Goal: Task Accomplishment & Management: Manage account settings

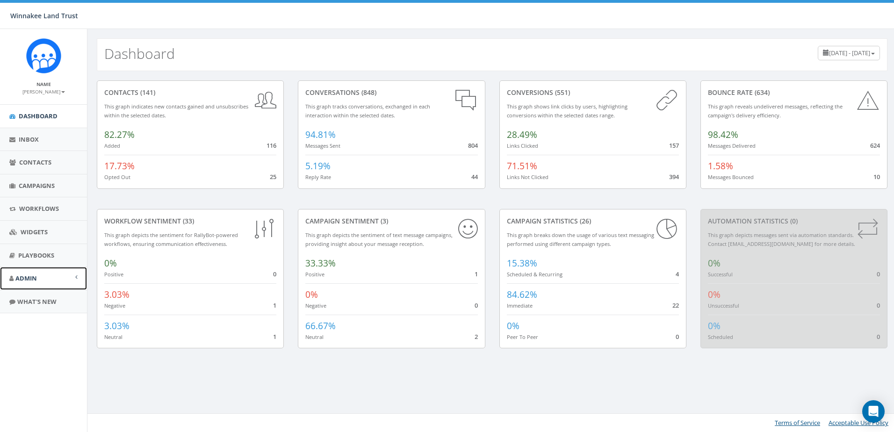
click at [35, 281] on span "Admin" at bounding box center [26, 278] width 22 height 8
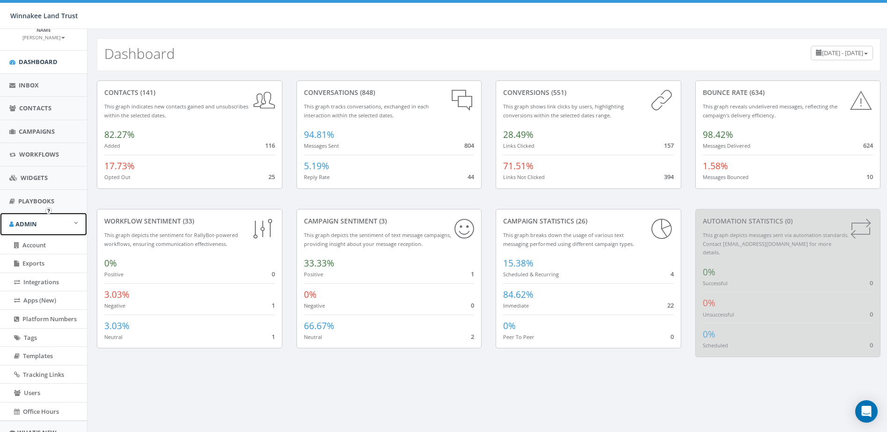
scroll to position [93, 0]
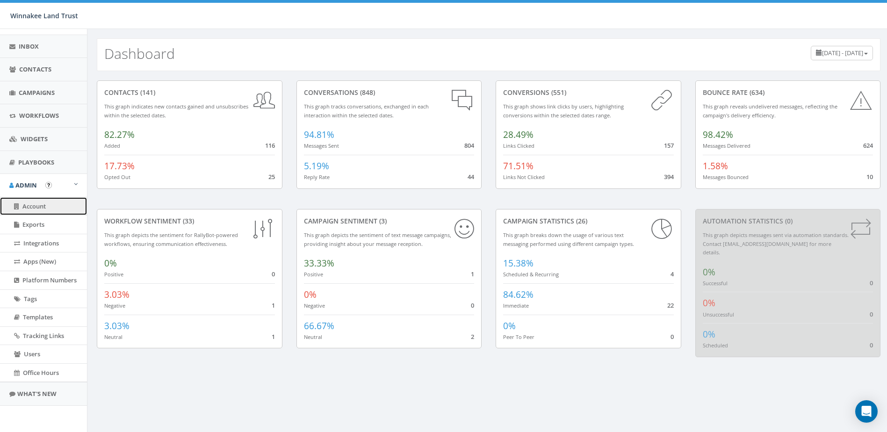
click at [33, 207] on span "Account" at bounding box center [33, 206] width 23 height 8
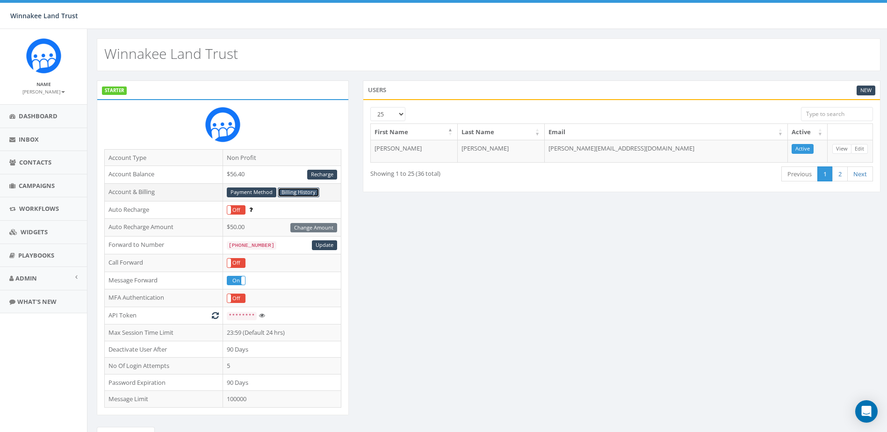
click at [305, 191] on link "Billing History" at bounding box center [299, 193] width 42 height 10
click at [36, 156] on link "Contacts" at bounding box center [43, 162] width 87 height 23
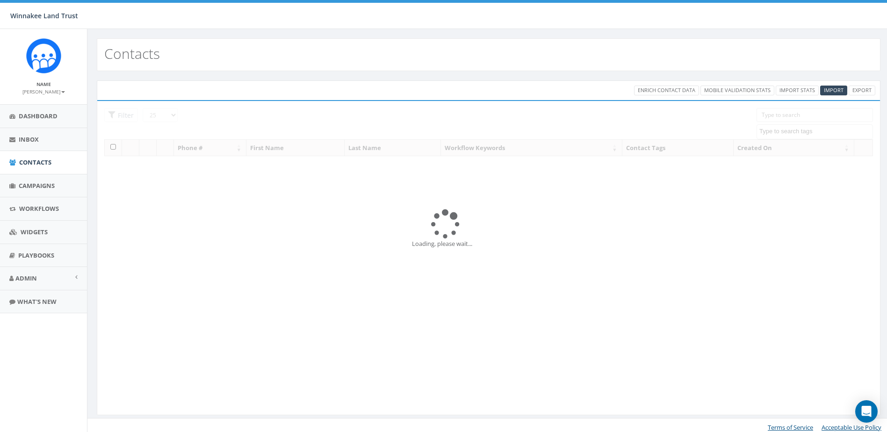
select select
click at [830, 91] on span "Import" at bounding box center [834, 90] width 20 height 7
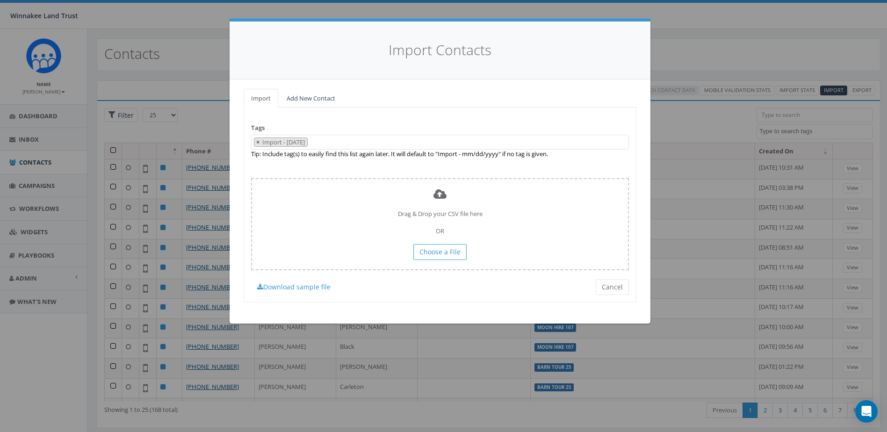
click at [256, 141] on span "×" at bounding box center [257, 142] width 3 height 8
select select
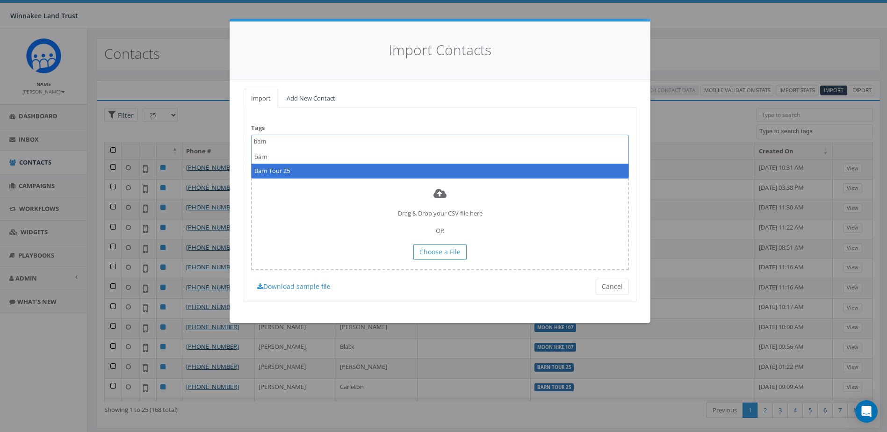
type textarea "barn"
select select "Barn Tour 25"
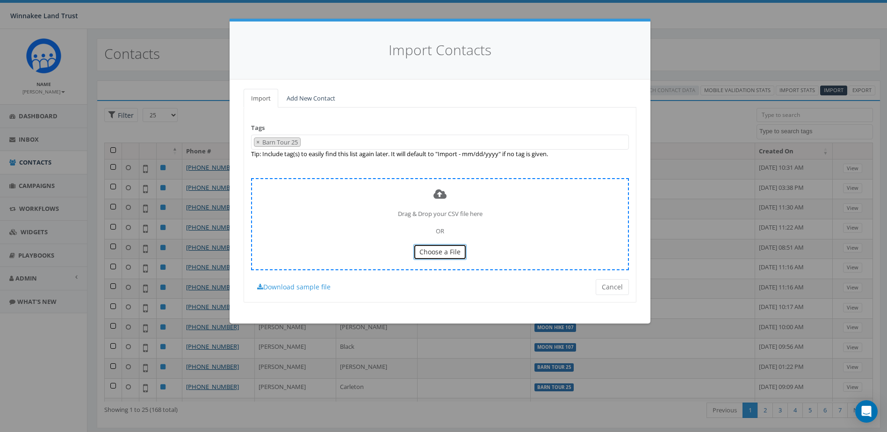
click at [450, 253] on span "Choose a File" at bounding box center [439, 251] width 41 height 9
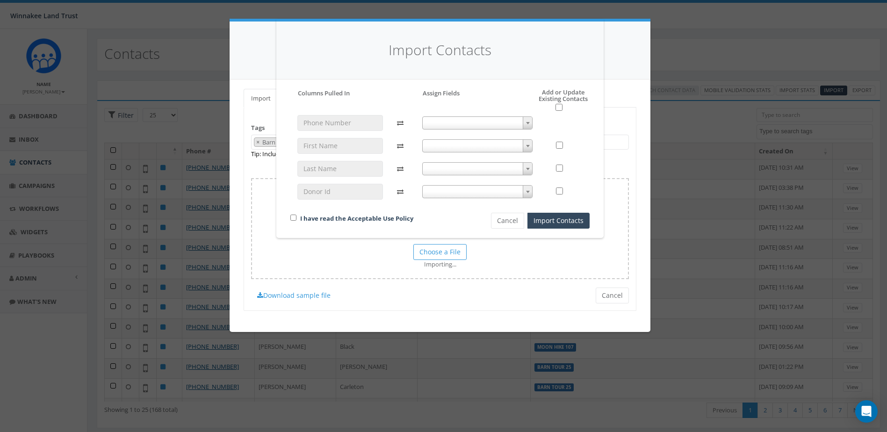
click at [466, 121] on span at bounding box center [477, 122] width 111 height 13
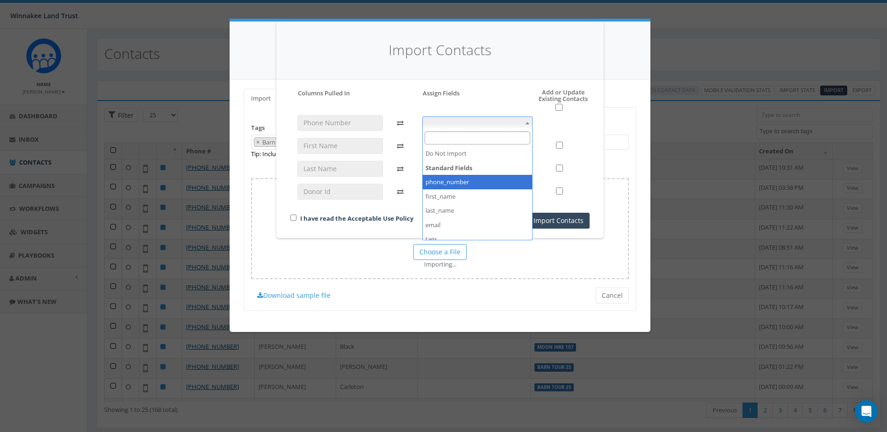
select select "phone_number"
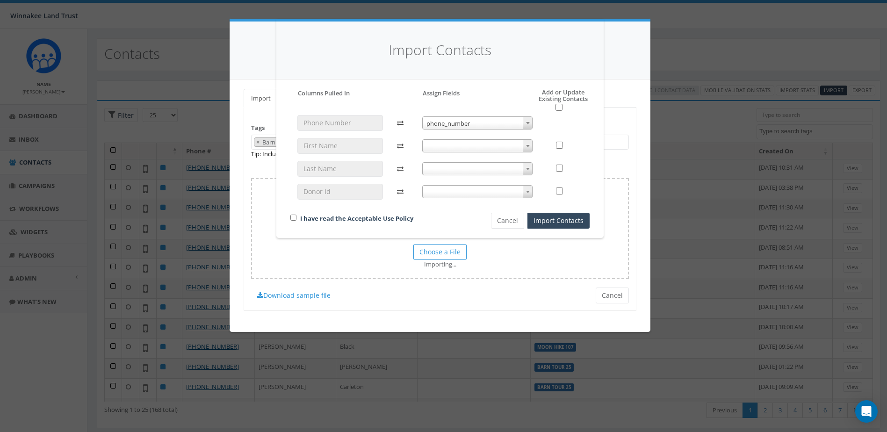
click at [459, 154] on div "phone_number phone_number" at bounding box center [477, 161] width 125 height 93
click at [463, 148] on span at bounding box center [477, 145] width 111 height 13
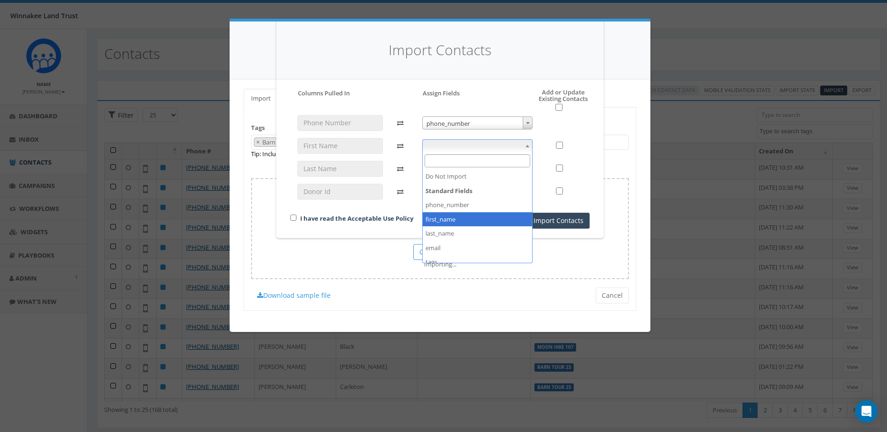
select select "first_name"
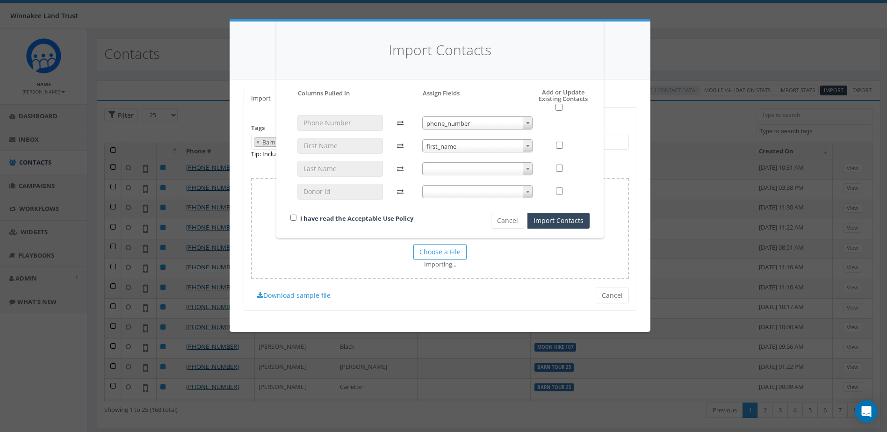
click at [465, 166] on span at bounding box center [477, 168] width 111 height 13
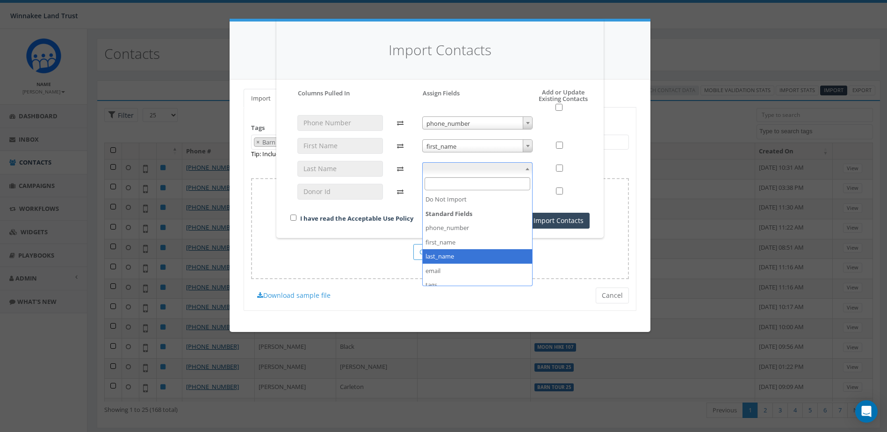
select select "last_name"
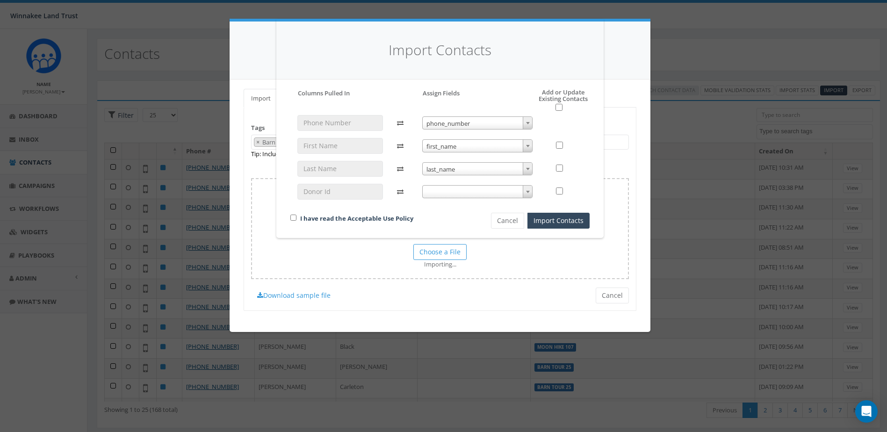
click at [456, 192] on span at bounding box center [477, 191] width 111 height 13
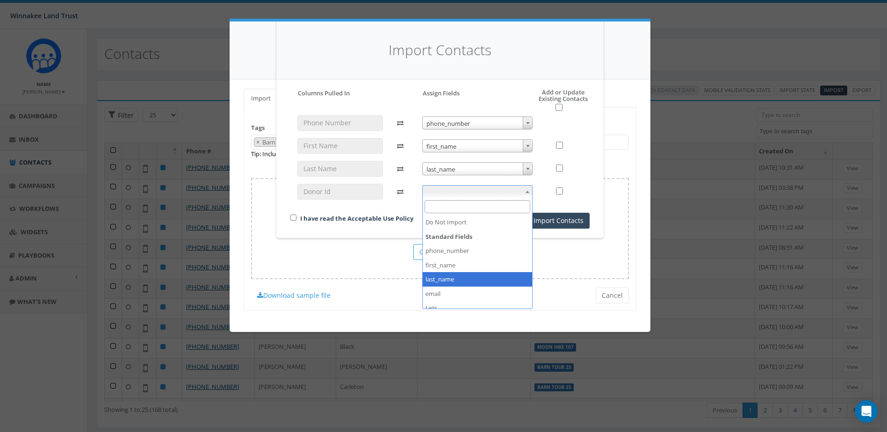
scroll to position [50, 0]
select select "donor_id"
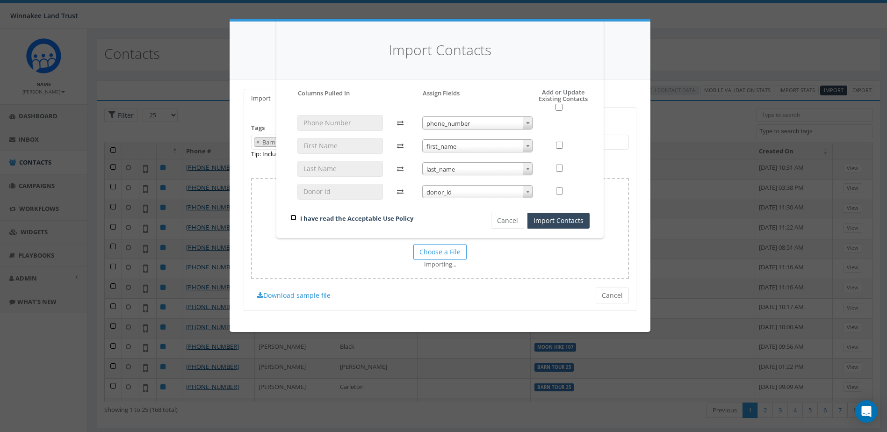
click at [292, 217] on input "checkbox" at bounding box center [293, 218] width 6 height 6
checkbox input "true"
click at [553, 220] on button "Import Contacts" at bounding box center [558, 221] width 62 height 16
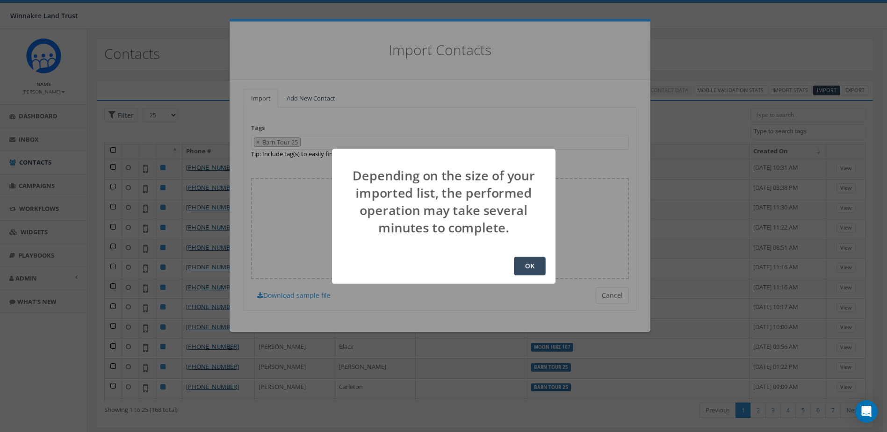
click at [530, 261] on button "OK" at bounding box center [530, 266] width 32 height 19
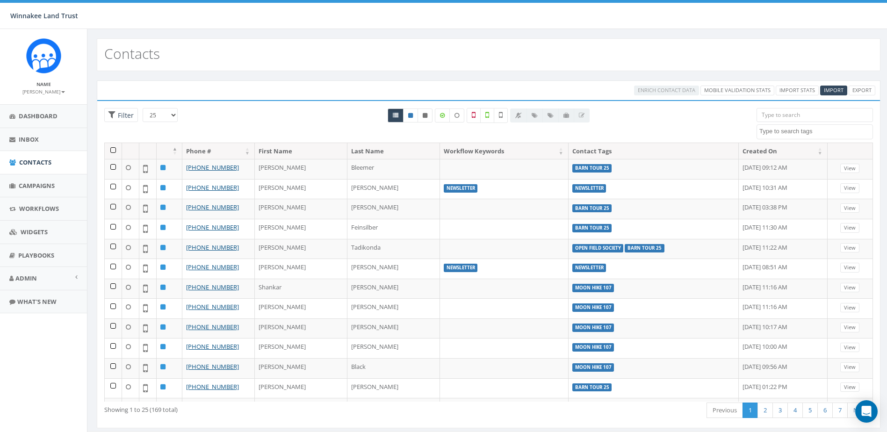
select select
click at [39, 187] on span "Campaigns" at bounding box center [37, 185] width 36 height 8
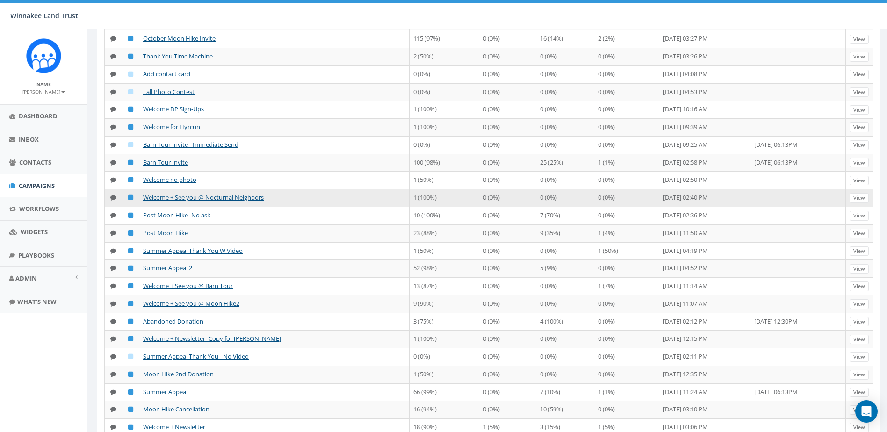
scroll to position [140, 0]
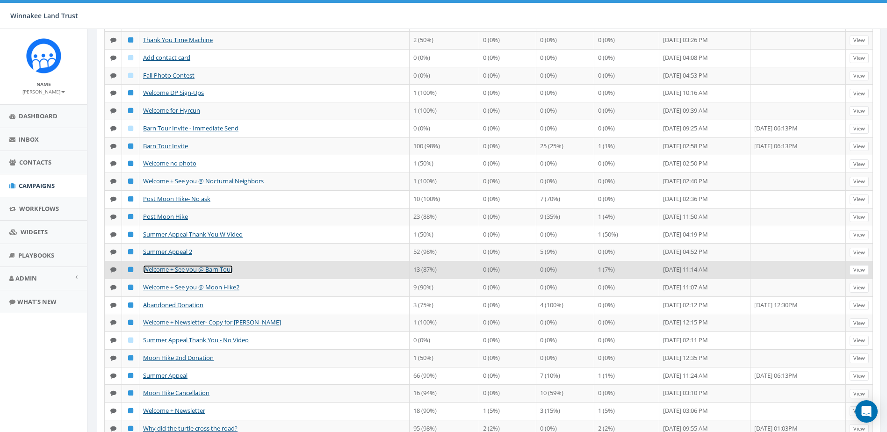
click at [176, 274] on link "Welcome + See you @ Barn Tour" at bounding box center [188, 269] width 90 height 8
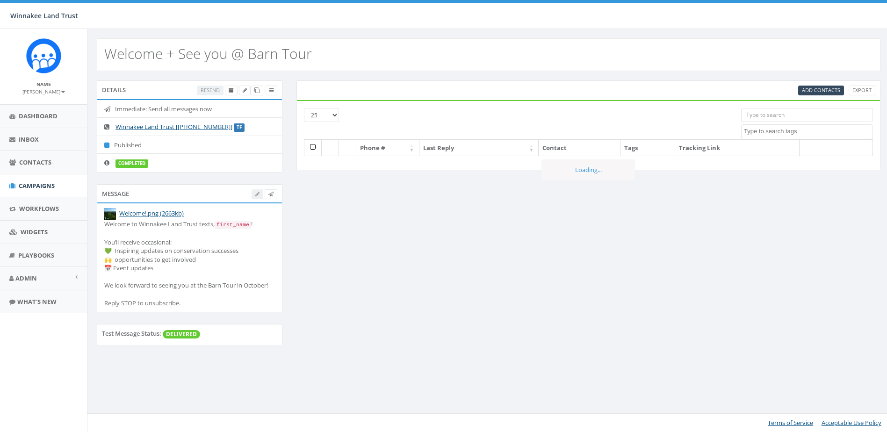
select select
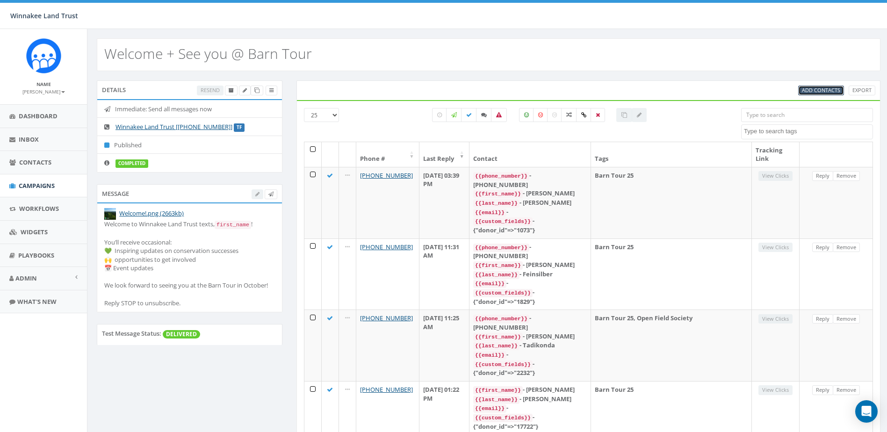
click at [827, 89] on span "Add Contacts" at bounding box center [821, 90] width 38 height 7
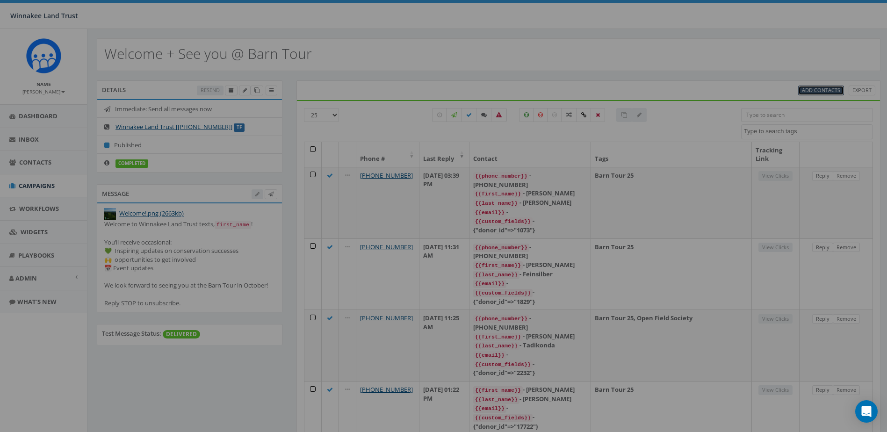
select select
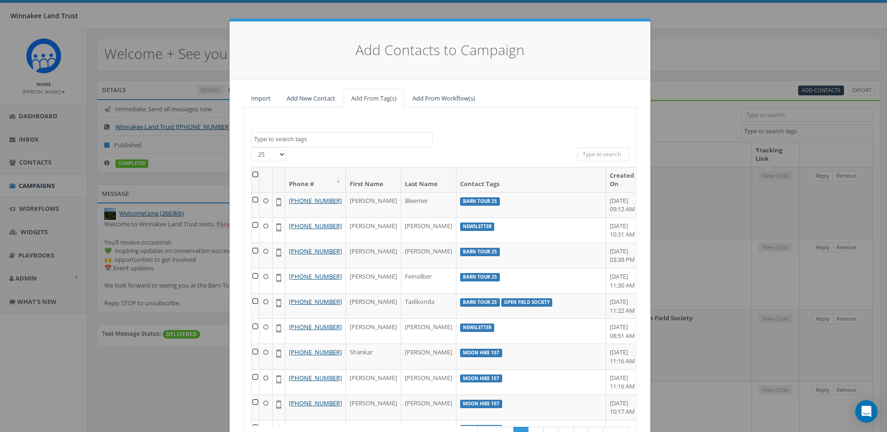
click at [599, 154] on input "search" at bounding box center [602, 154] width 51 height 14
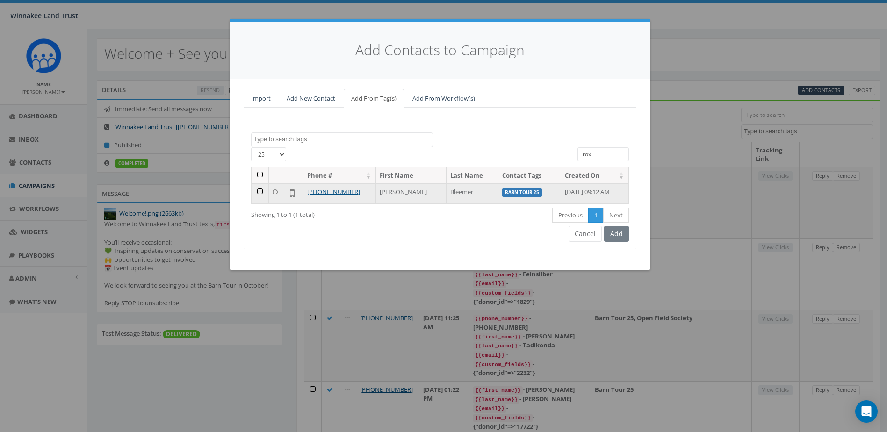
type input "rox"
click at [260, 192] on td at bounding box center [260, 193] width 17 height 20
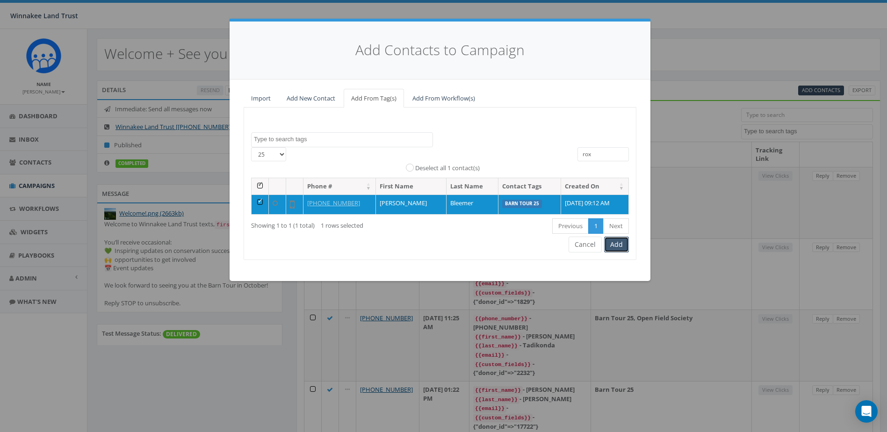
click at [622, 244] on button "Add" at bounding box center [616, 245] width 25 height 16
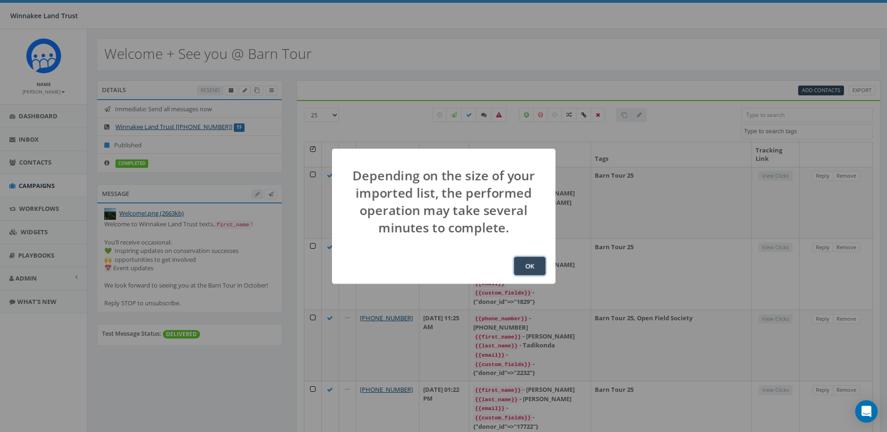
click at [524, 267] on button "OK" at bounding box center [530, 266] width 32 height 19
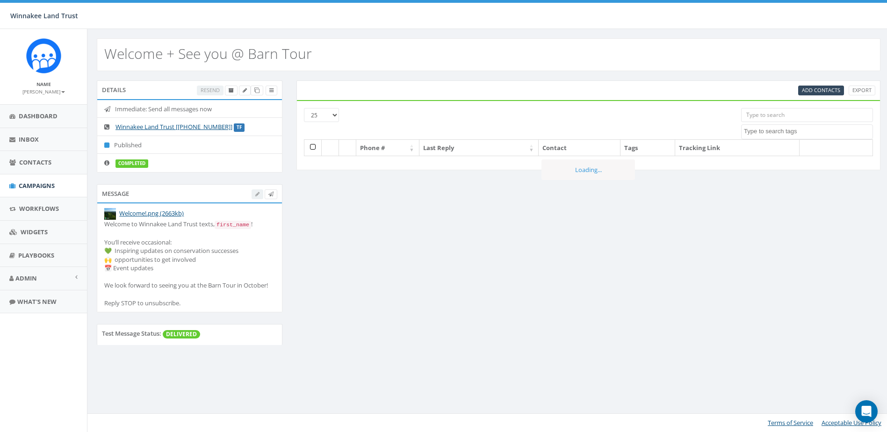
select select
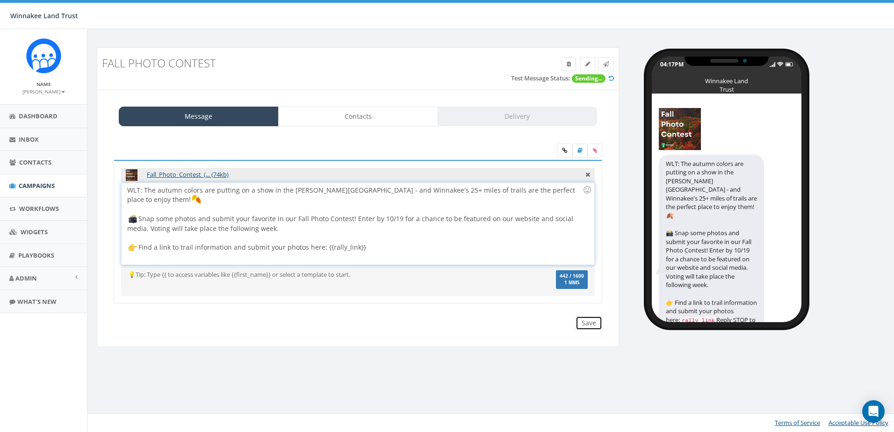
click at [592, 323] on input "Save" at bounding box center [589, 323] width 27 height 14
drag, startPoint x: 143, startPoint y: 191, endPoint x: 126, endPoint y: 194, distance: 17.0
click at [126, 194] on div "WLT: The autumn colors are putting on a show in the Hudson Valley - and Winnake…" at bounding box center [358, 224] width 472 height 82
click at [33, 160] on span "Contacts" at bounding box center [35, 162] width 32 height 8
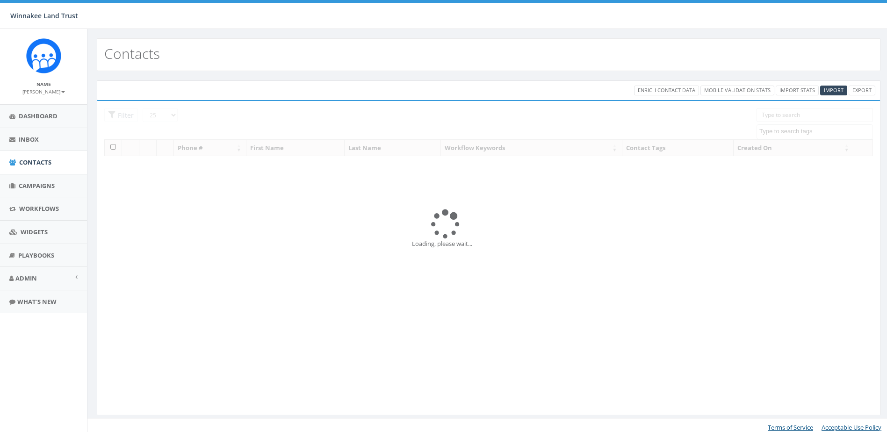
select select
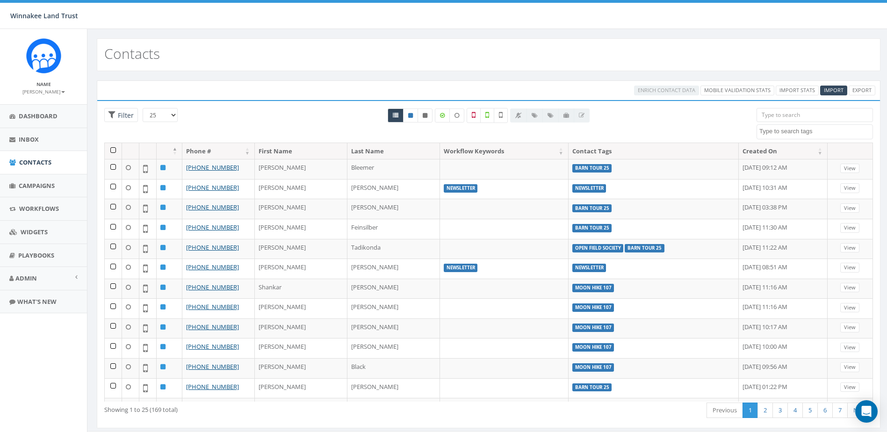
click at [797, 117] on input "search" at bounding box center [815, 115] width 116 height 14
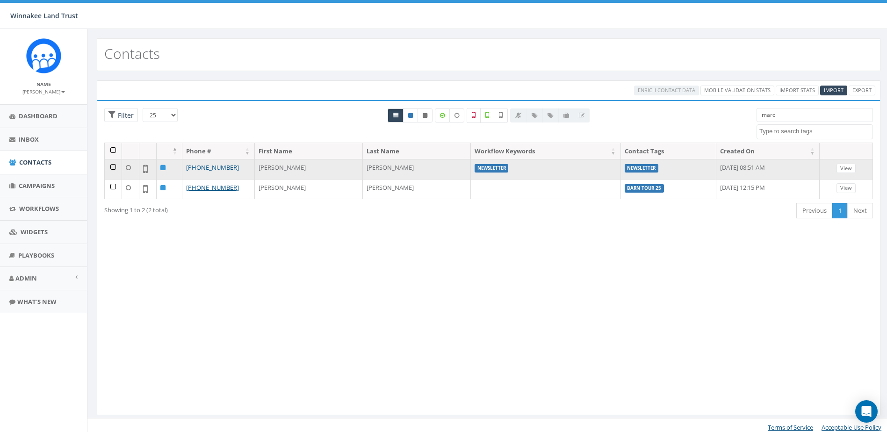
type input "marc"
click at [201, 169] on link "[PHONE_NUMBER]" at bounding box center [212, 167] width 53 height 8
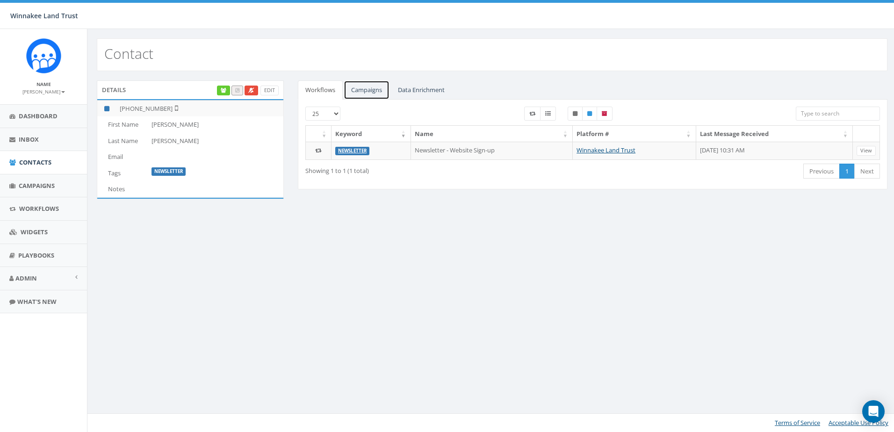
click at [380, 82] on link "Campaigns" at bounding box center [367, 89] width 46 height 19
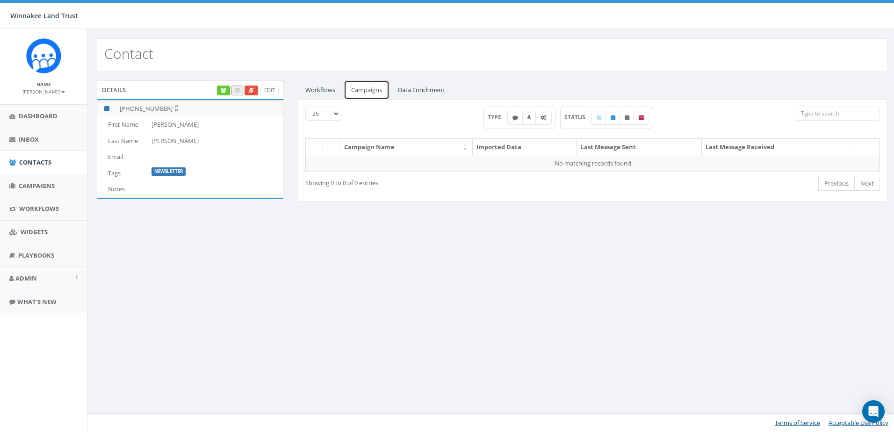
click at [344, 92] on link "Campaigns" at bounding box center [367, 89] width 46 height 19
click at [334, 93] on link "Workflows" at bounding box center [320, 89] width 45 height 19
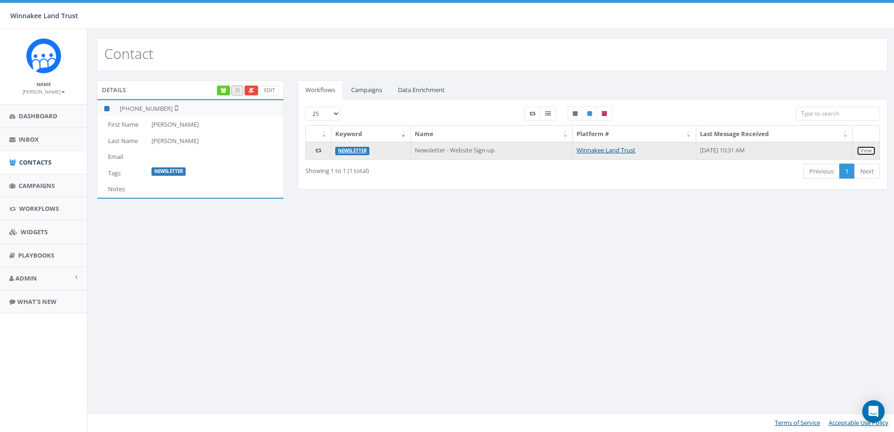
click at [874, 148] on link "View" at bounding box center [866, 151] width 19 height 10
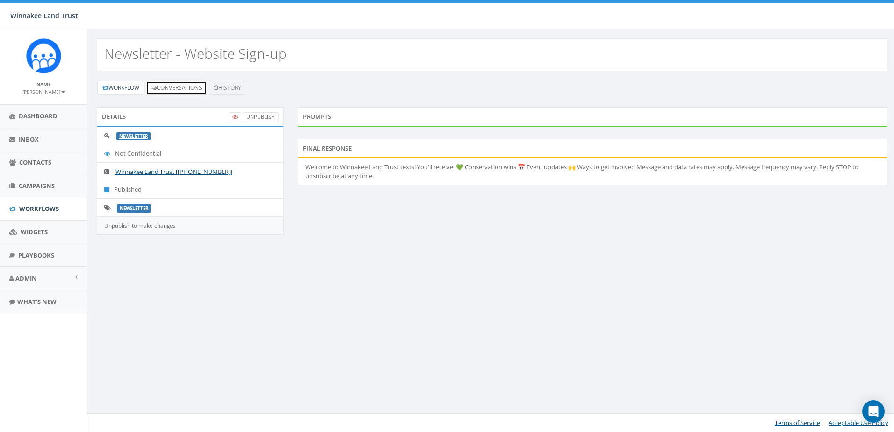
click at [166, 91] on link "Conversations" at bounding box center [176, 88] width 61 height 14
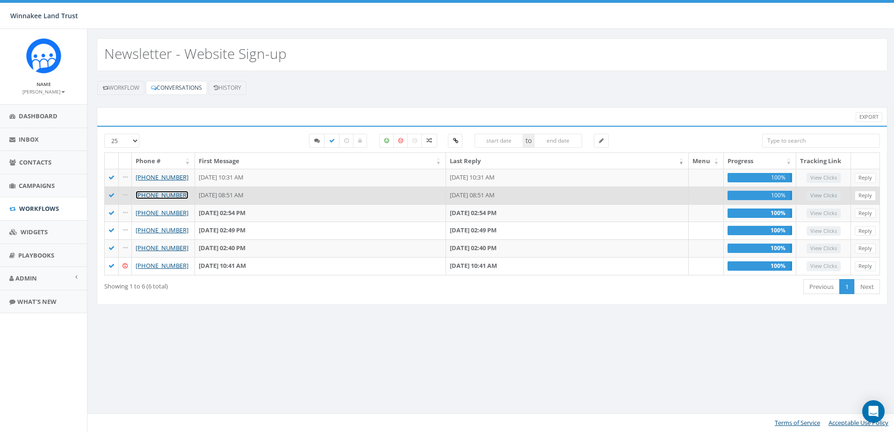
click at [159, 195] on link "[PHONE_NUMBER]" at bounding box center [162, 195] width 53 height 8
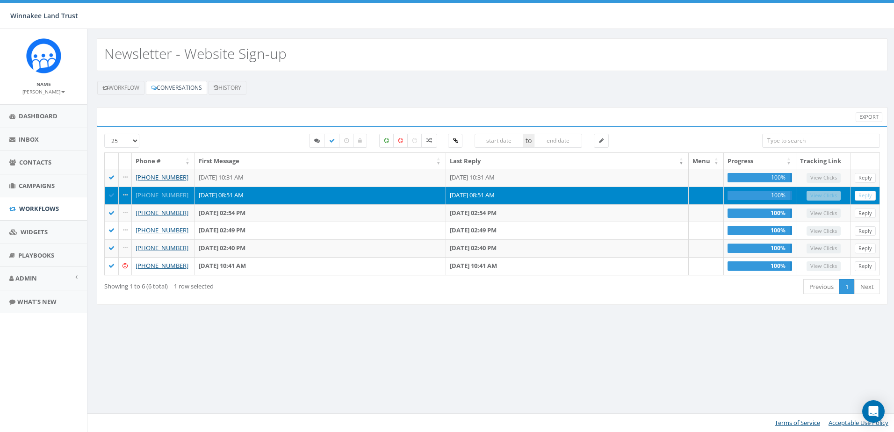
click at [537, 379] on div "Newsletter - Website Sign-up Workflow Conversations History Export [PHONE_NUMBE…" at bounding box center [492, 230] width 810 height 403
click at [147, 195] on link "[PHONE_NUMBER]" at bounding box center [162, 195] width 53 height 8
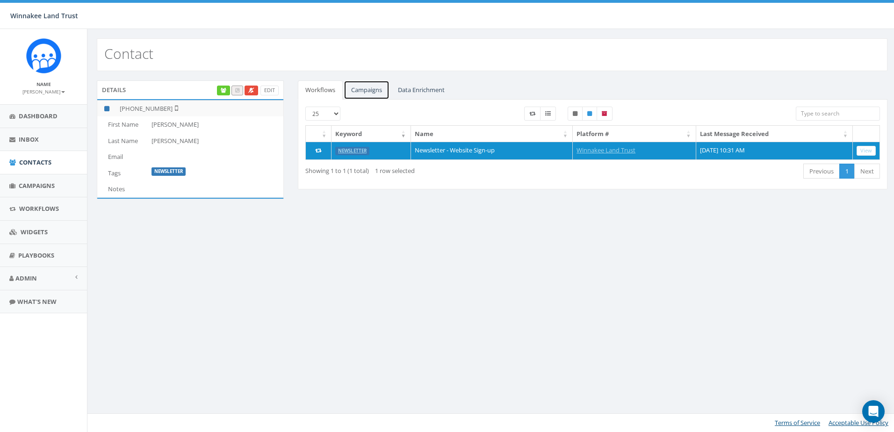
click at [354, 92] on link "Campaigns" at bounding box center [367, 89] width 46 height 19
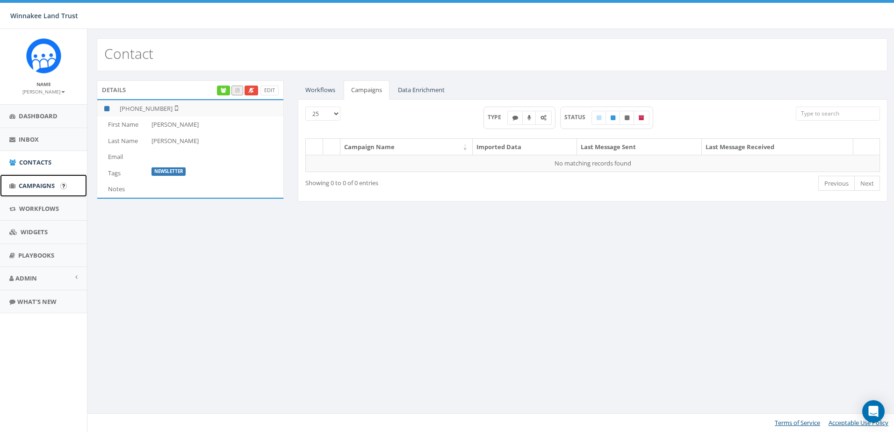
click at [29, 186] on span "Campaigns" at bounding box center [37, 185] width 36 height 8
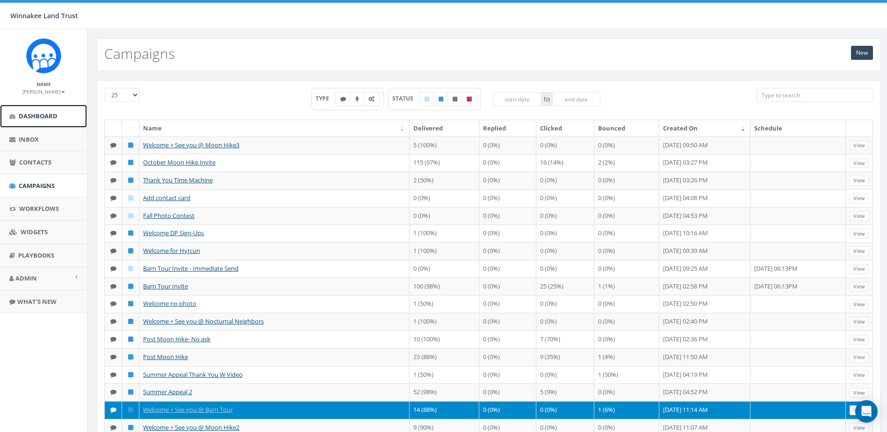
click at [46, 118] on span "Dashboard" at bounding box center [38, 116] width 39 height 8
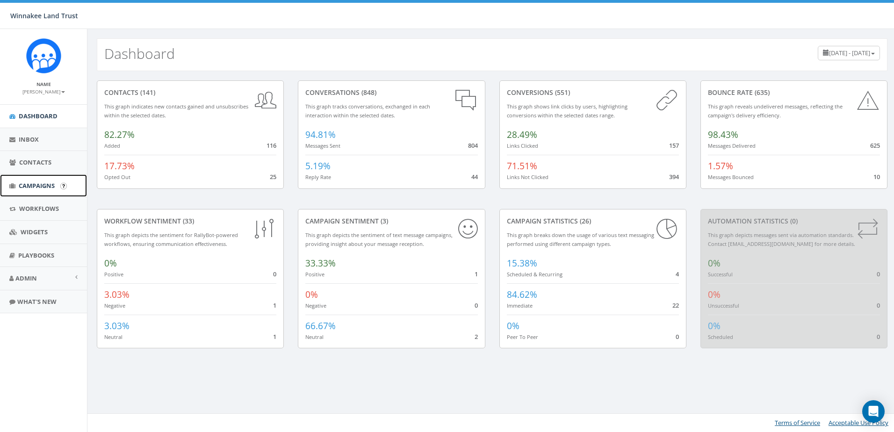
click at [33, 188] on span "Campaigns" at bounding box center [37, 185] width 36 height 8
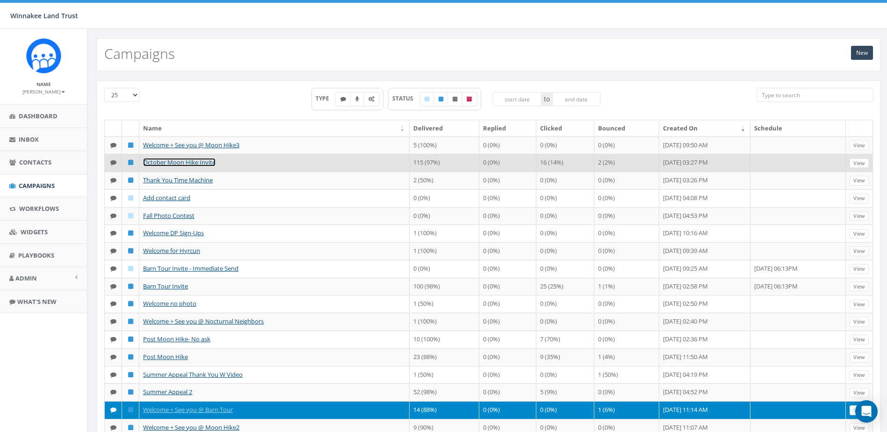
click at [182, 166] on link "October Moon Hike Invite" at bounding box center [179, 162] width 72 height 8
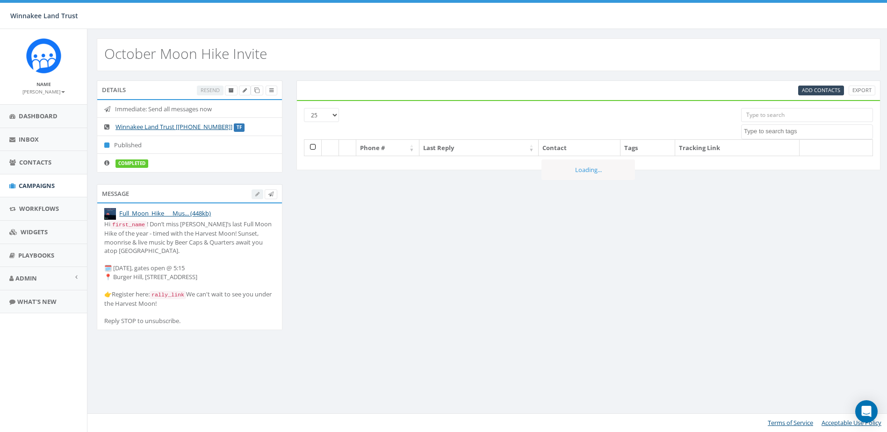
select select
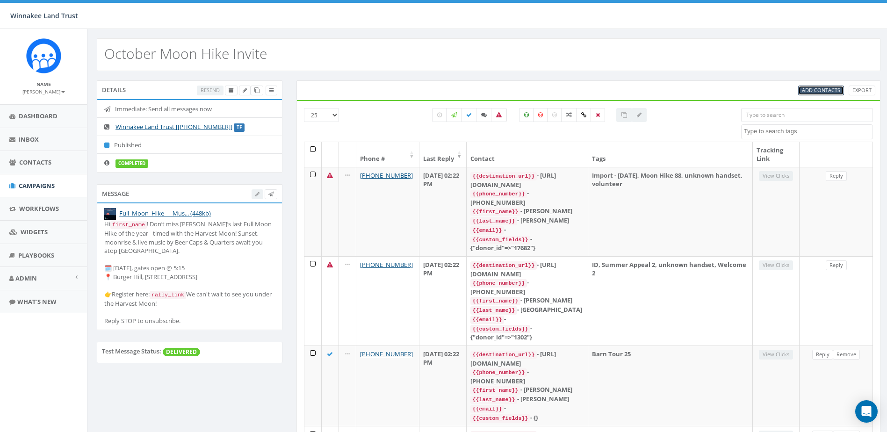
click at [813, 92] on span "Add Contacts" at bounding box center [821, 90] width 38 height 7
select select
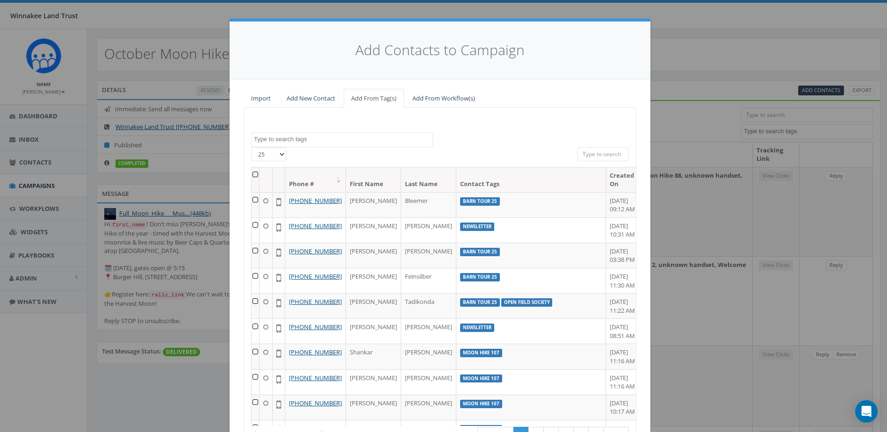
click at [363, 142] on textarea "Search" at bounding box center [343, 139] width 179 height 8
type textarea "m"
click at [595, 150] on input "search" at bounding box center [602, 154] width 51 height 14
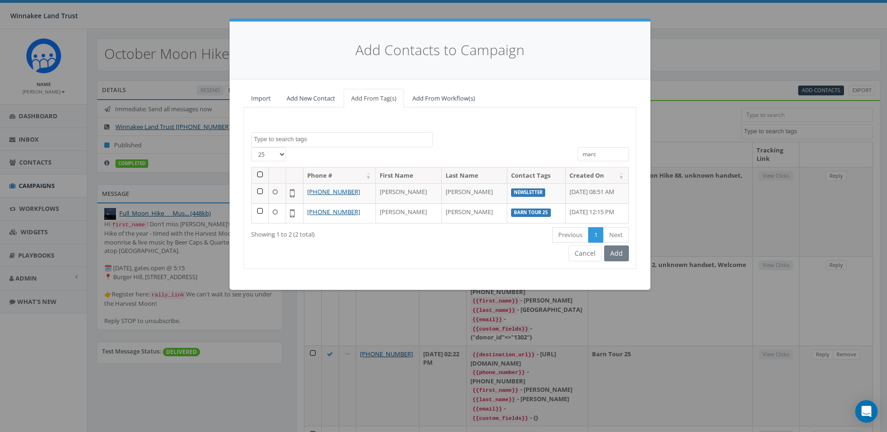
type input "marc"
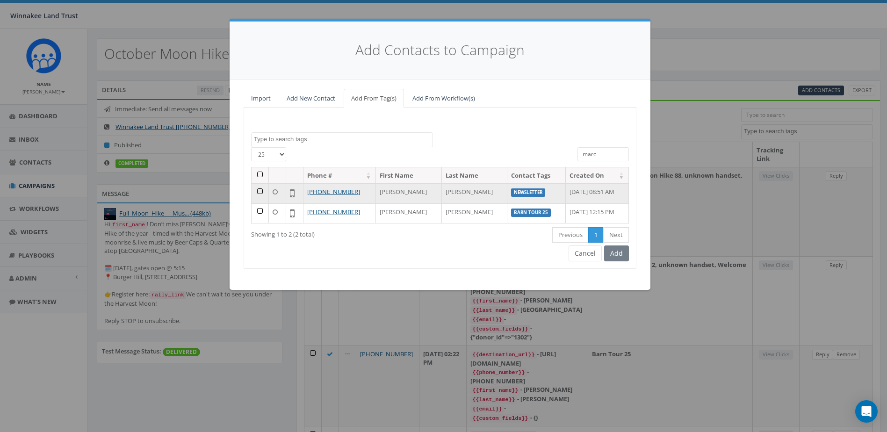
click at [259, 191] on td at bounding box center [260, 193] width 17 height 20
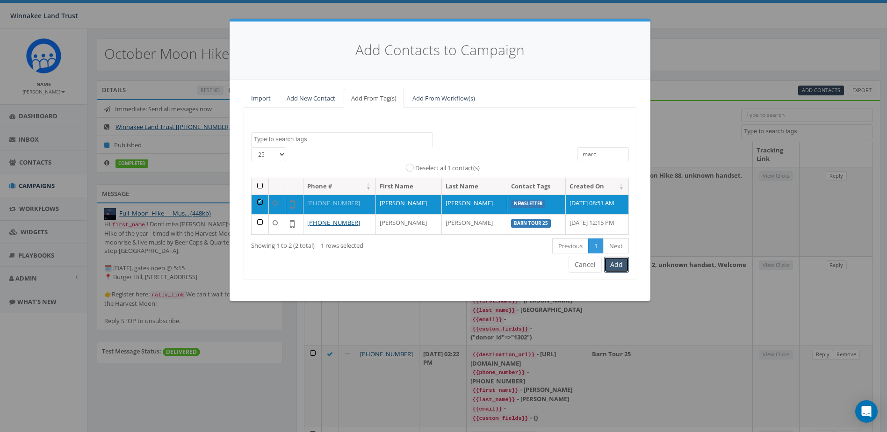
click at [623, 266] on button "Add" at bounding box center [616, 265] width 25 height 16
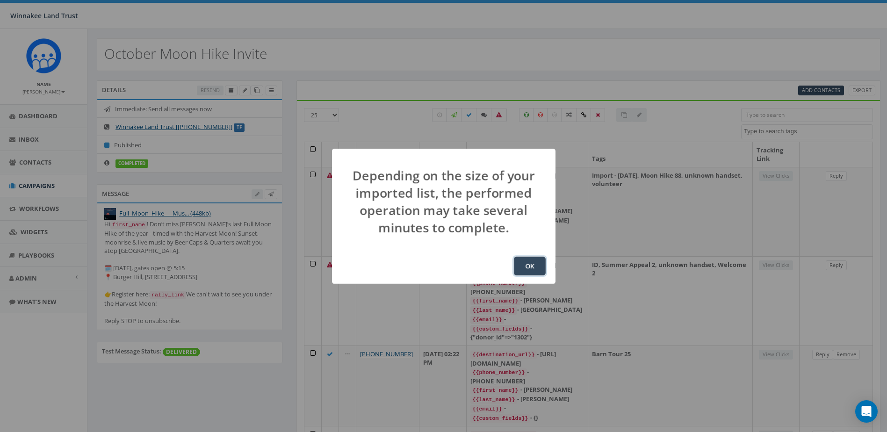
click at [535, 264] on button "OK" at bounding box center [530, 266] width 32 height 19
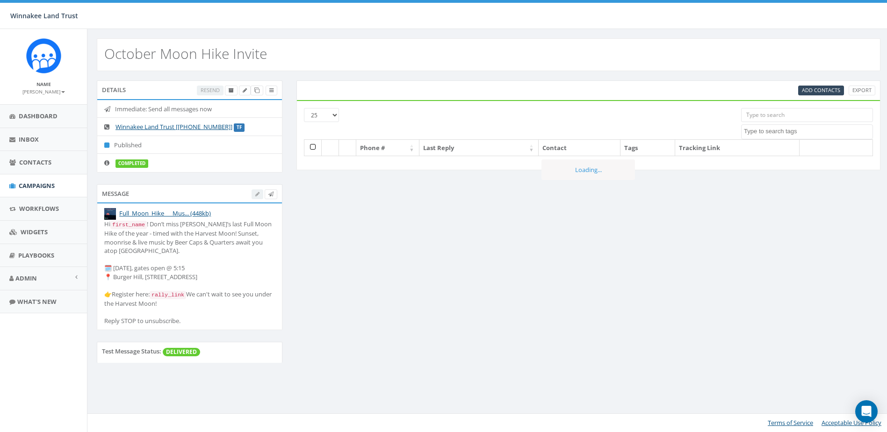
select select
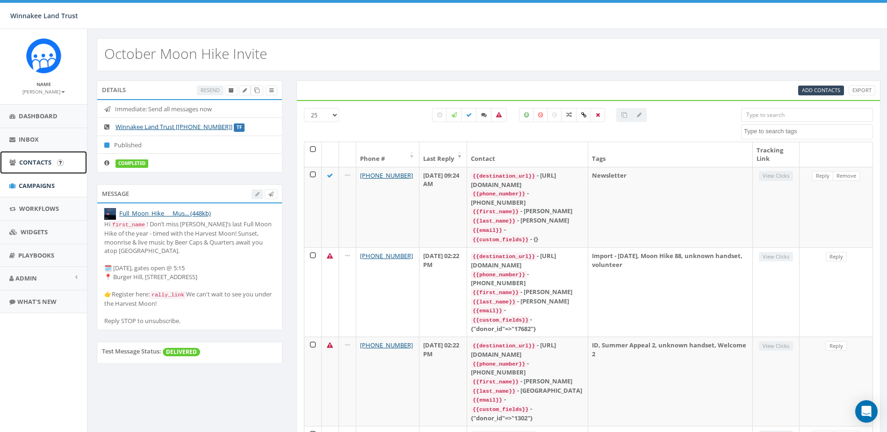
click at [39, 163] on span "Contacts" at bounding box center [35, 162] width 32 height 8
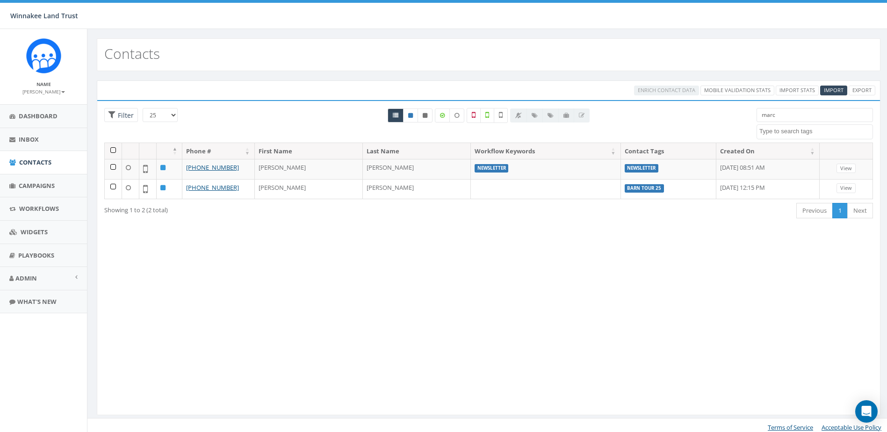
select select
drag, startPoint x: 782, startPoint y: 116, endPoint x: 744, endPoint y: 115, distance: 37.4
click at [744, 115] on div "25 50 100 Filter marc [DATE] Barn Tour 25 DP opt-in EOY2024 Form Give HVG ID Im…" at bounding box center [488, 125] width 783 height 35
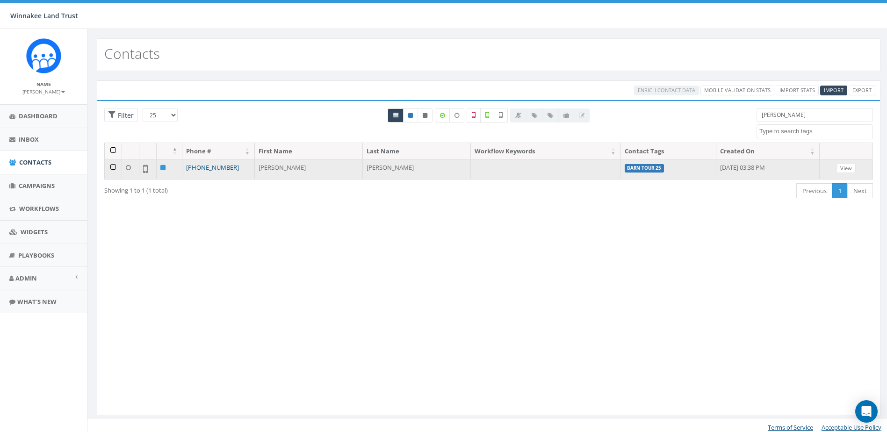
type input "[PERSON_NAME]"
click at [217, 168] on link "[PHONE_NUMBER]" at bounding box center [212, 167] width 53 height 8
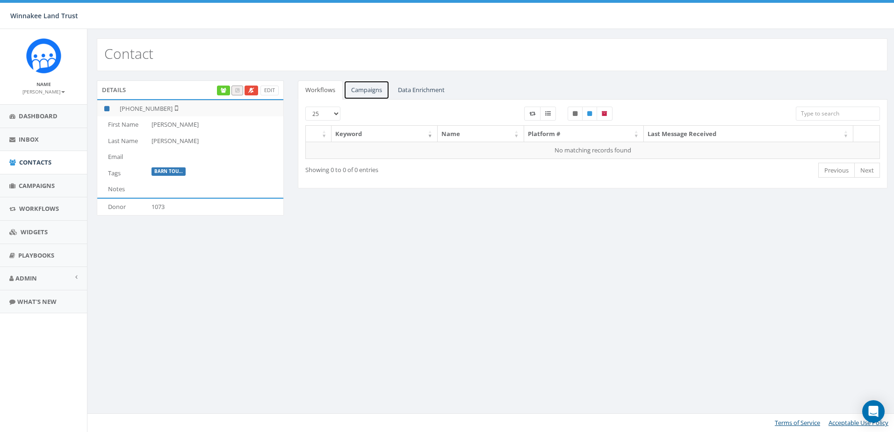
click at [361, 92] on link "Campaigns" at bounding box center [367, 89] width 46 height 19
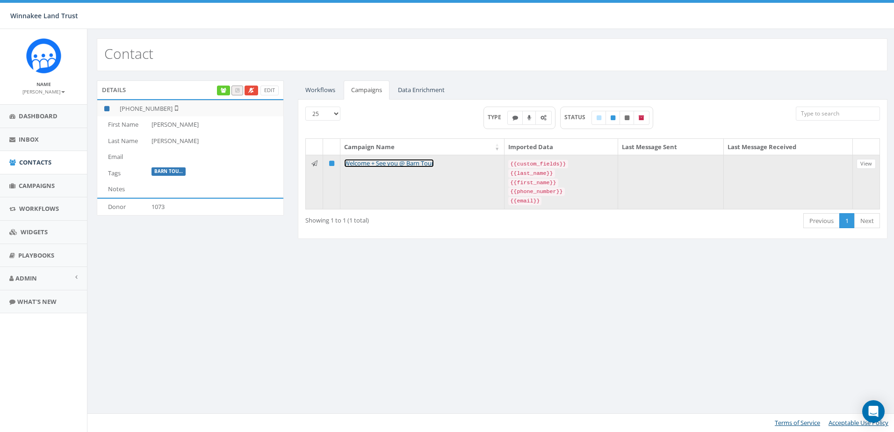
click at [366, 163] on link "Welcome + See you @ Barn Tour" at bounding box center [389, 163] width 90 height 8
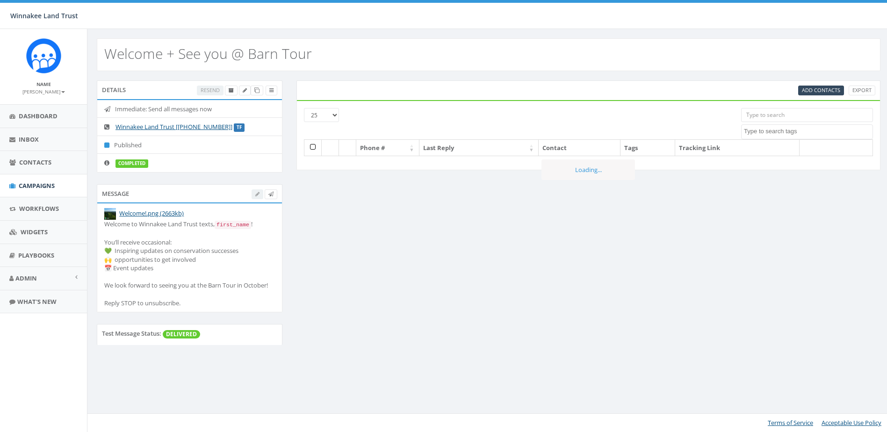
select select
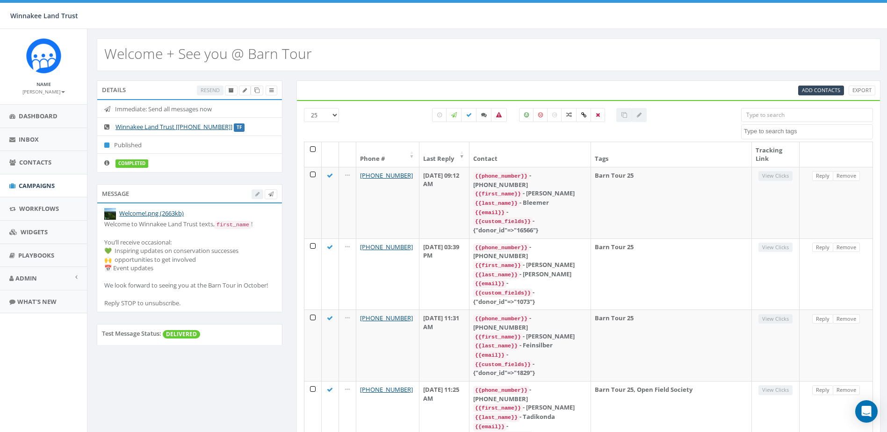
click at [802, 130] on textarea "Search" at bounding box center [808, 131] width 129 height 8
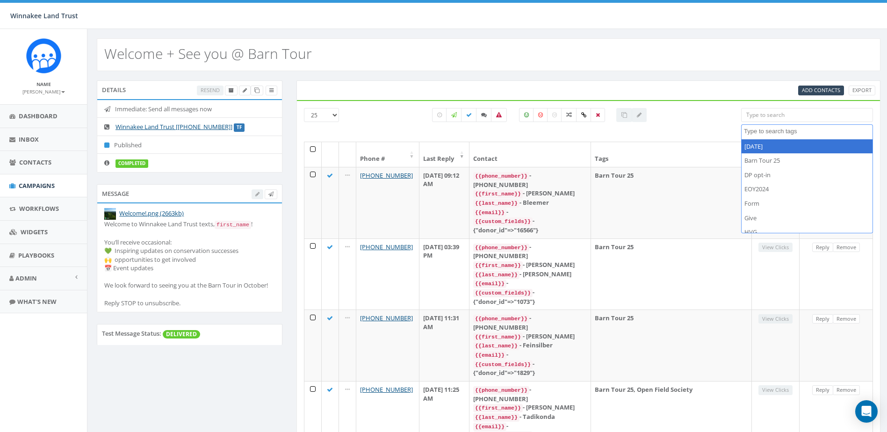
click at [782, 118] on input "search" at bounding box center [807, 115] width 132 height 14
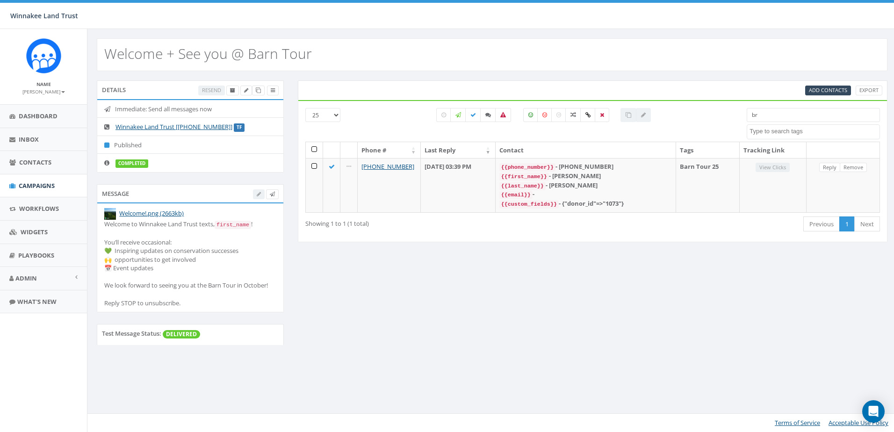
type input "b"
type input "m"
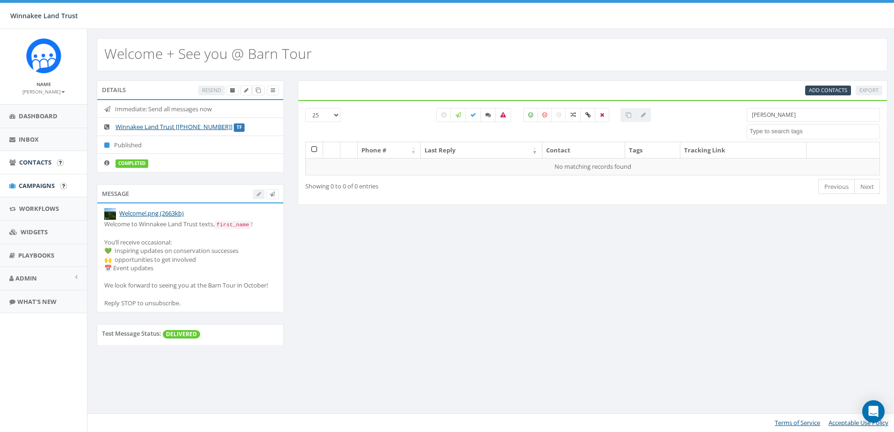
type input "[PERSON_NAME]"
click at [30, 163] on span "Contacts" at bounding box center [35, 162] width 32 height 8
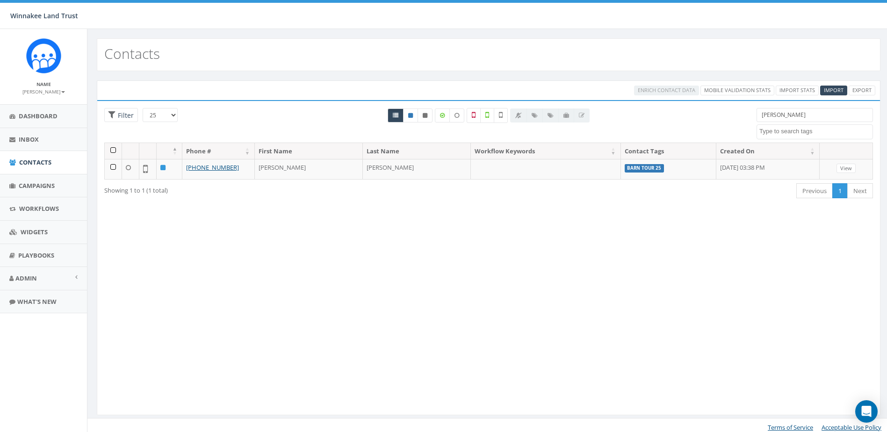
select select
click at [748, 114] on div "25 50 100 Filter [PERSON_NAME] [DATE] Barn Tour 25 DP opt-in EOY2024 Form Give …" at bounding box center [488, 125] width 783 height 35
type input "[PERSON_NAME]"
click at [871, 412] on icon "Open Intercom Messenger" at bounding box center [866, 411] width 11 height 12
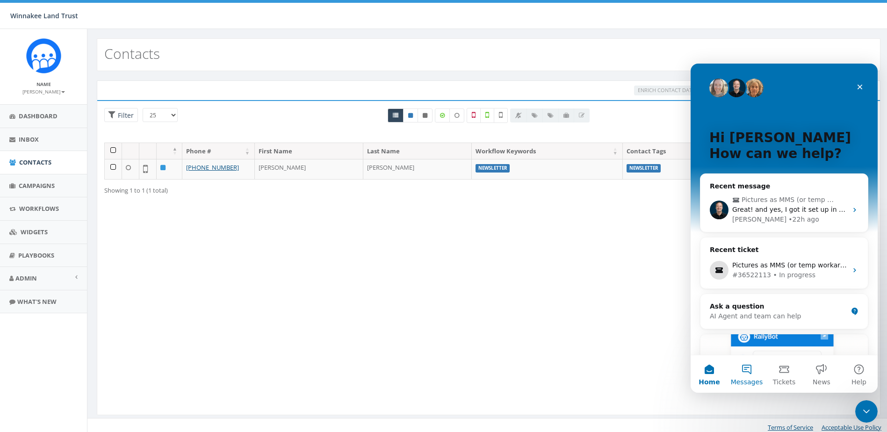
click at [747, 363] on button "Messages" at bounding box center [746, 373] width 37 height 37
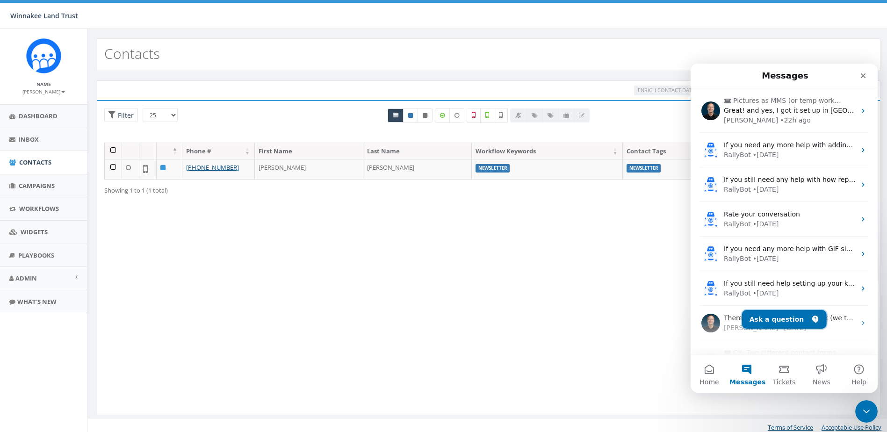
click at [770, 318] on button "Ask a question" at bounding box center [784, 319] width 85 height 19
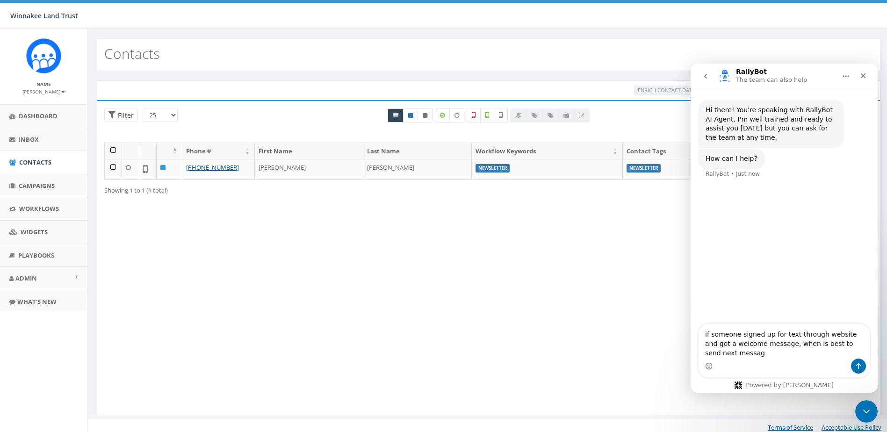
type textarea "if someone signed up for text through website and got a welcome message, when i…"
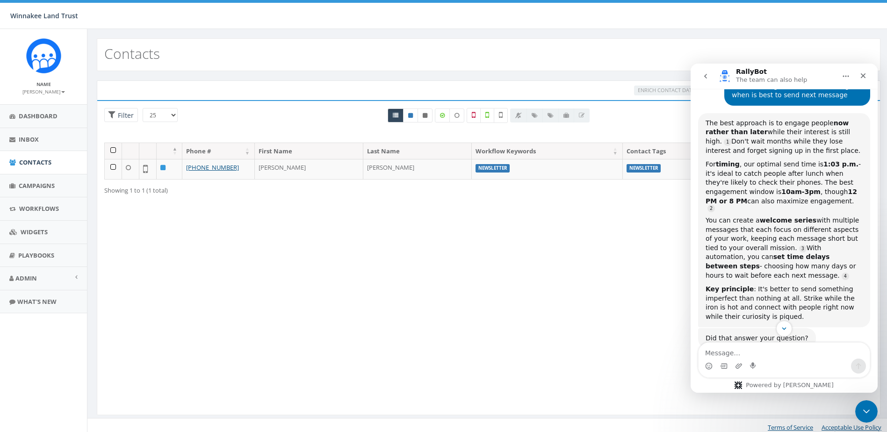
scroll to position [128, 0]
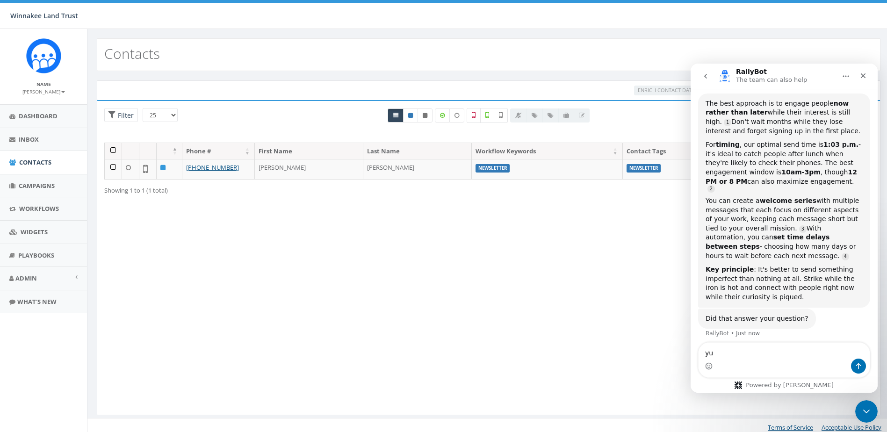
type textarea "yup"
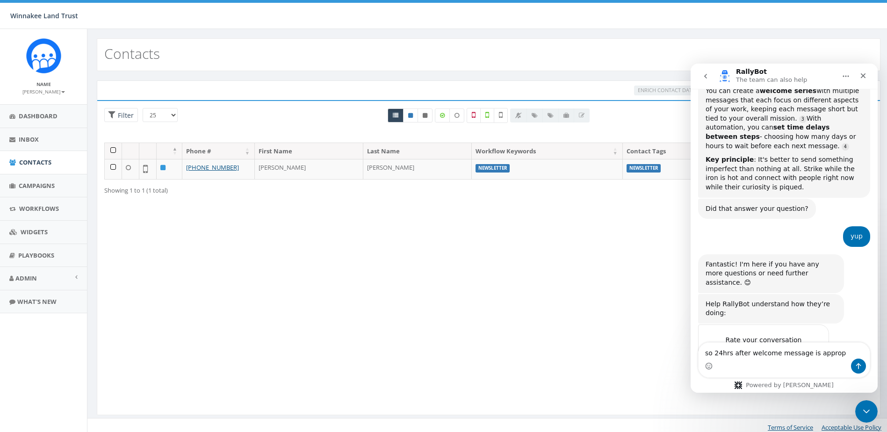
scroll to position [263, 0]
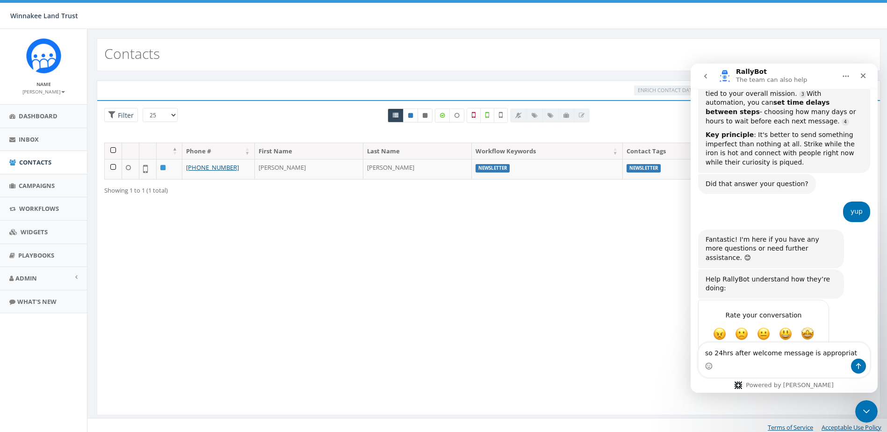
type textarea "so 24hrs after welcome message is appropriate"
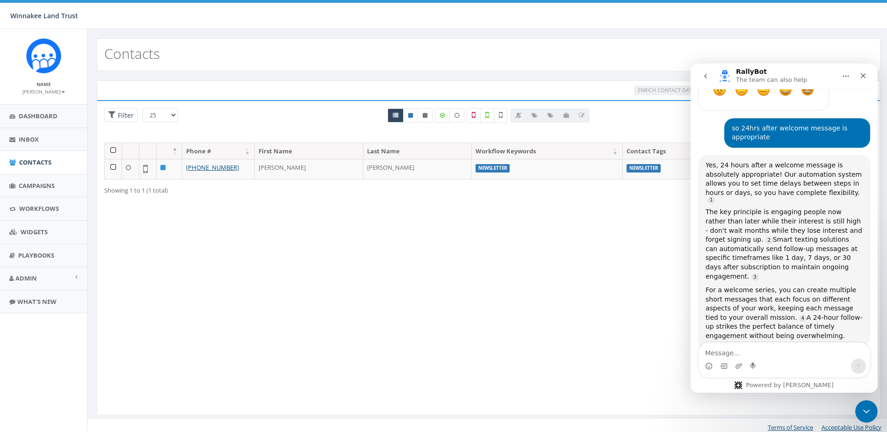
scroll to position [514, 0]
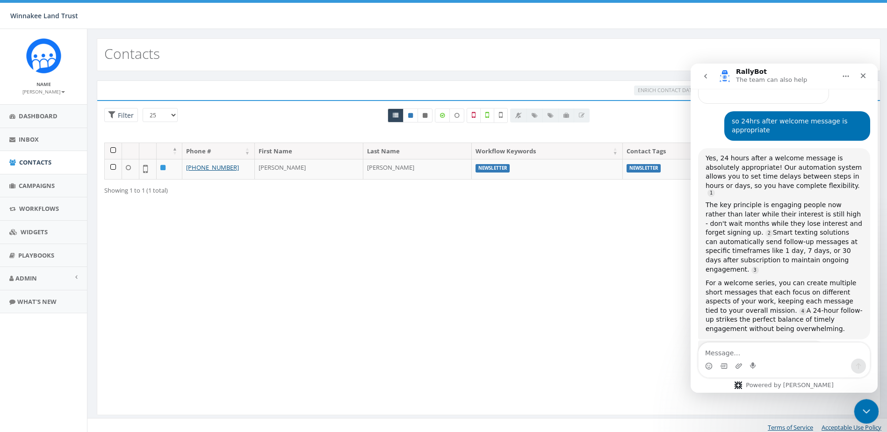
click at [861, 407] on icon "Close Intercom Messenger" at bounding box center [864, 409] width 11 height 11
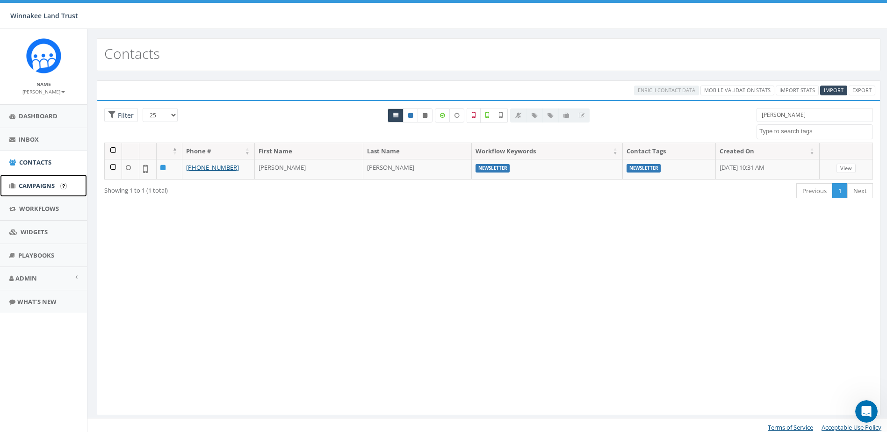
click at [29, 188] on span "Campaigns" at bounding box center [37, 185] width 36 height 8
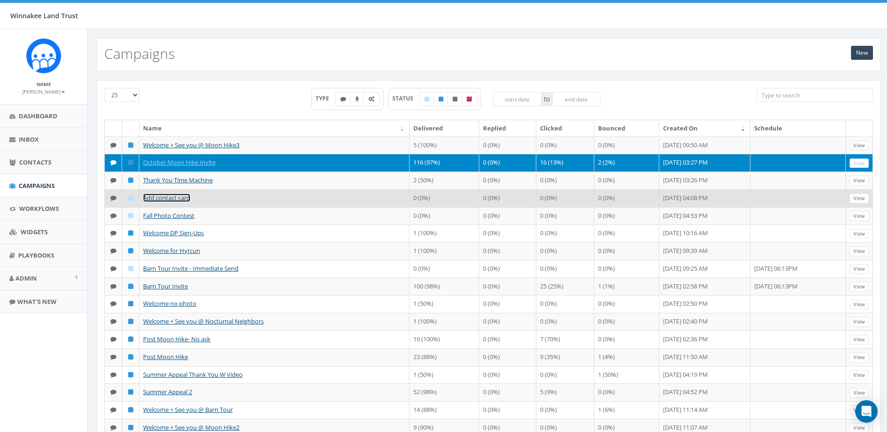
click at [176, 202] on link "Add contact card" at bounding box center [166, 198] width 47 height 8
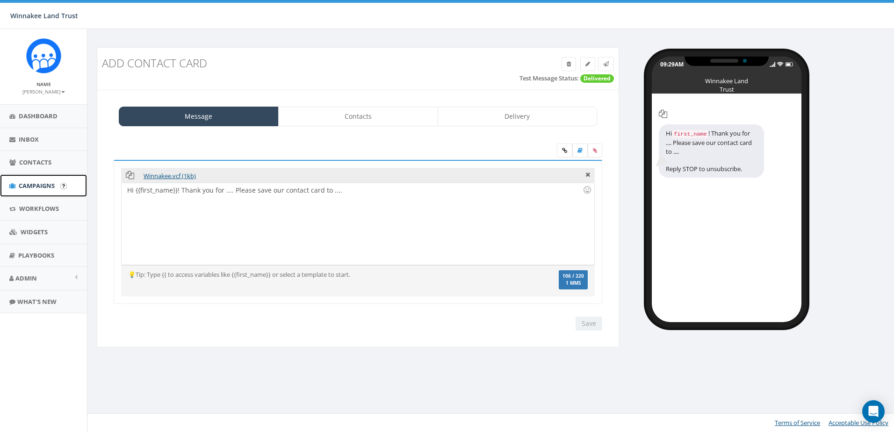
click at [39, 188] on span "Campaigns" at bounding box center [37, 185] width 36 height 8
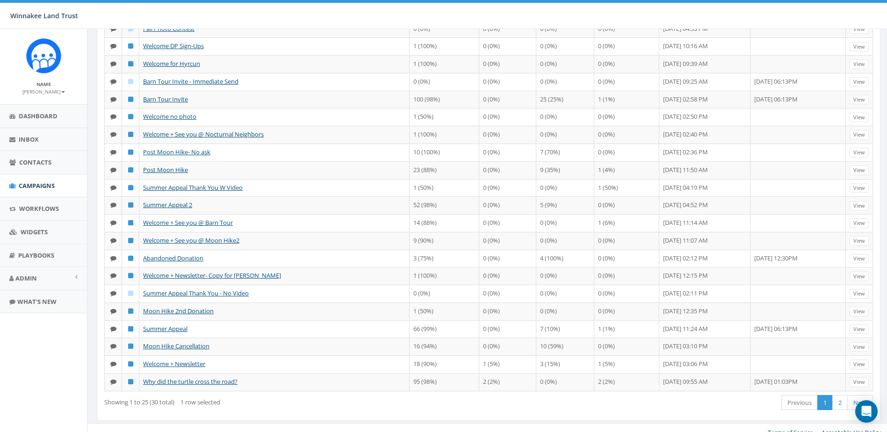
scroll to position [227, 0]
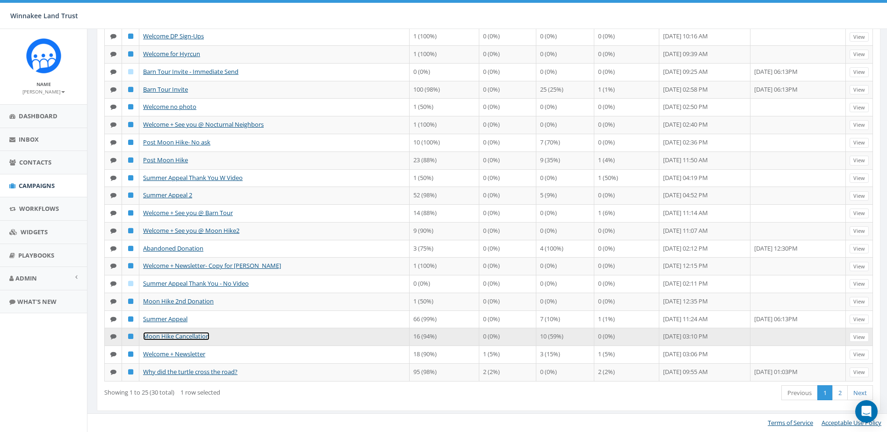
click at [181, 337] on link "Moon Hike Cancellation" at bounding box center [176, 336] width 66 height 8
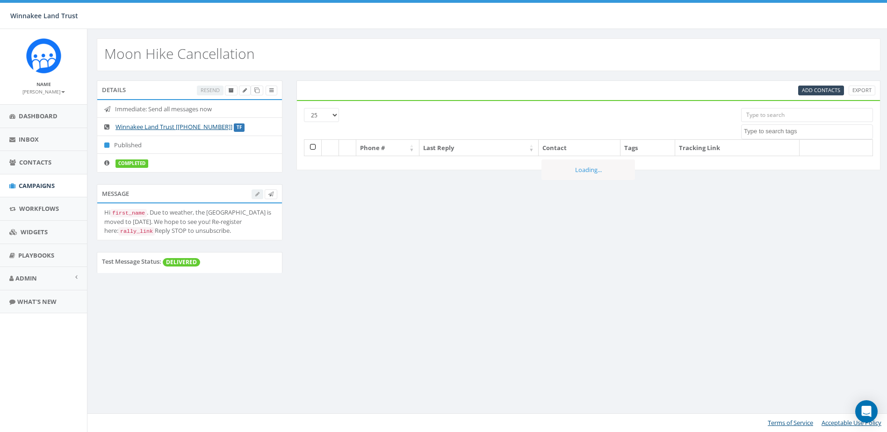
select select
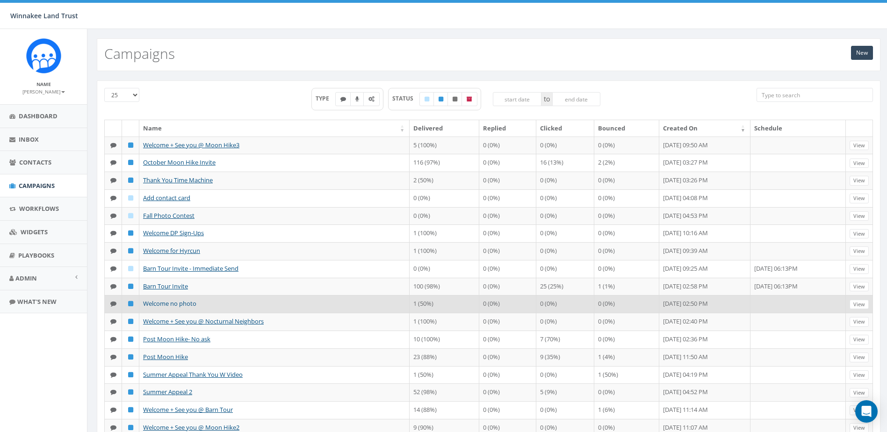
scroll to position [227, 0]
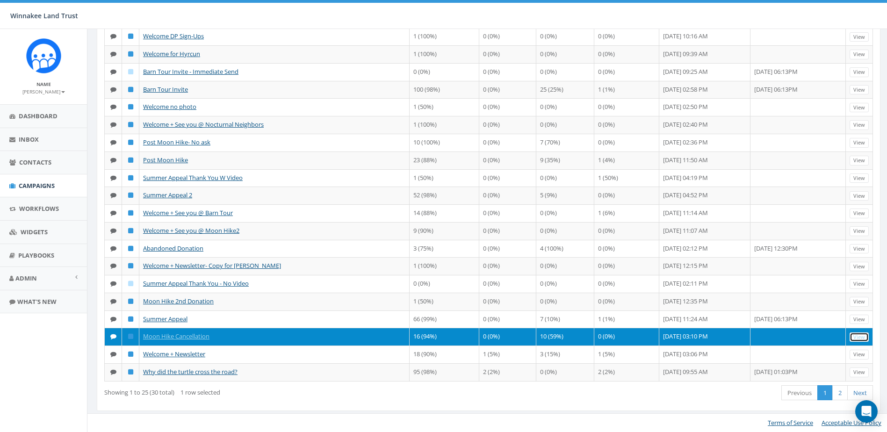
click at [856, 334] on link "View" at bounding box center [859, 337] width 19 height 10
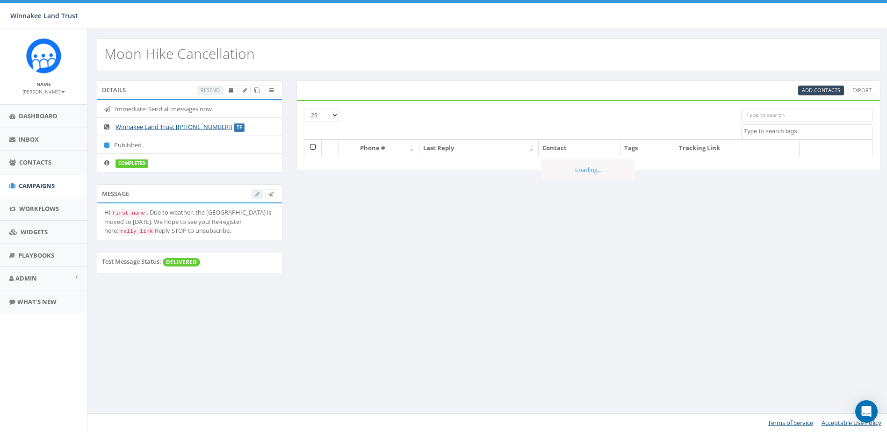
select select
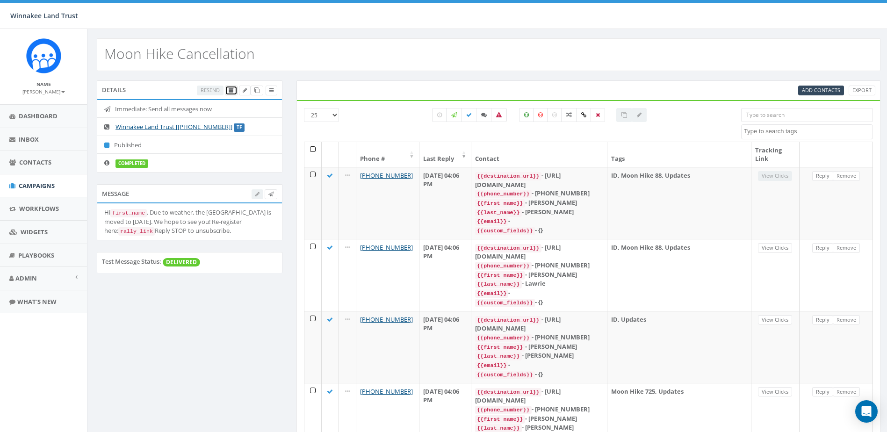
click at [229, 89] on icon at bounding box center [231, 90] width 5 height 5
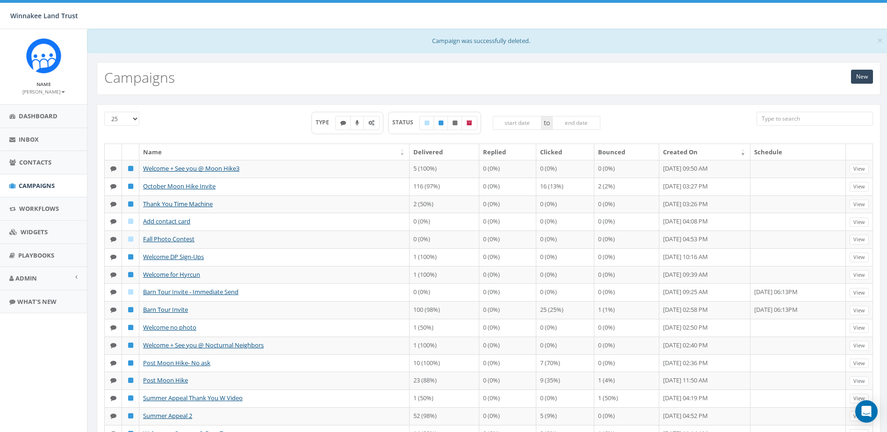
scroll to position [251, 0]
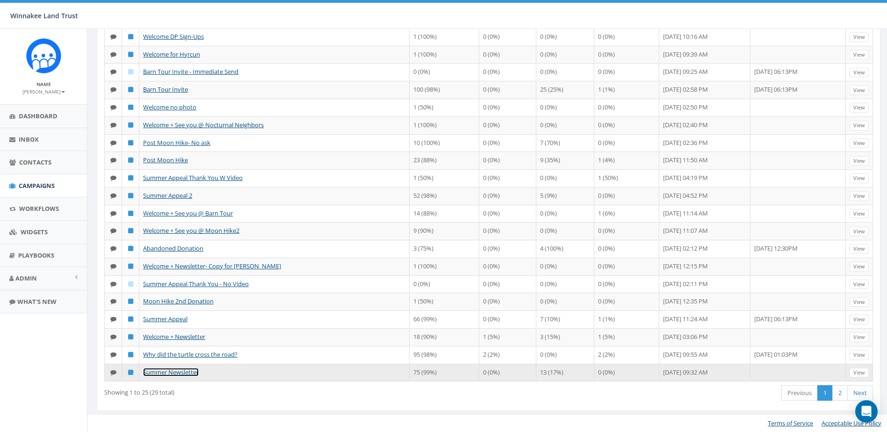
click at [162, 372] on link "Summer Newsletter" at bounding box center [171, 372] width 56 height 8
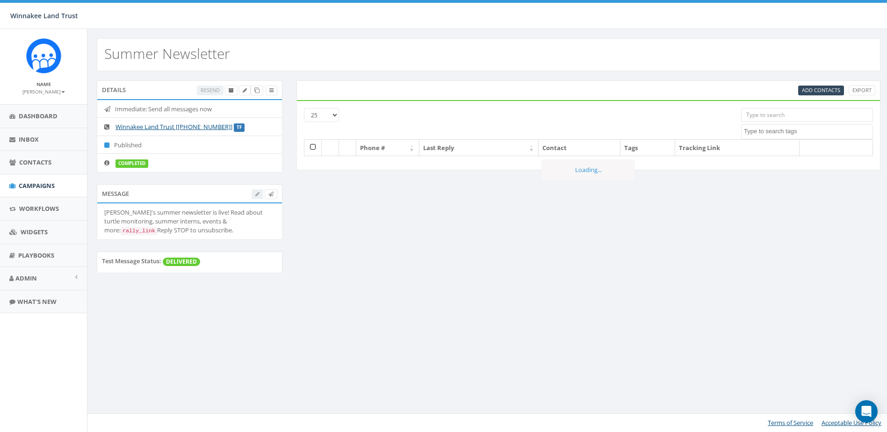
select select
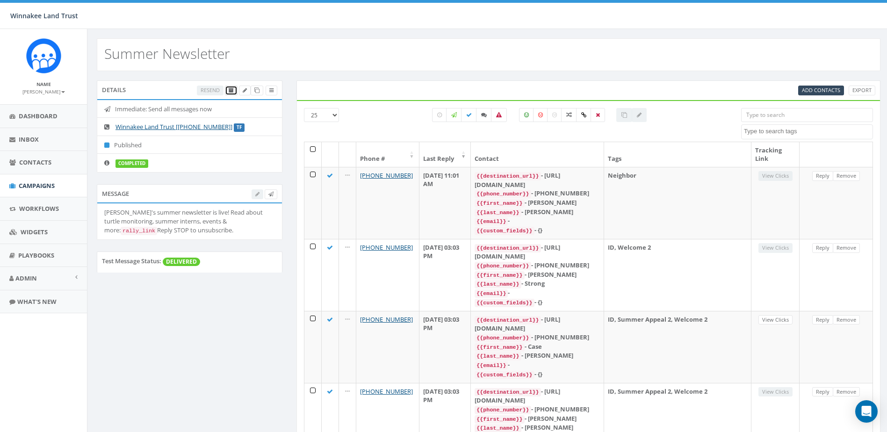
click at [231, 89] on icon at bounding box center [231, 90] width 5 height 5
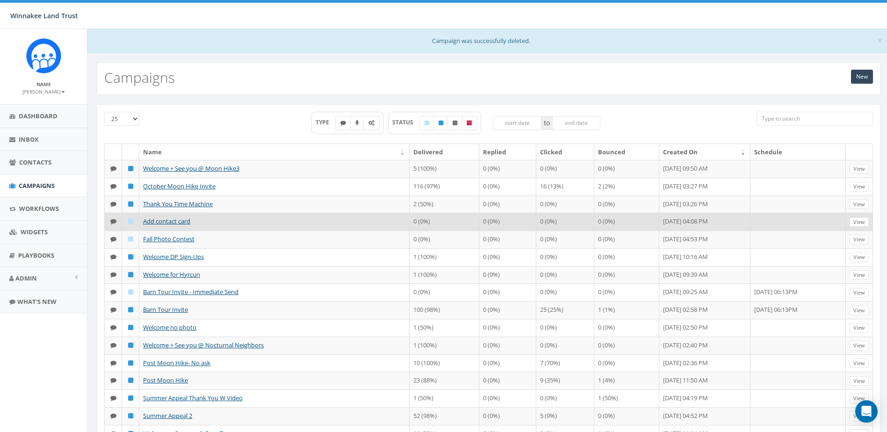
scroll to position [251, 0]
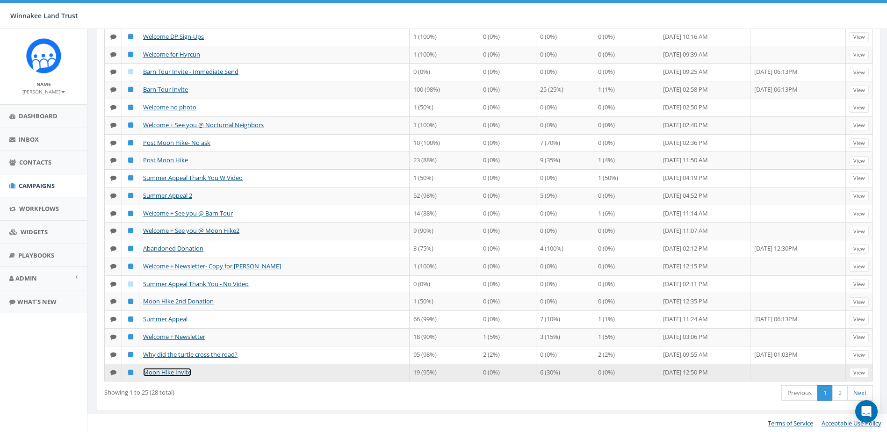
click at [171, 372] on link "Moon Hike Invite" at bounding box center [167, 372] width 48 height 8
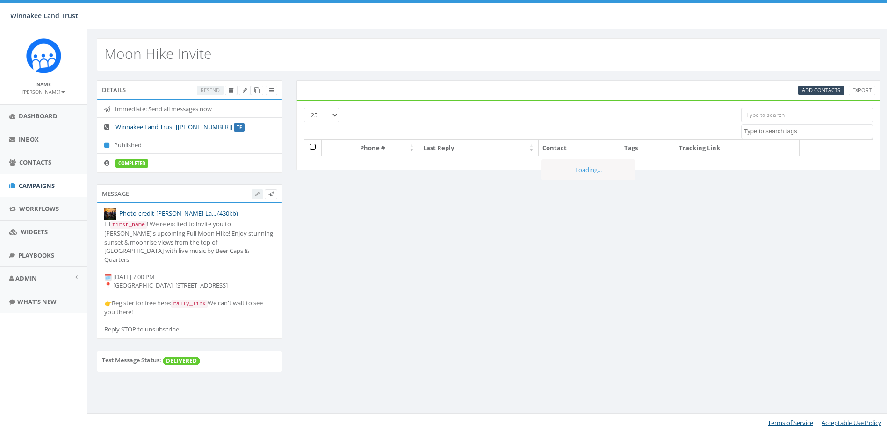
select select
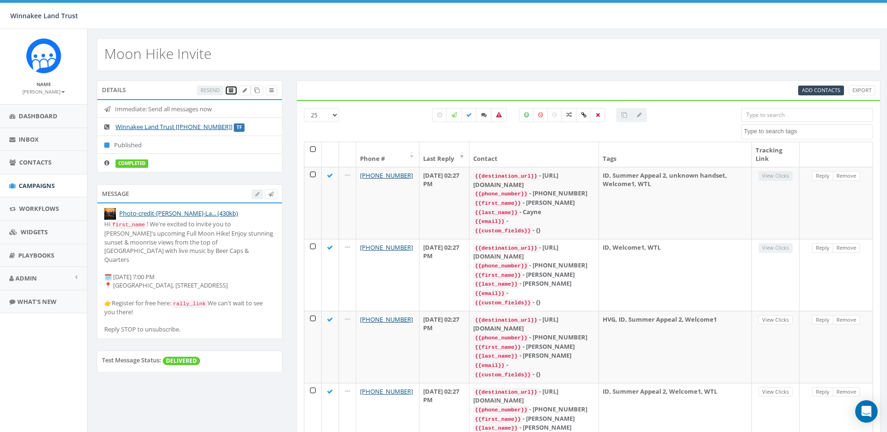
click at [231, 89] on icon at bounding box center [231, 90] width 5 height 5
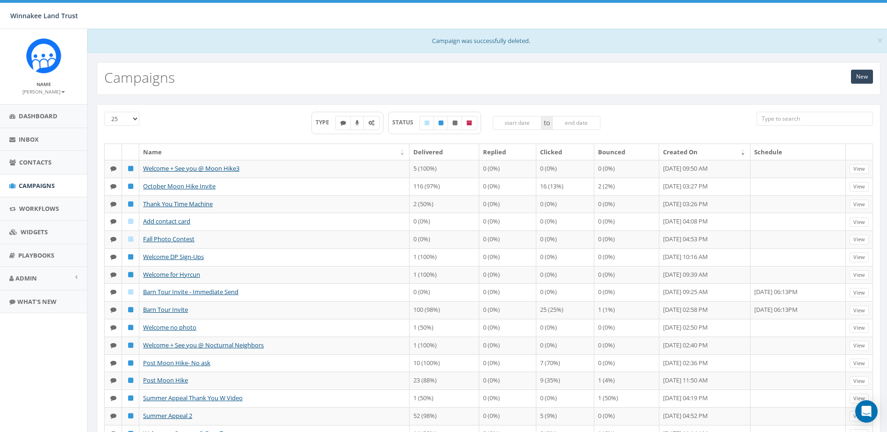
scroll to position [251, 0]
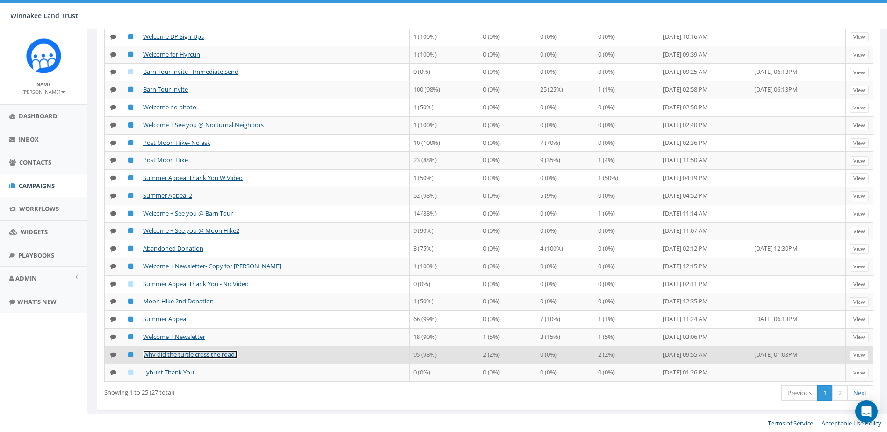
click at [177, 355] on link "Why did the turtle cross the road?" at bounding box center [190, 354] width 94 height 8
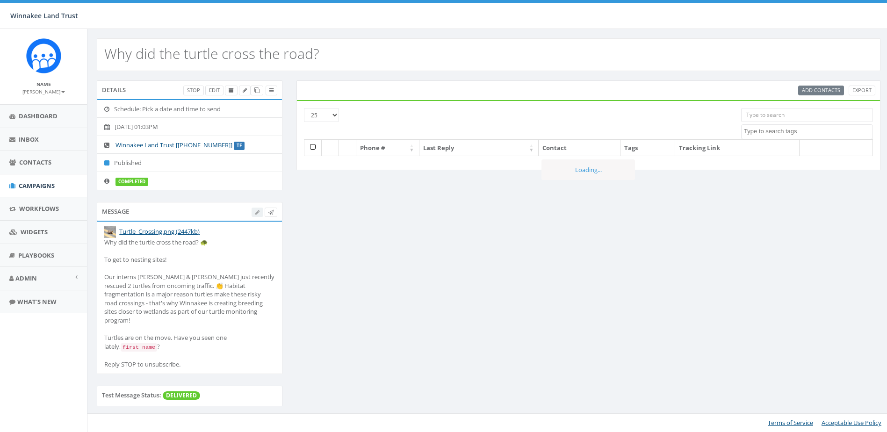
select select
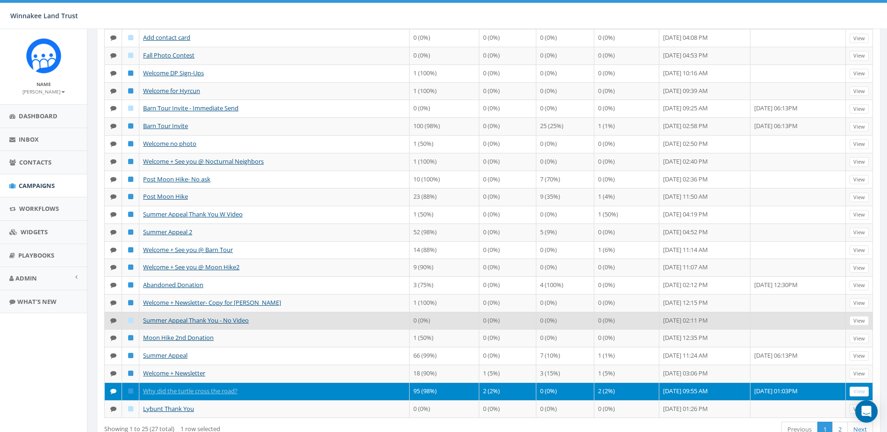
scroll to position [251, 0]
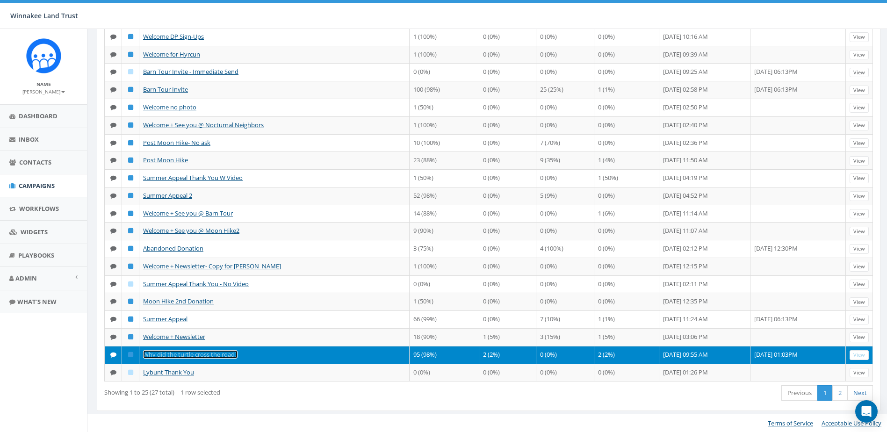
click at [172, 354] on link "Why did the turtle cross the road?" at bounding box center [190, 354] width 94 height 8
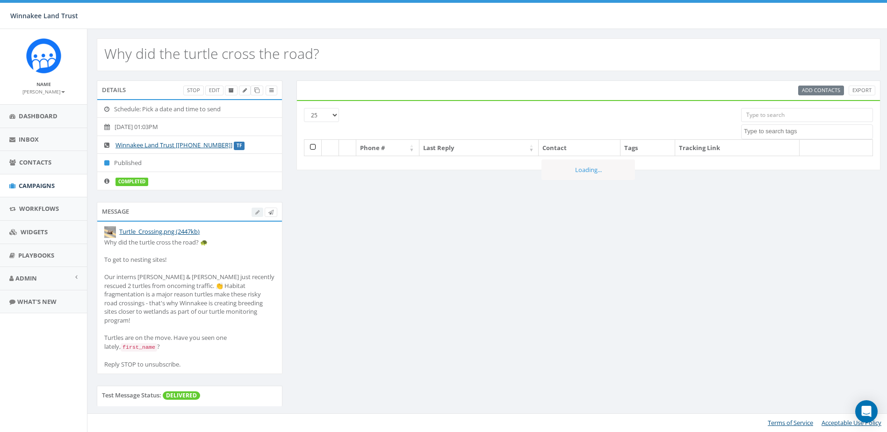
select select
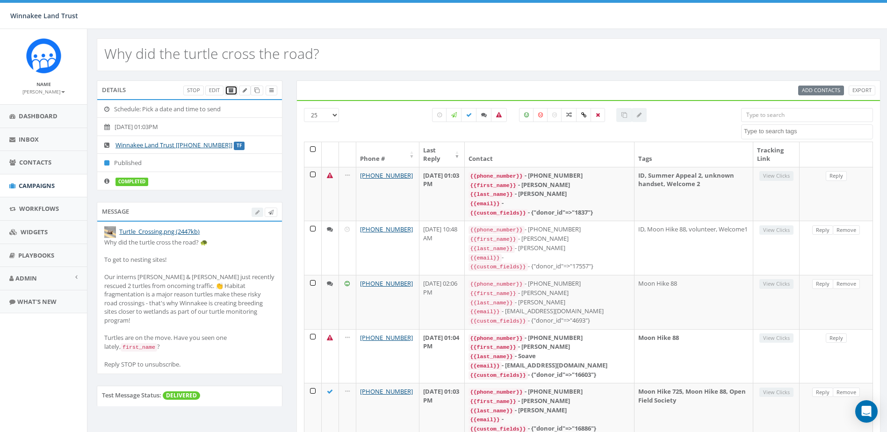
click at [230, 93] on icon at bounding box center [231, 90] width 5 height 5
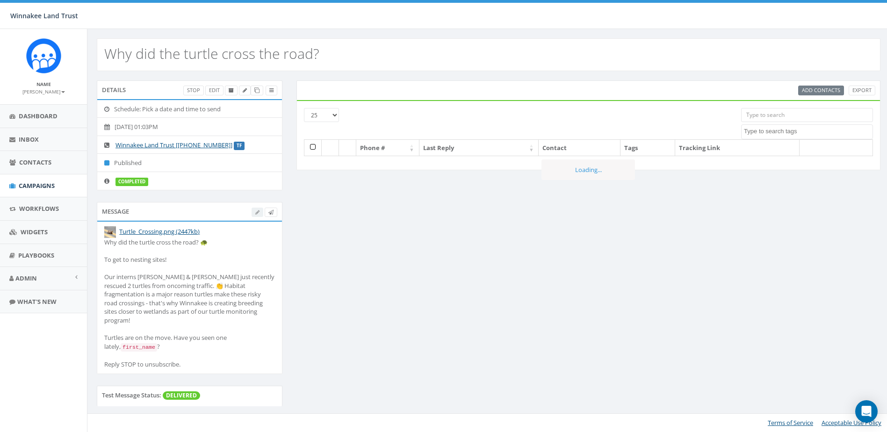
select select
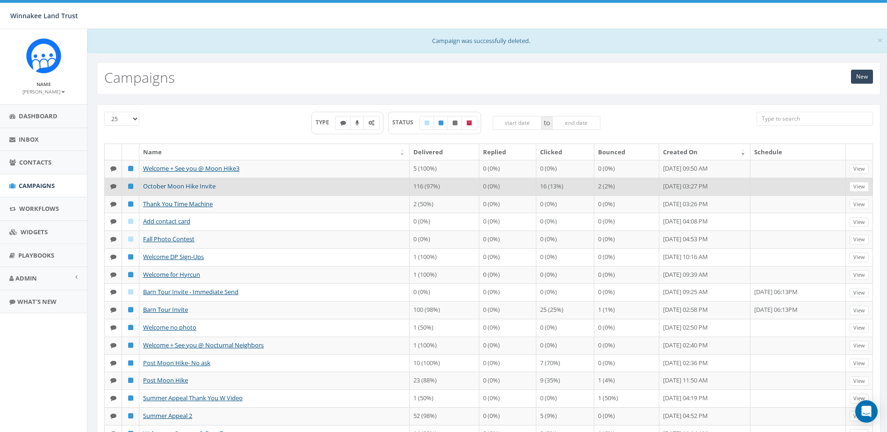
scroll to position [251, 0]
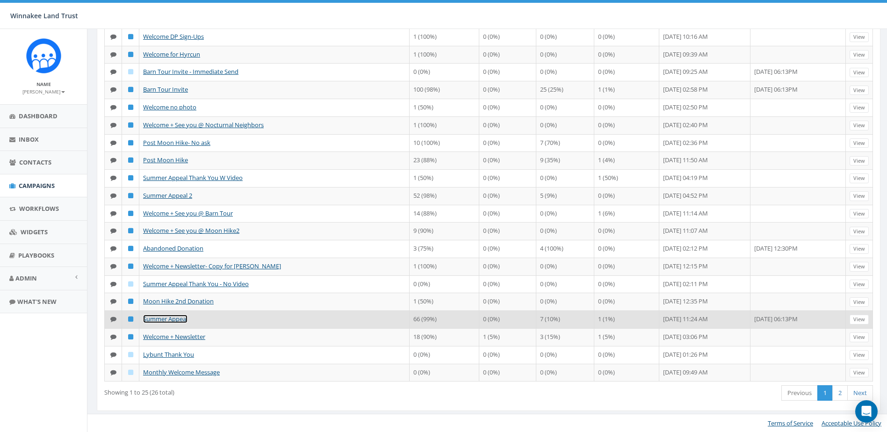
click at [172, 321] on link "Summer Appeal" at bounding box center [165, 319] width 44 height 8
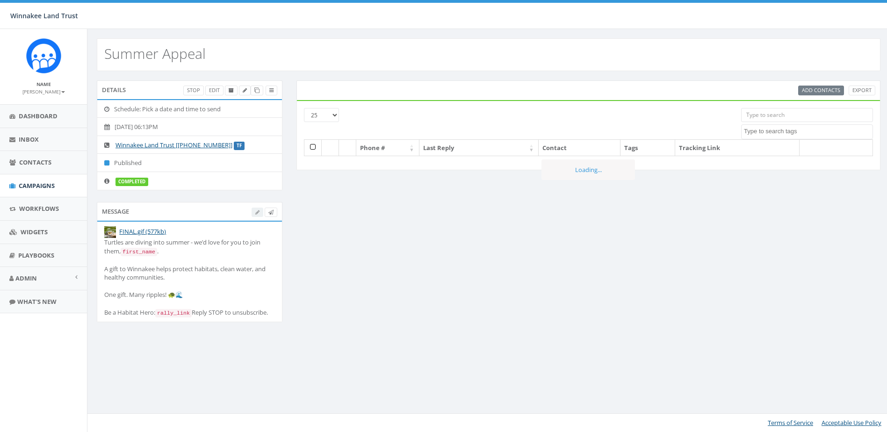
select select
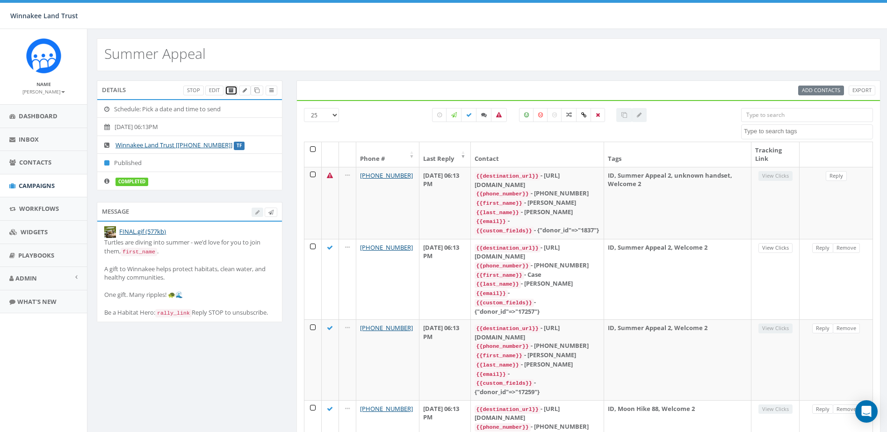
click at [232, 89] on icon at bounding box center [231, 90] width 5 height 5
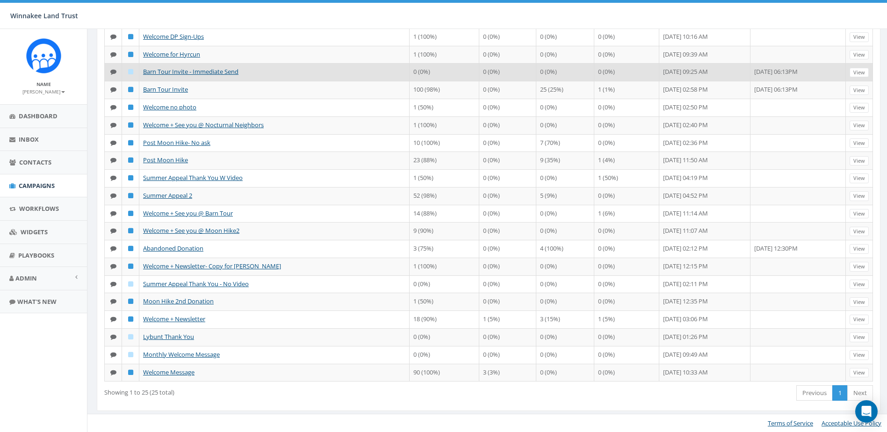
scroll to position [251, 0]
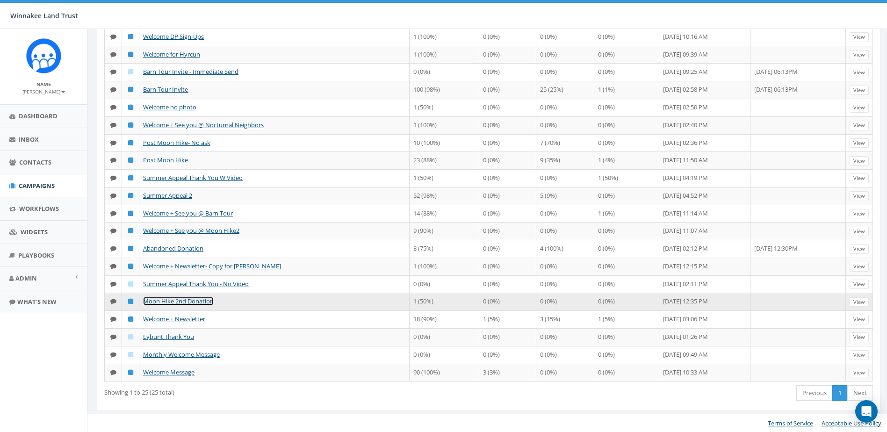
click at [182, 304] on link "Moon Hike 2nd Donation" at bounding box center [178, 301] width 71 height 8
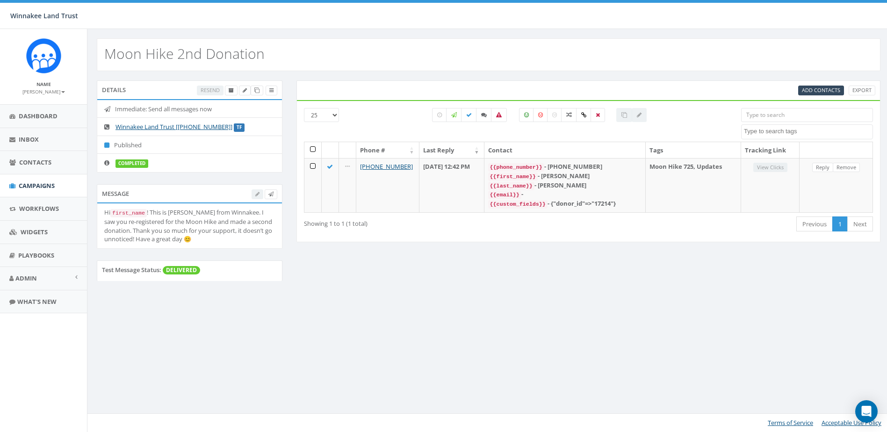
select select
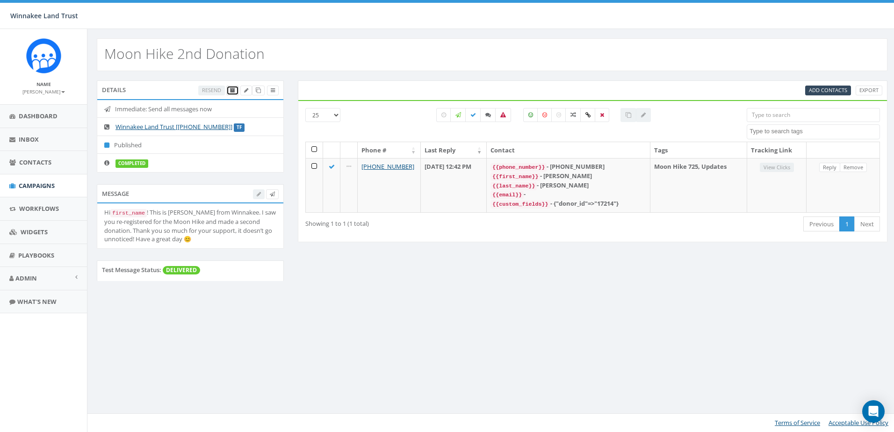
click at [232, 89] on icon at bounding box center [232, 90] width 5 height 5
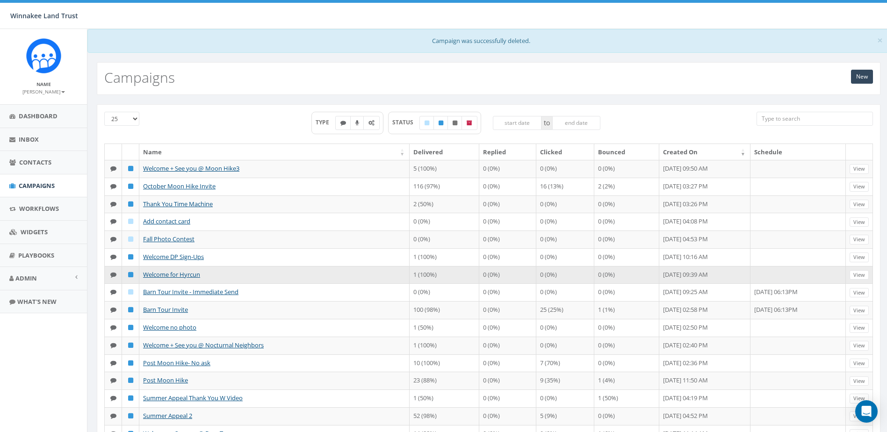
scroll to position [233, 0]
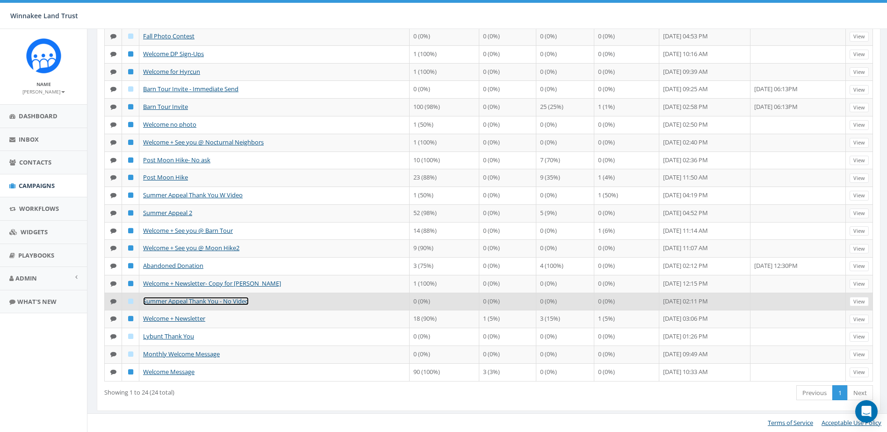
click at [173, 299] on link "Summer Appeal Thank You - No Video" at bounding box center [196, 301] width 106 height 8
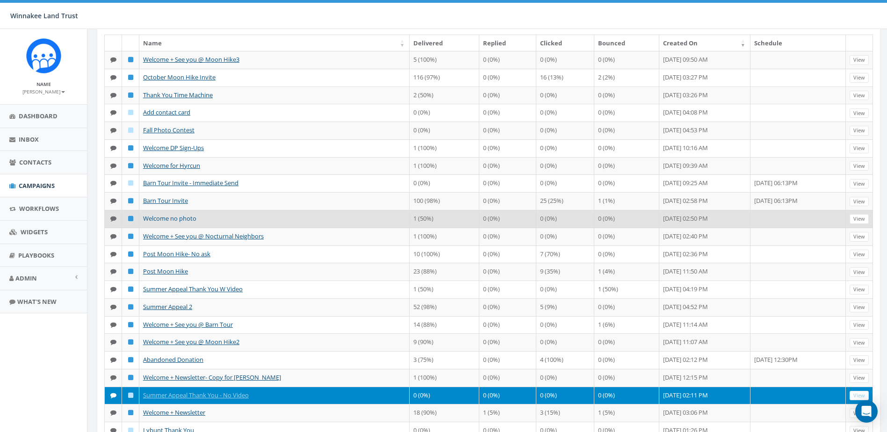
scroll to position [94, 0]
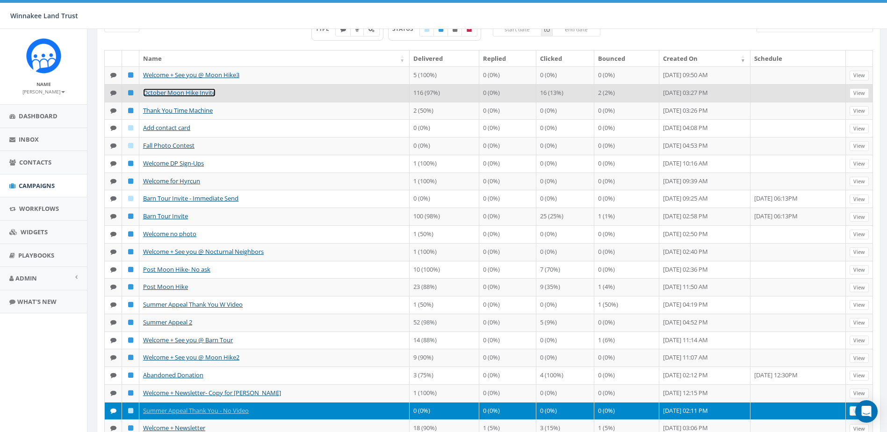
click at [175, 97] on link "October Moon Hike Invite" at bounding box center [179, 92] width 72 height 8
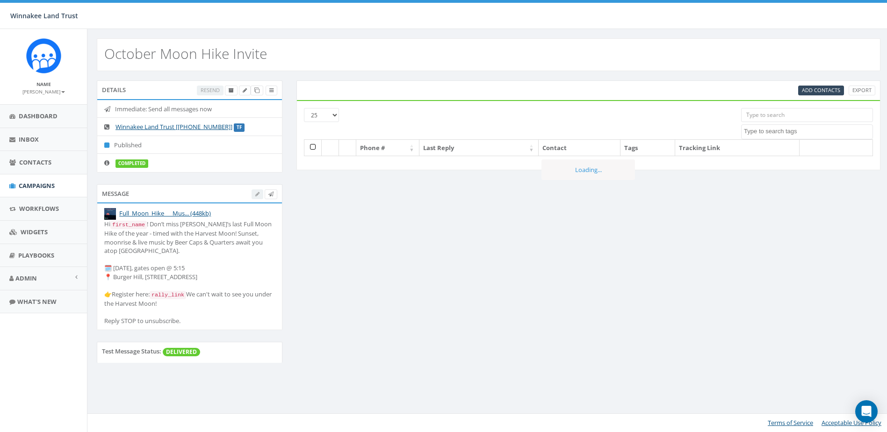
select select
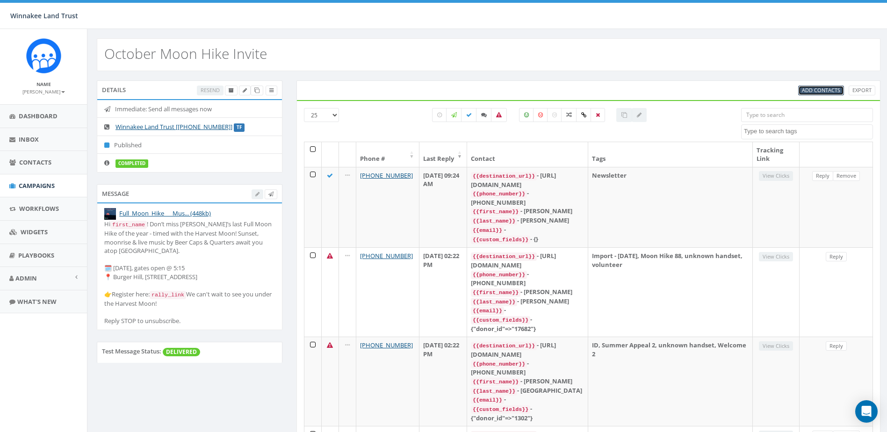
click at [820, 91] on span "Add Contacts" at bounding box center [821, 90] width 38 height 7
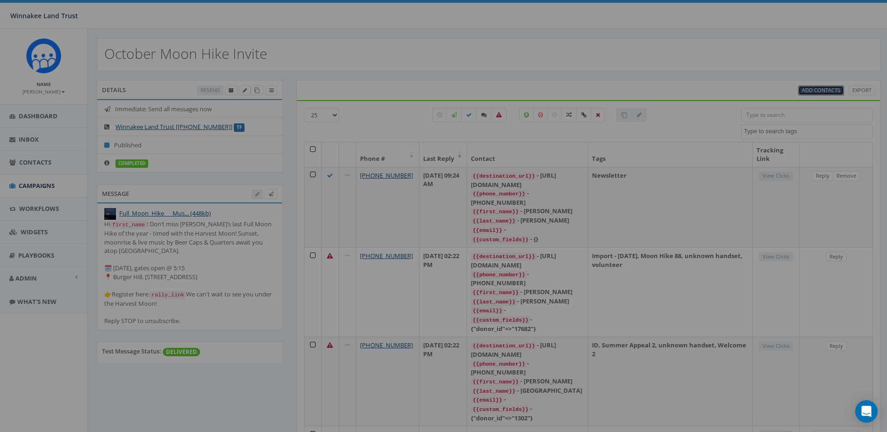
select select
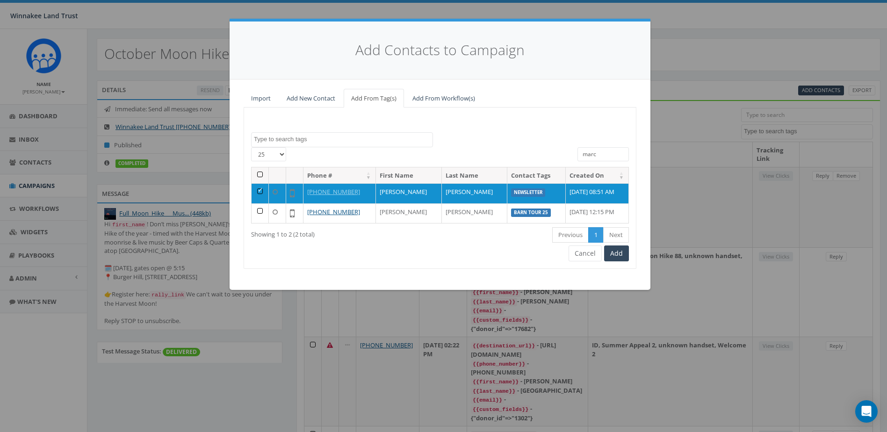
drag, startPoint x: 601, startPoint y: 153, endPoint x: 569, endPoint y: 149, distance: 32.5
click at [569, 149] on div "[PHONE_NUMBER] All 1 contact(s) on current page All 2 contact(s) filtered [PERS…" at bounding box center [440, 157] width 392 height 20
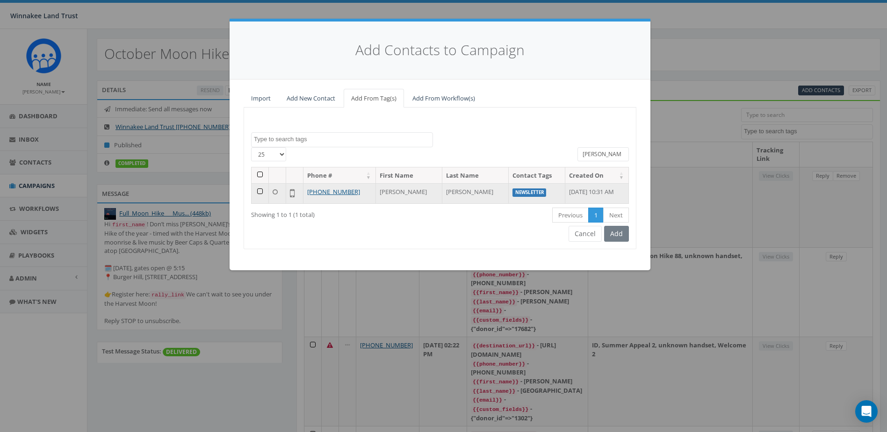
type input "[PERSON_NAME]"
click at [260, 189] on td at bounding box center [260, 193] width 17 height 20
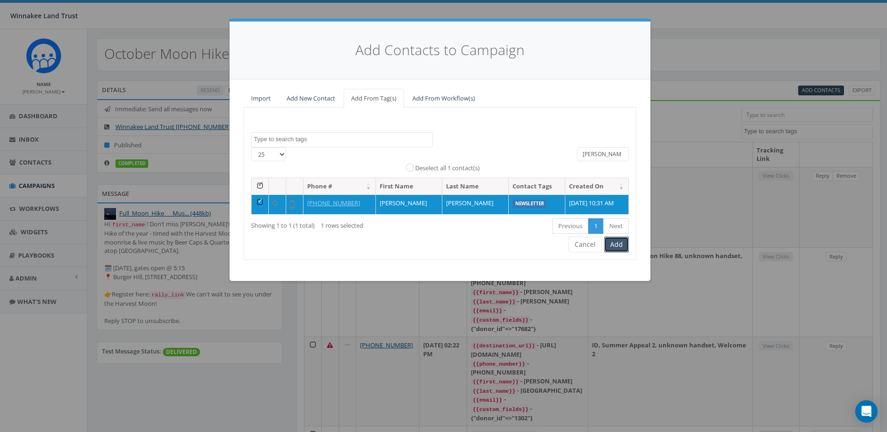
click at [620, 245] on button "Add" at bounding box center [616, 245] width 25 height 16
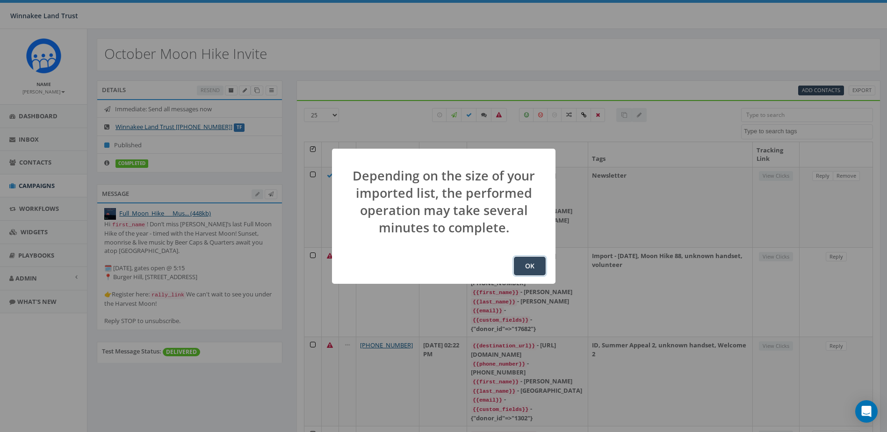
click at [539, 267] on button "OK" at bounding box center [530, 266] width 32 height 19
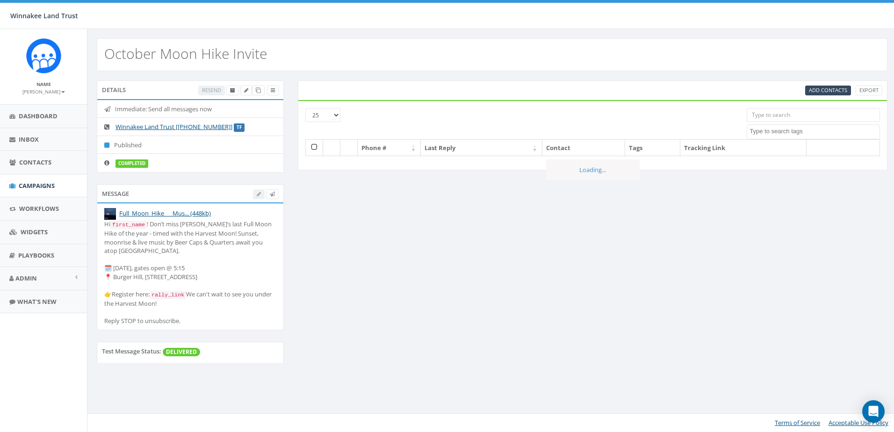
select select
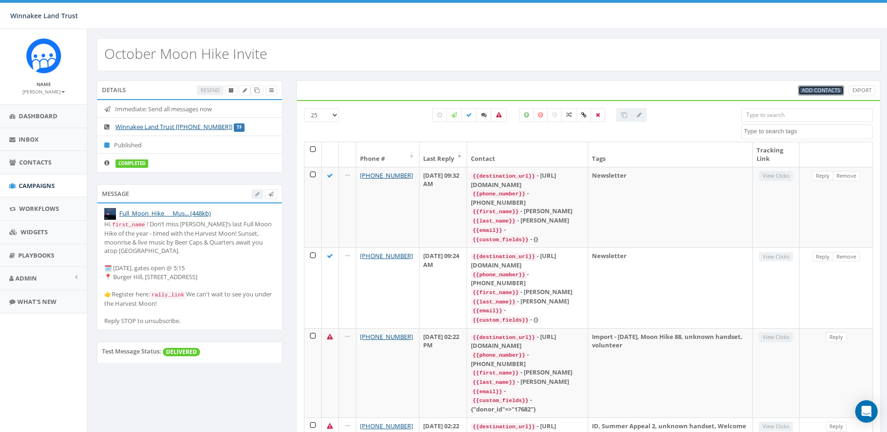
click at [814, 92] on span "Add Contacts" at bounding box center [821, 90] width 38 height 7
select select
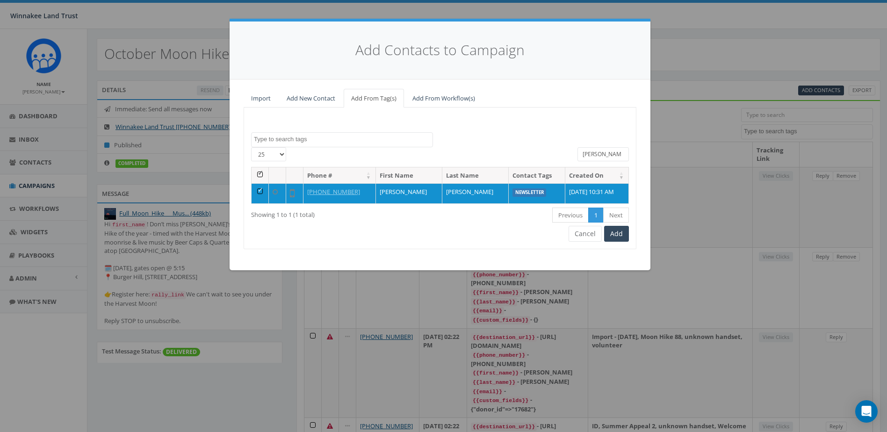
drag, startPoint x: 593, startPoint y: 154, endPoint x: 569, endPoint y: 154, distance: 24.8
click at [569, 154] on div "25 50 100 All 1 contact(s) on current page All 1 contact(s) filtered tim" at bounding box center [440, 157] width 392 height 20
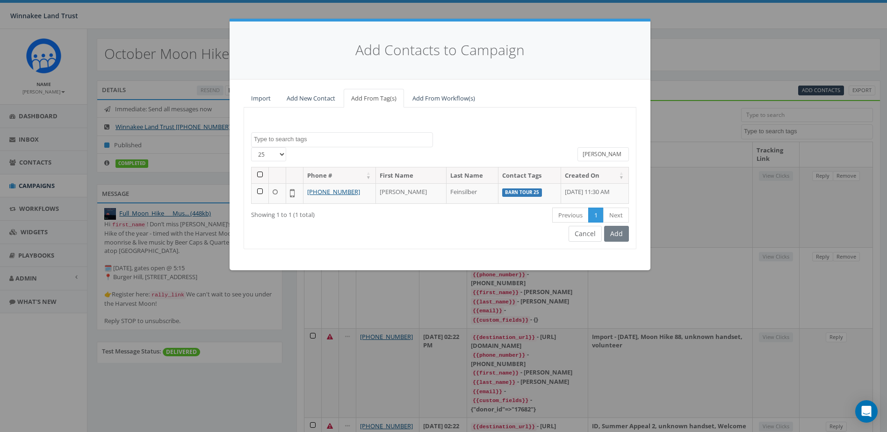
type input "mildred"
click at [594, 234] on button "Cancel" at bounding box center [585, 234] width 33 height 16
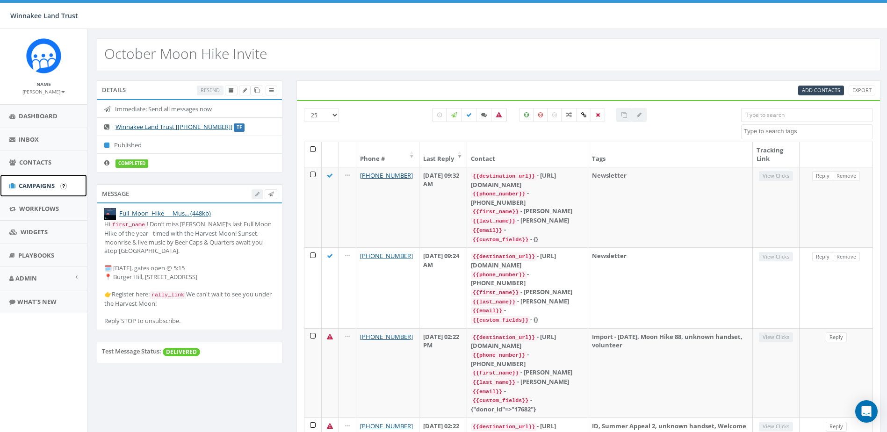
click at [33, 188] on span "Campaigns" at bounding box center [37, 185] width 36 height 8
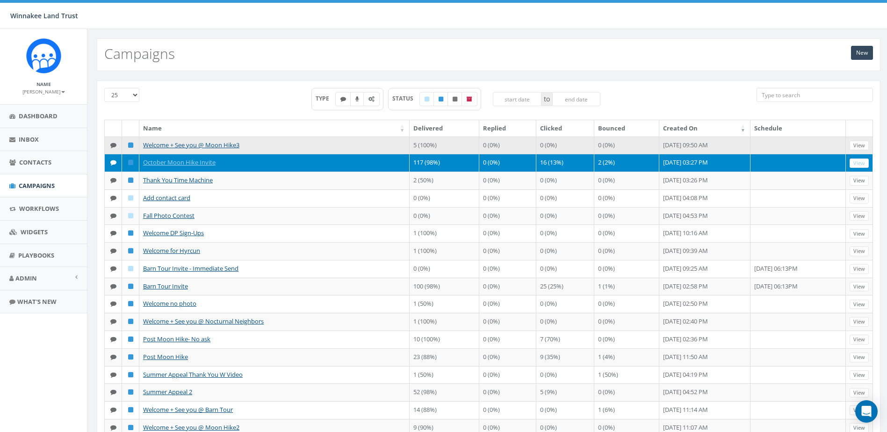
scroll to position [47, 0]
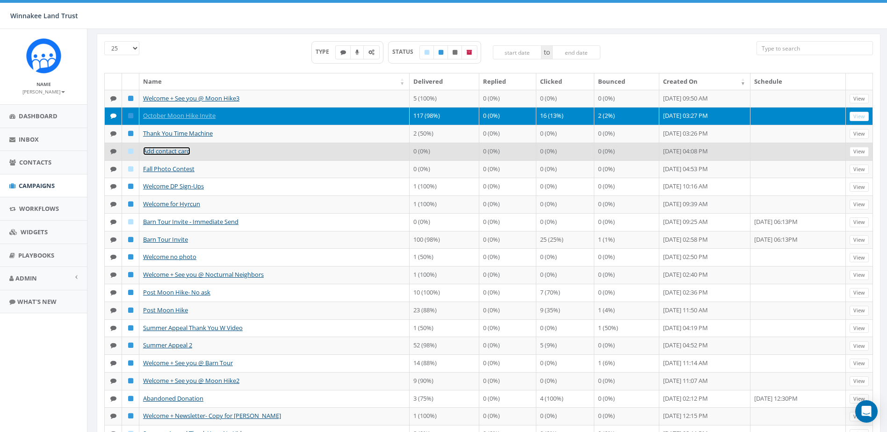
click at [164, 155] on link "Add contact card" at bounding box center [166, 151] width 47 height 8
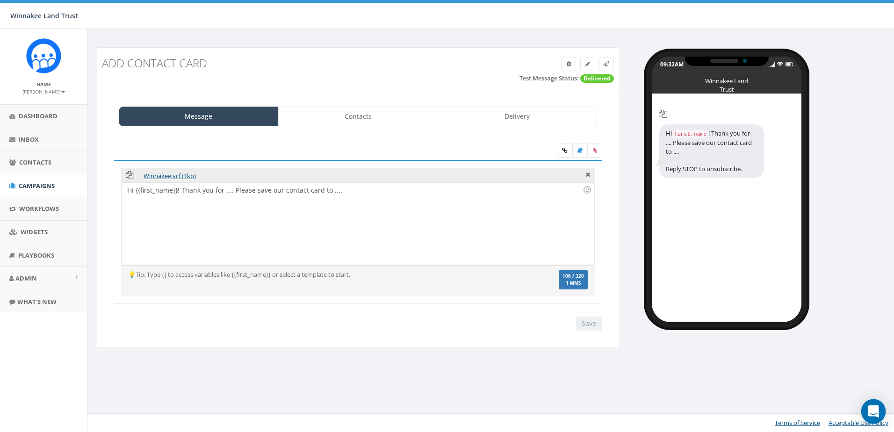
click at [873, 409] on icon "Open Intercom Messenger" at bounding box center [873, 411] width 11 height 12
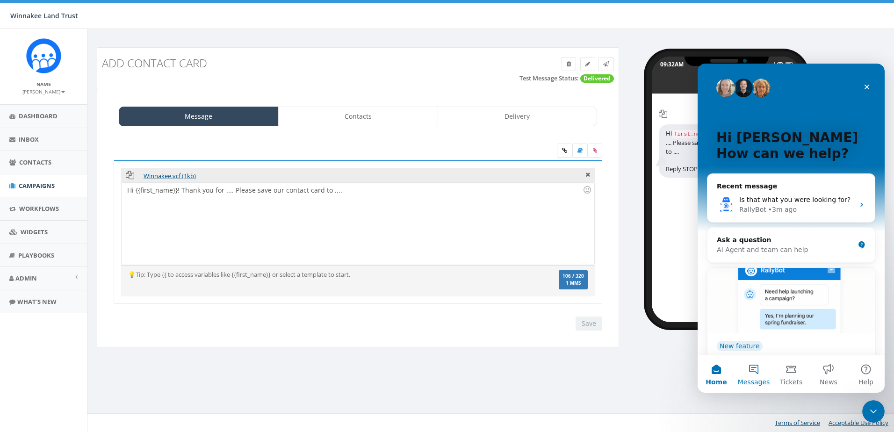
click at [750, 370] on button "Messages" at bounding box center [753, 373] width 37 height 37
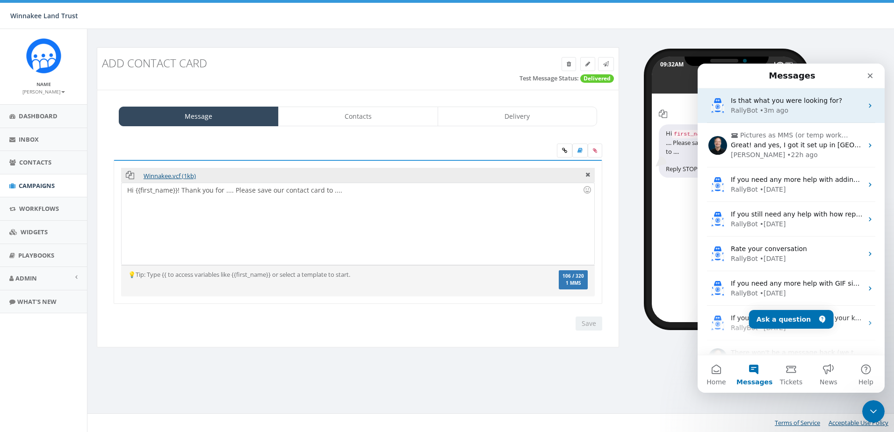
click at [763, 111] on div "• 3m ago" at bounding box center [774, 111] width 29 height 10
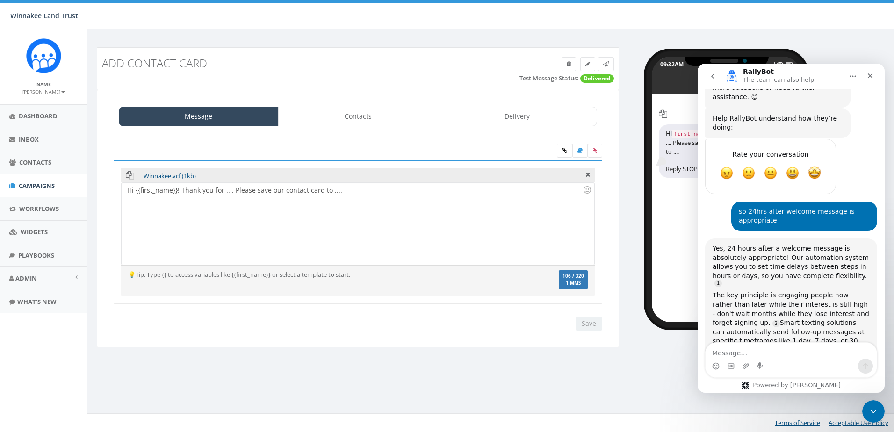
scroll to position [514, 0]
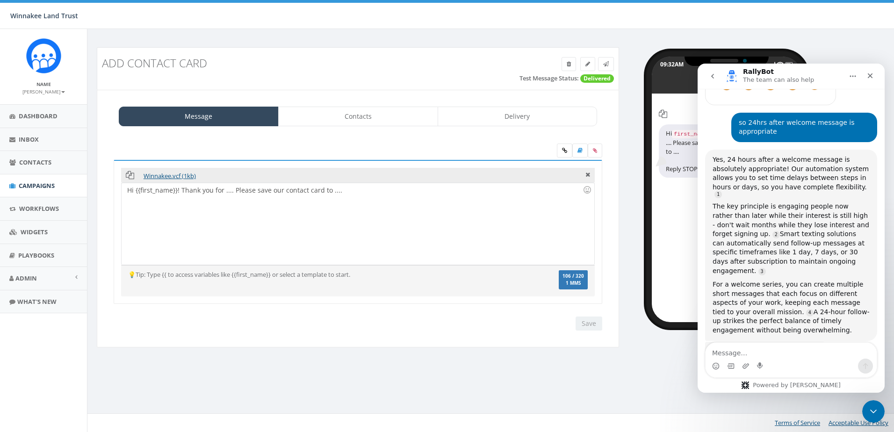
click at [744, 350] on textarea "Message…" at bounding box center [791, 351] width 171 height 16
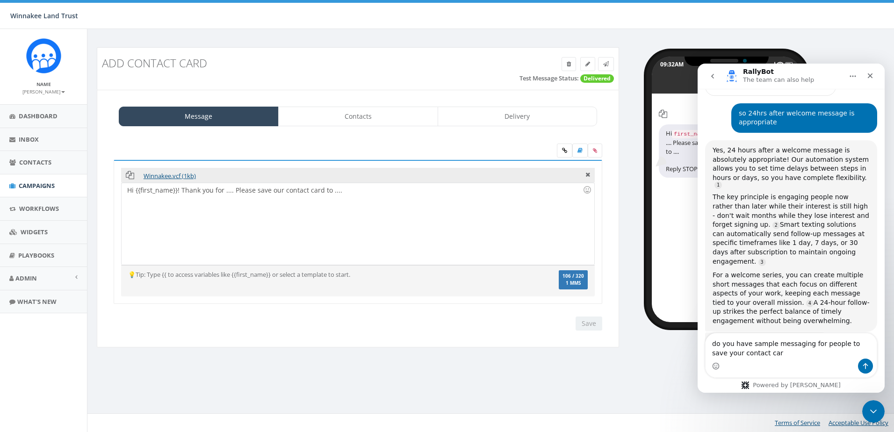
type textarea "do you have sample messaging for people to save your contact card"
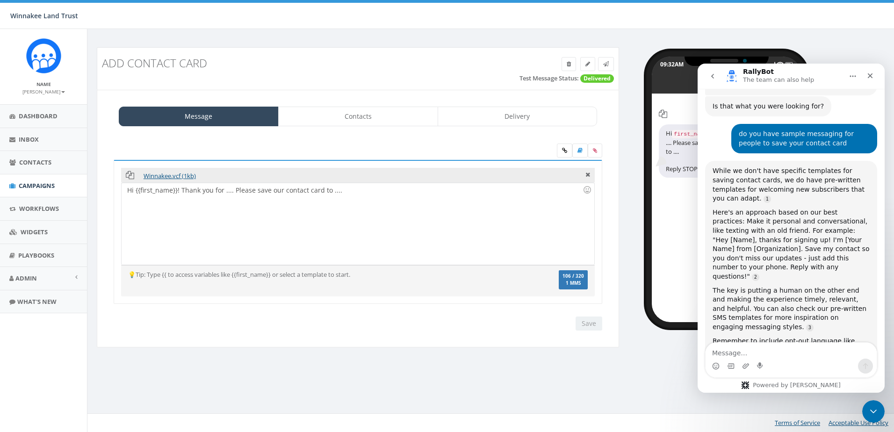
scroll to position [766, 0]
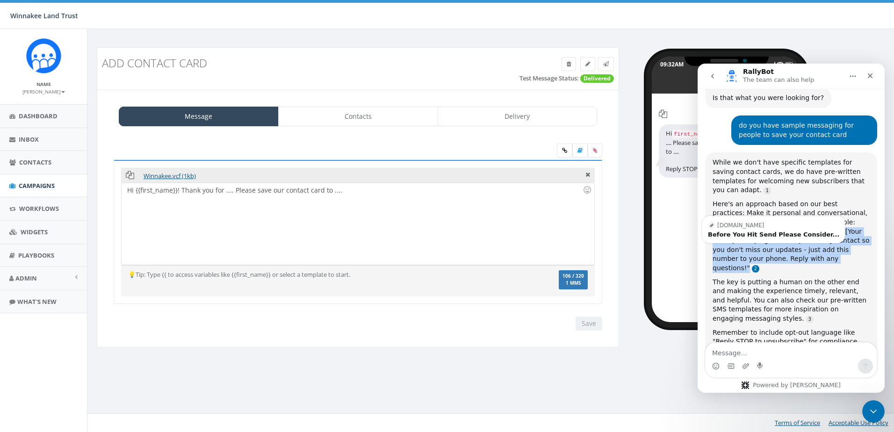
drag, startPoint x: 807, startPoint y: 174, endPoint x: 744, endPoint y: 213, distance: 74.1
click at [744, 213] on div "Here's an approach based on our best practices: Make it personal and conversati…" at bounding box center [791, 236] width 157 height 73
copy div "Hey [Name], thanks for signing up! I'm [Your Name] from [Organization]. Save my…"
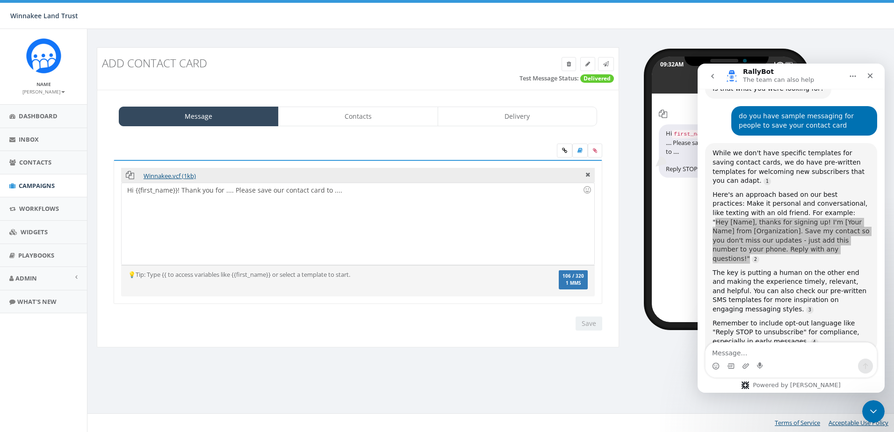
click at [135, 192] on div "Hi {{first_name}}! Thank you for .... Please save our contact card to ...." at bounding box center [358, 224] width 472 height 82
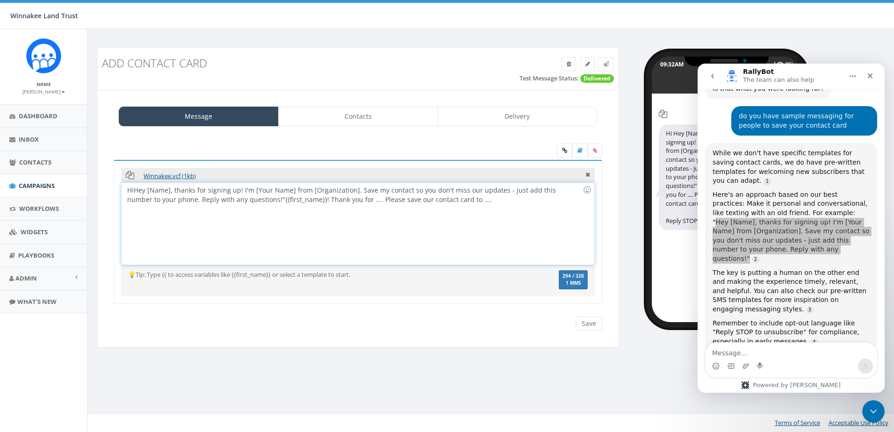
drag, startPoint x: 136, startPoint y: 188, endPoint x: 122, endPoint y: 188, distance: 14.0
click at [122, 188] on div "Hi Hey [Name], thanks for signing up! I'm [Your Name] from [Organization]. Save…" at bounding box center [358, 224] width 472 height 82
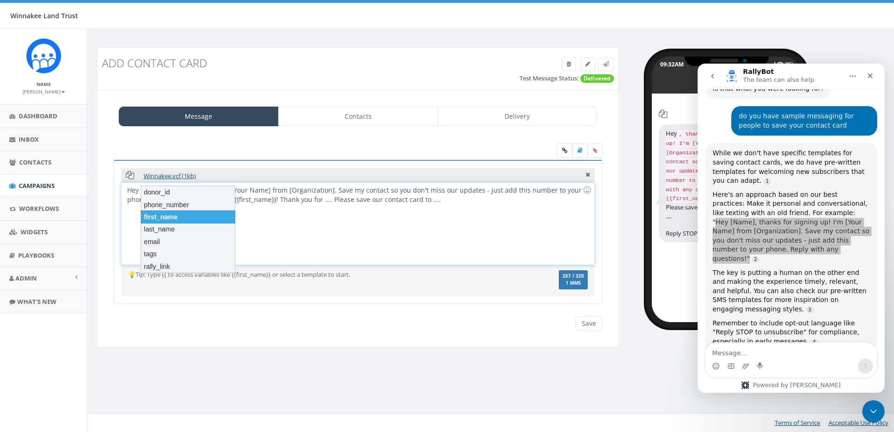
click at [193, 220] on div "first_name" at bounding box center [188, 216] width 94 height 13
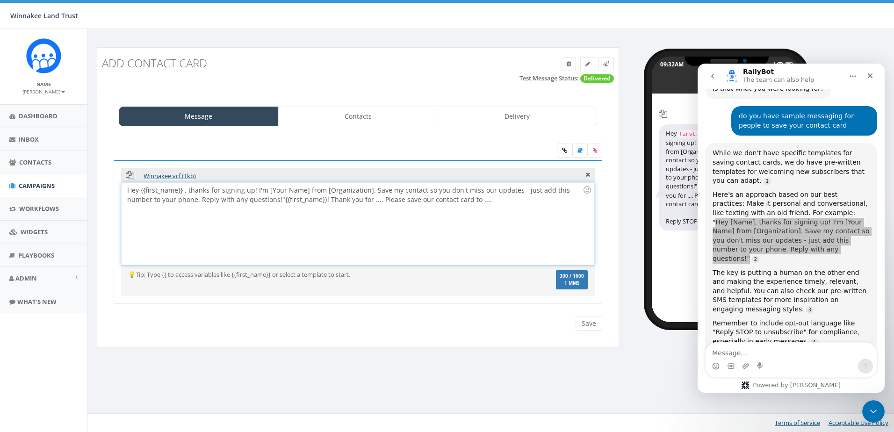
click at [183, 190] on div "Hey {{first_name}} , thanks for signing up! I'm [Your Name] from [Organization]…" at bounding box center [358, 224] width 472 height 82
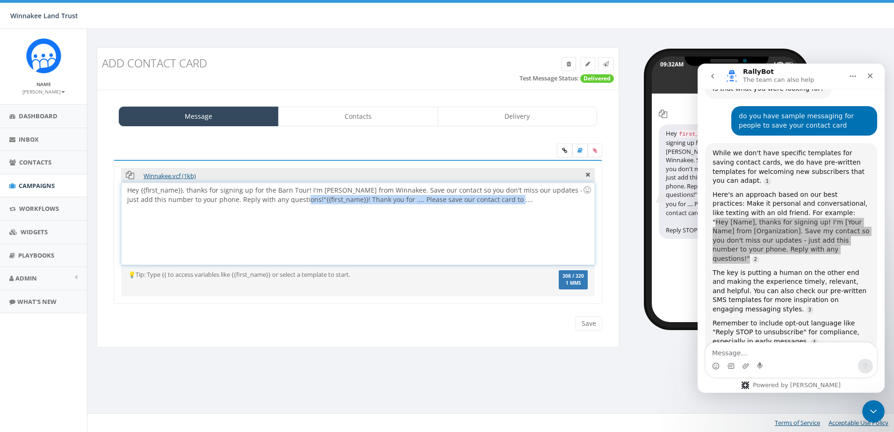
drag, startPoint x: 456, startPoint y: 205, endPoint x: 291, endPoint y: 206, distance: 164.6
click at [291, 206] on div "Hey {{first_name}}, thanks for signing up for the Barn Tour! I'm Jess Jaeb from…" at bounding box center [358, 224] width 472 height 82
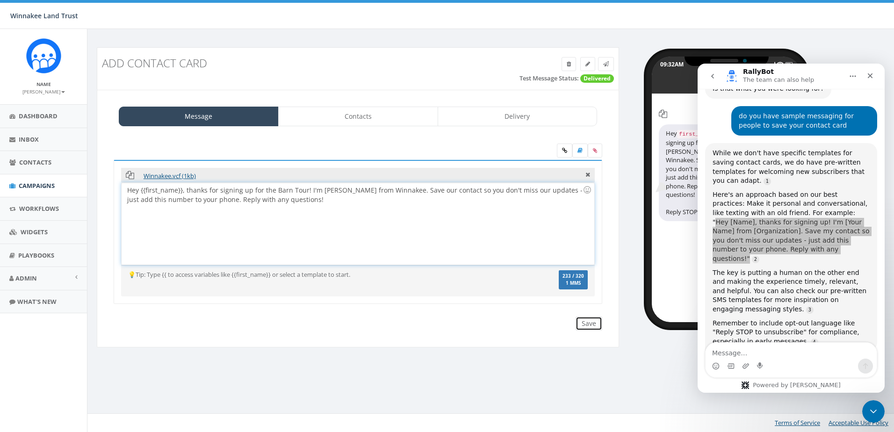
click at [584, 326] on input "Save" at bounding box center [589, 324] width 27 height 14
click at [875, 409] on icon "Close Intercom Messenger" at bounding box center [871, 409] width 11 height 11
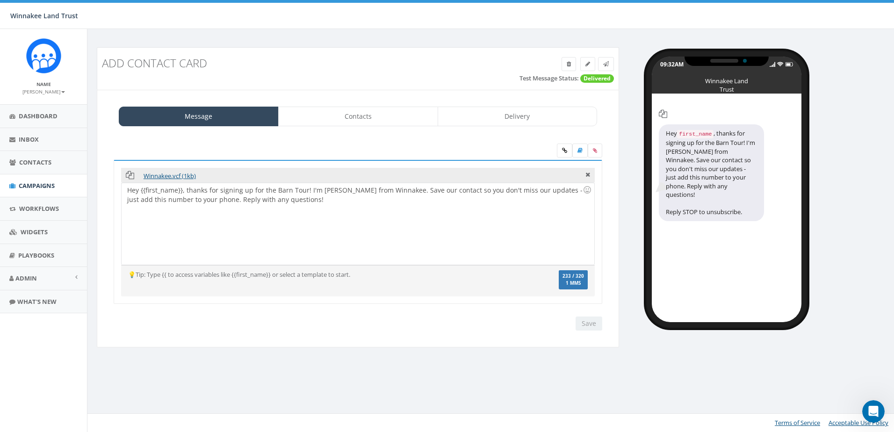
scroll to position [766, 0]
click at [606, 63] on icon at bounding box center [606, 64] width 6 height 6
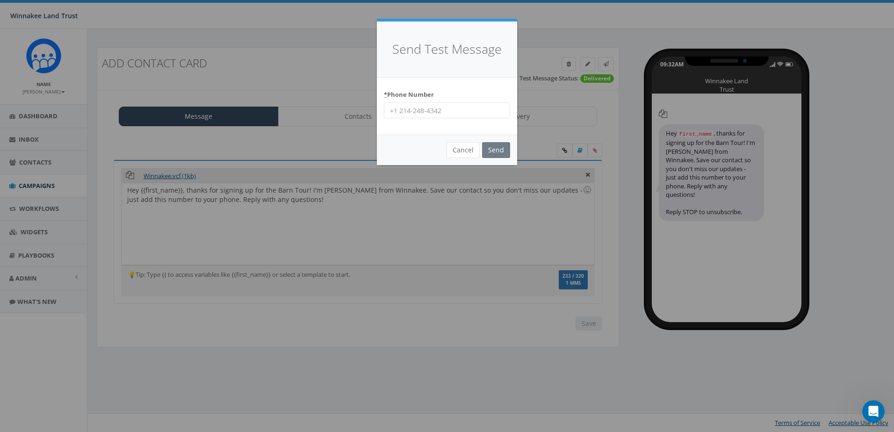
click at [453, 111] on input "* Phone Number" at bounding box center [447, 110] width 126 height 16
type input "8456254346"
click at [492, 149] on input "Send" at bounding box center [496, 150] width 28 height 16
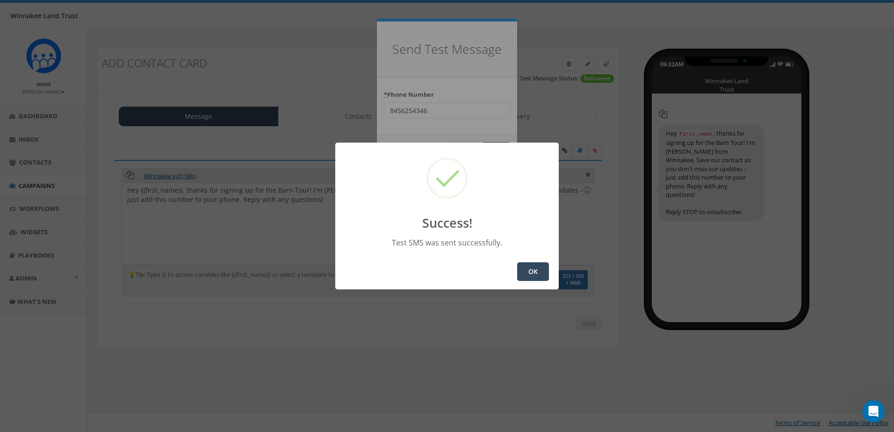
click at [532, 268] on button "OK" at bounding box center [533, 271] width 32 height 19
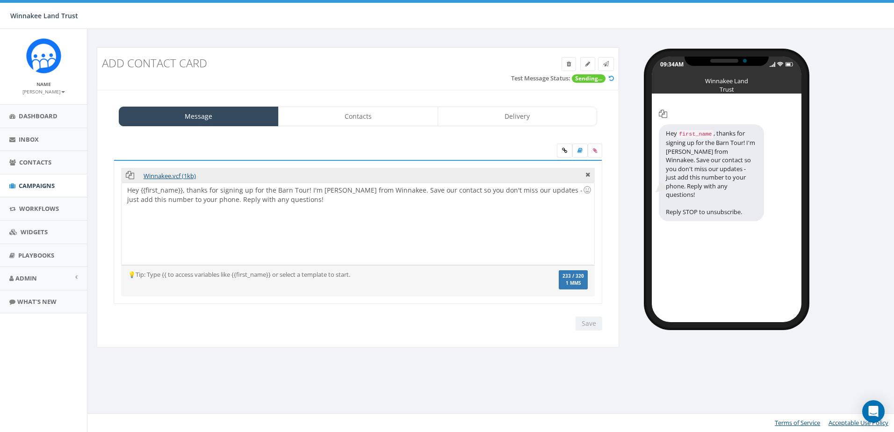
drag, startPoint x: 845, startPoint y: 53, endPoint x: 826, endPoint y: 24, distance: 34.4
click at [845, 53] on div "09:34AM Winnakee Land Trust Hey first_name , thanks for signing up for the Barn…" at bounding box center [760, 184] width 268 height 275
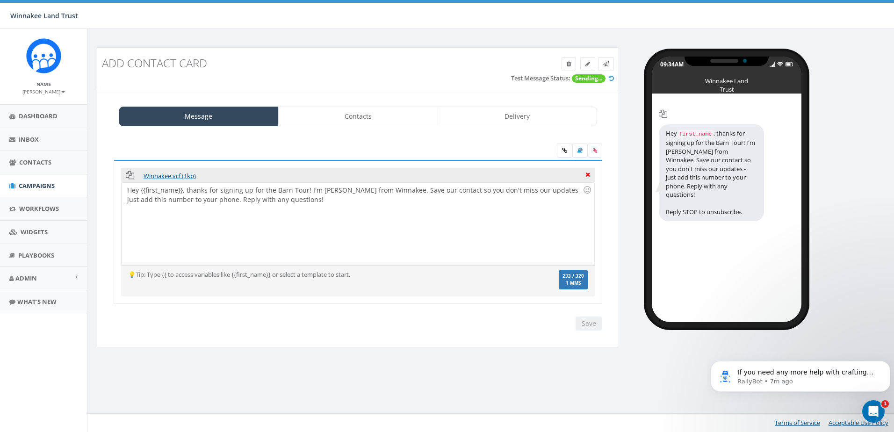
click at [587, 176] on icon at bounding box center [587, 173] width 5 height 8
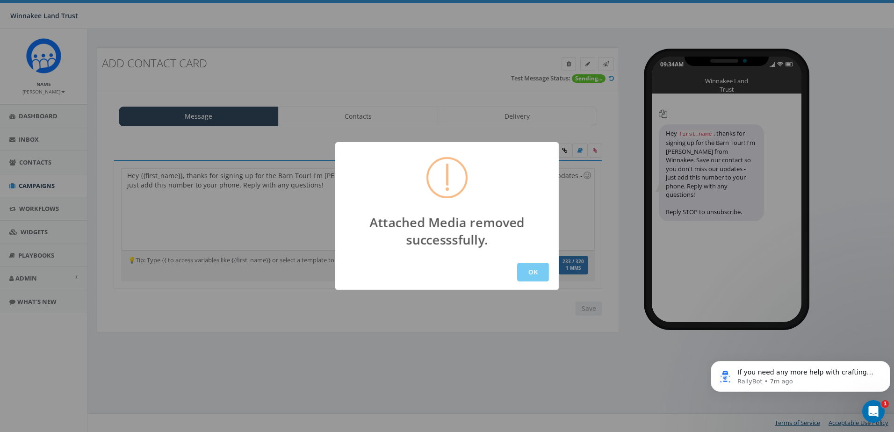
click at [531, 274] on button "OK" at bounding box center [533, 272] width 32 height 19
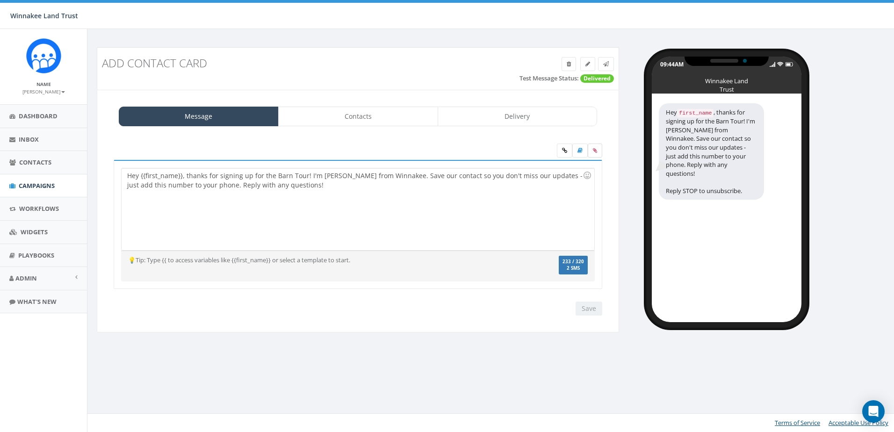
click at [593, 149] on icon at bounding box center [595, 151] width 4 height 6
click at [0, 0] on input "file" at bounding box center [0, 0] width 0 height 0
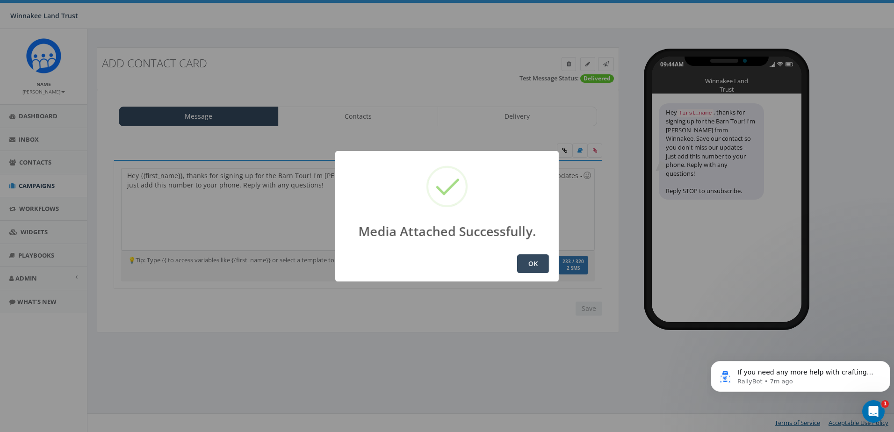
click at [532, 259] on button "OK" at bounding box center [533, 263] width 32 height 19
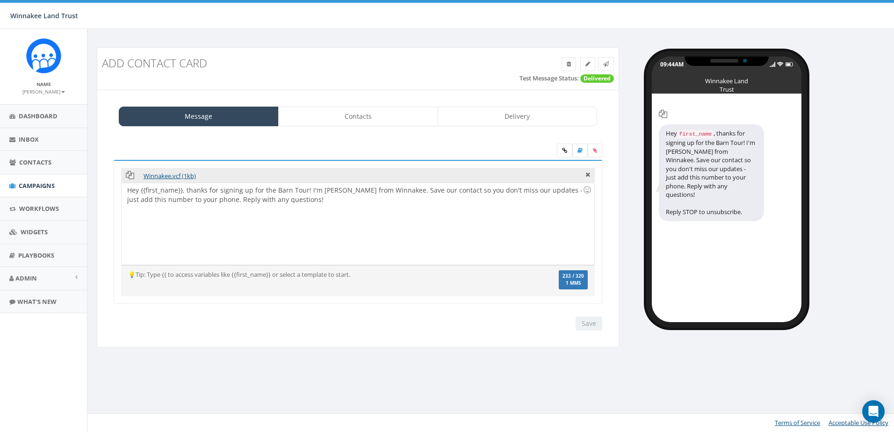
click at [323, 223] on div "Hey {{first_name}}, thanks for signing up for the Barn Tour! I'm [PERSON_NAME] …" at bounding box center [358, 224] width 472 height 82
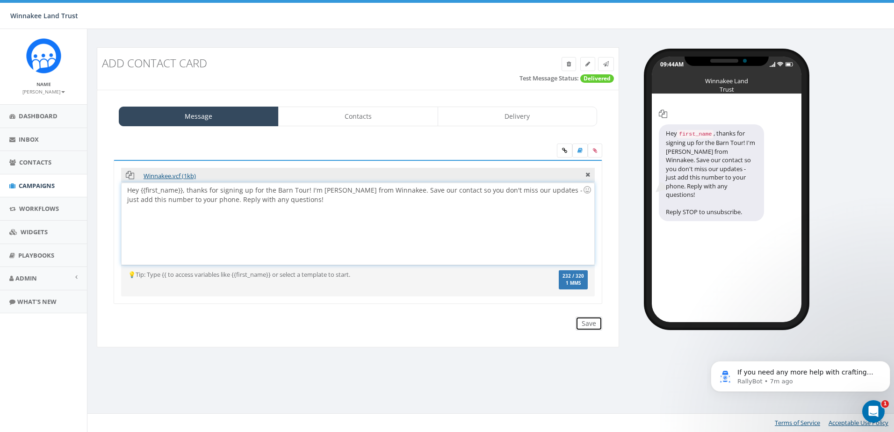
click at [582, 320] on input "Save" at bounding box center [589, 324] width 27 height 14
click at [608, 65] on icon at bounding box center [606, 64] width 6 height 6
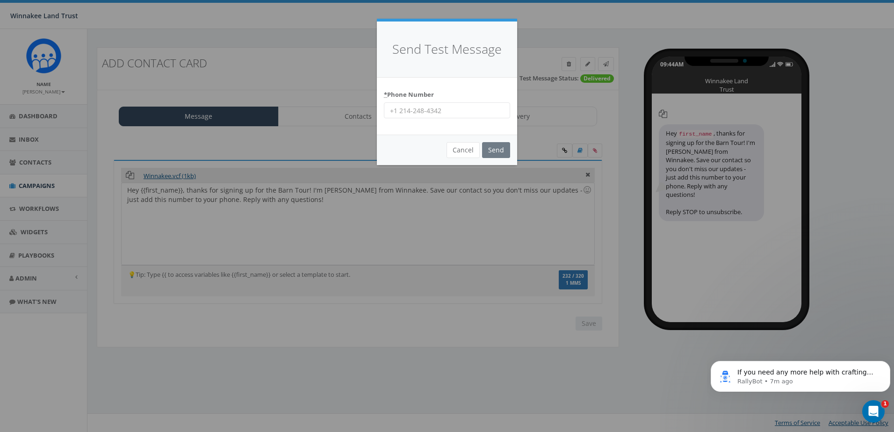
click at [441, 104] on input "* Phone Number" at bounding box center [447, 110] width 126 height 16
type input "8456254346"
click at [500, 150] on input "Send" at bounding box center [496, 150] width 28 height 16
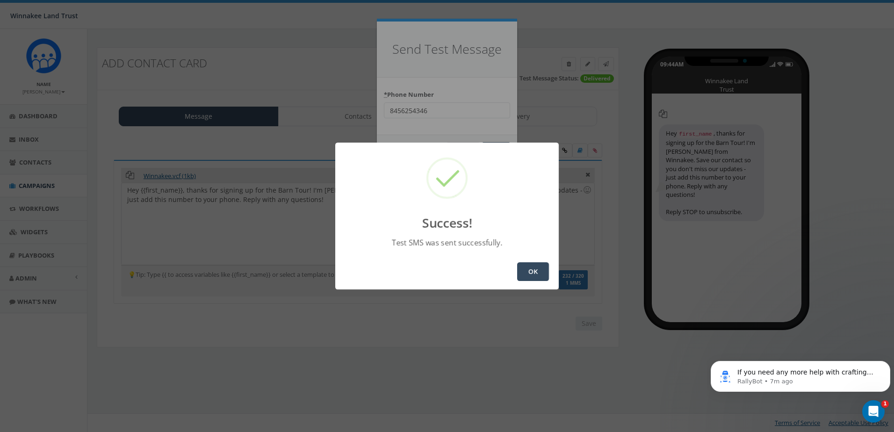
click at [530, 270] on button "OK" at bounding box center [533, 271] width 32 height 19
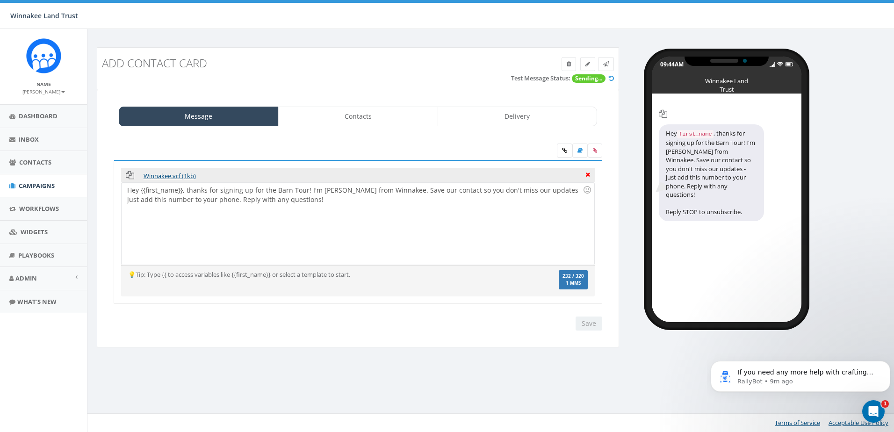
click at [587, 175] on icon at bounding box center [587, 173] width 5 height 8
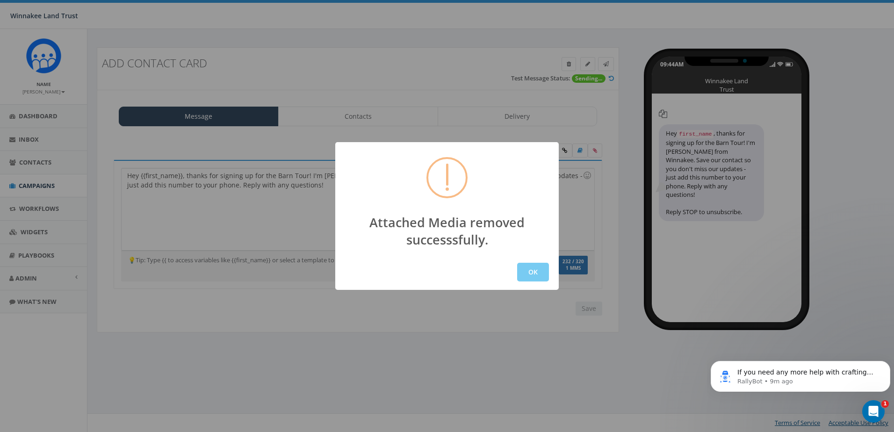
click at [540, 269] on button "OK" at bounding box center [533, 272] width 32 height 19
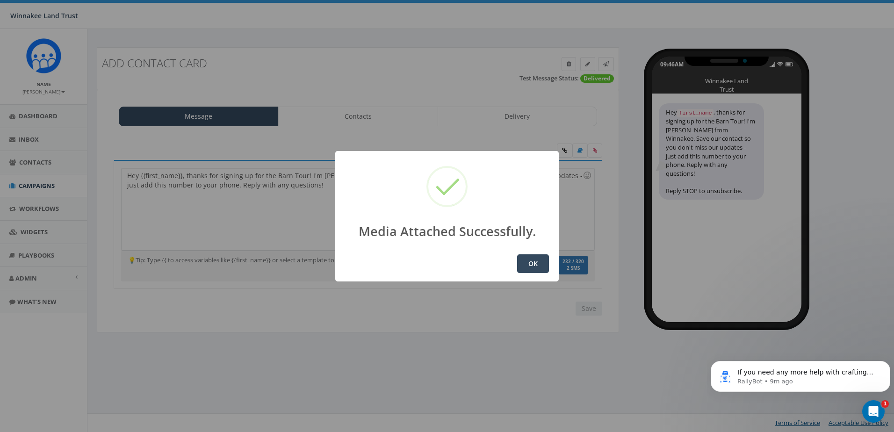
click at [534, 265] on button "OK" at bounding box center [533, 263] width 32 height 19
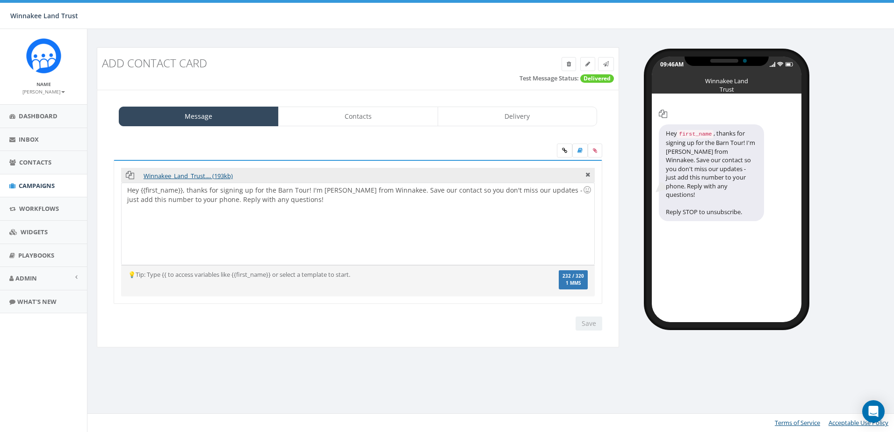
click at [304, 209] on div "Hey {{first_name}}, thanks for signing up for the Barn Tour! I'm Jess Jaeb from…" at bounding box center [358, 224] width 472 height 82
click at [414, 243] on div "Hey {{first_name}}, thanks for signing up for the Barn Tour! I'm Jess Jaeb from…" at bounding box center [358, 224] width 472 height 82
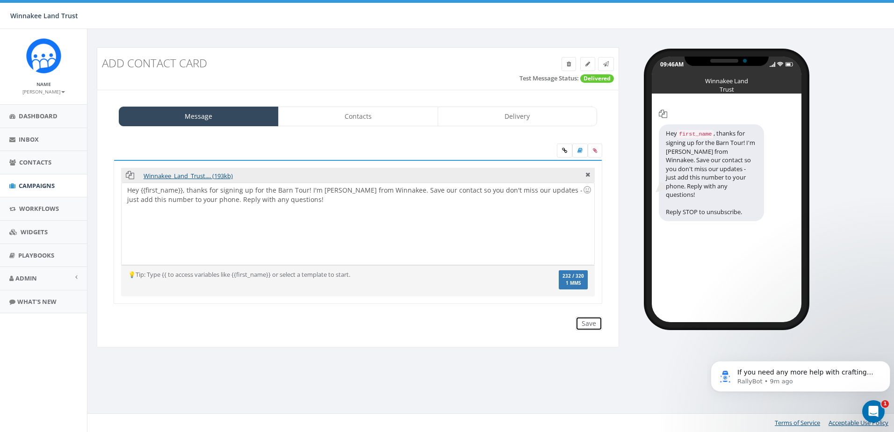
click at [588, 325] on input "Save" at bounding box center [589, 324] width 27 height 14
click at [606, 54] on div "Add contact card" at bounding box center [358, 63] width 526 height 22
click at [609, 62] on icon at bounding box center [606, 64] width 6 height 6
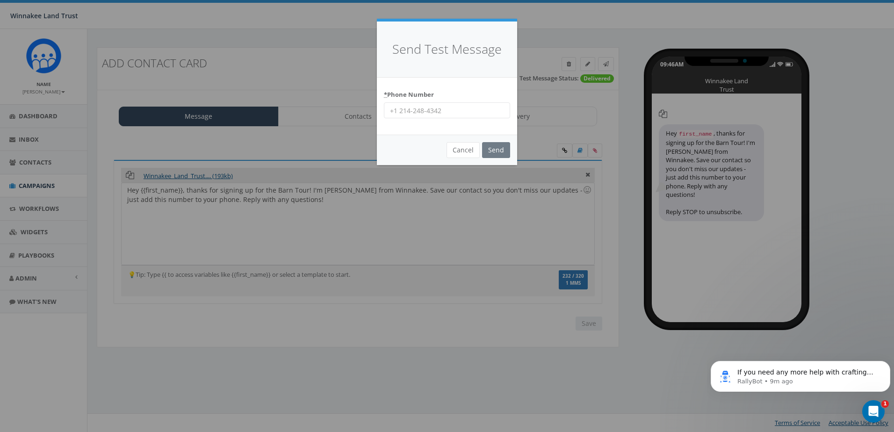
click at [433, 110] on input "* Phone Number" at bounding box center [447, 110] width 126 height 16
type input "8456254346"
click at [500, 151] on input "Send" at bounding box center [496, 150] width 28 height 16
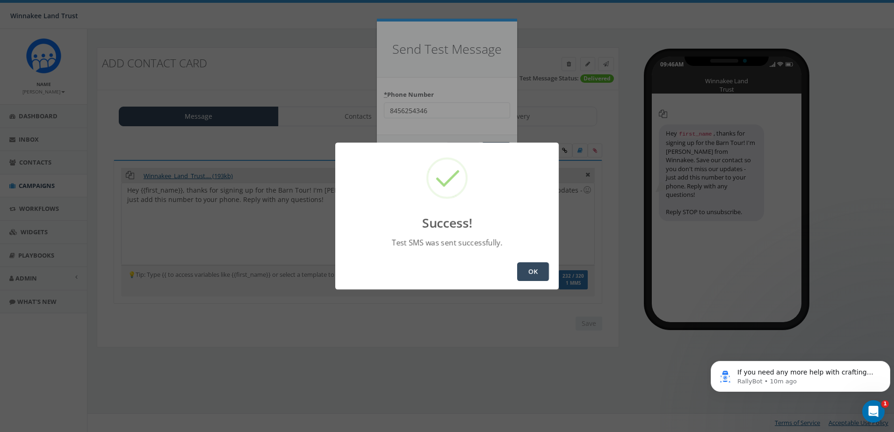
click at [527, 272] on button "OK" at bounding box center [533, 271] width 32 height 19
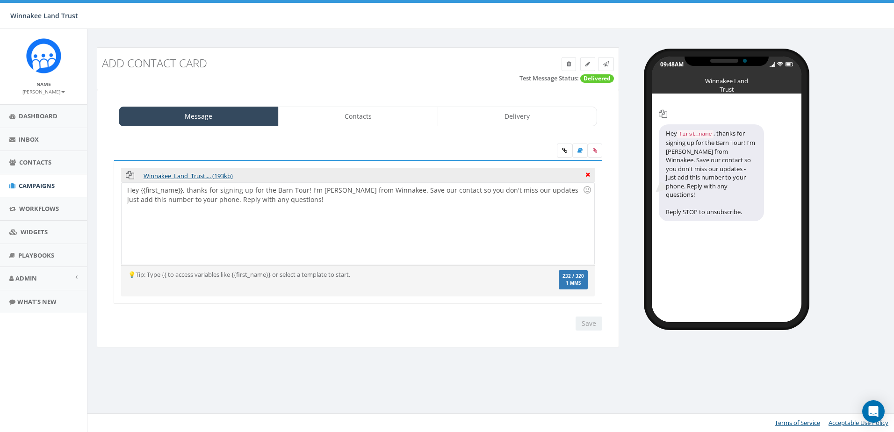
click at [585, 175] on icon at bounding box center [587, 173] width 5 height 8
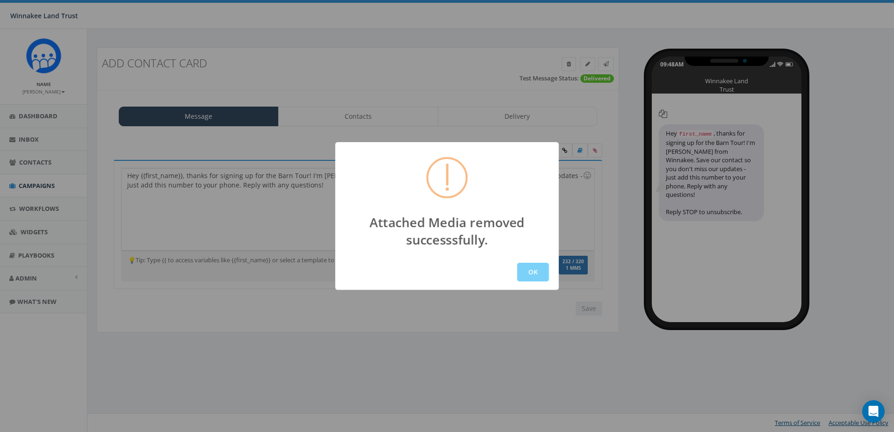
click at [531, 268] on button "OK" at bounding box center [533, 272] width 32 height 19
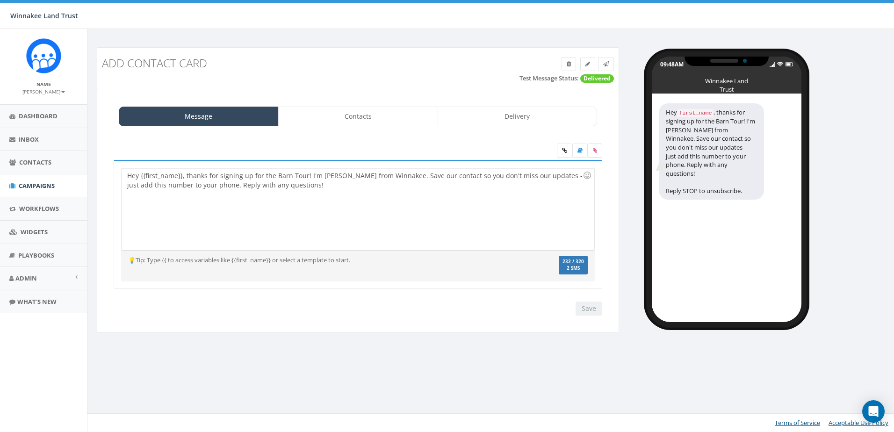
click at [591, 150] on label at bounding box center [595, 151] width 14 height 14
click at [0, 0] on input "file" at bounding box center [0, 0] width 0 height 0
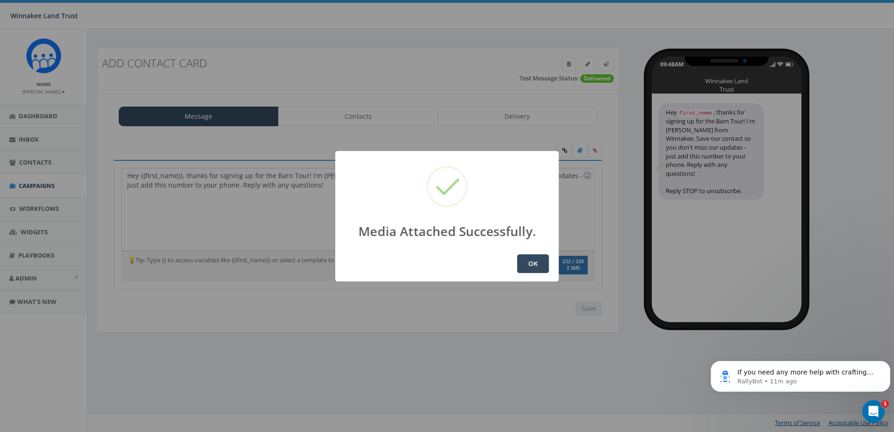
click at [536, 267] on button "OK" at bounding box center [533, 263] width 32 height 19
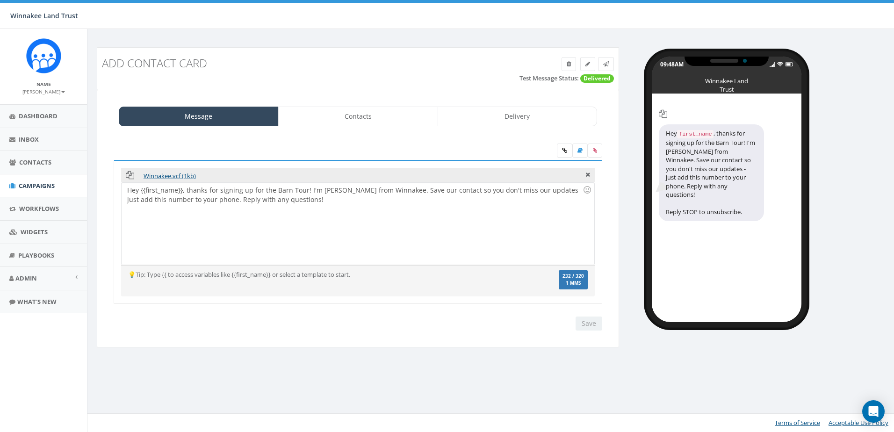
click at [320, 212] on div "Hey {{first_name}}, thanks for signing up for the Barn Tour! I'm [PERSON_NAME] …" at bounding box center [358, 224] width 472 height 82
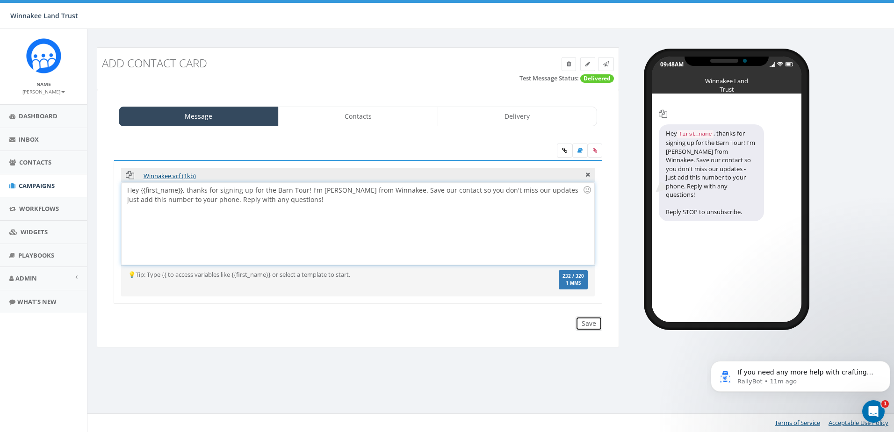
click at [589, 324] on input "Save" at bounding box center [589, 324] width 27 height 14
drag, startPoint x: 208, startPoint y: 199, endPoint x: 543, endPoint y: 189, distance: 335.4
click at [543, 189] on div "Hey {{first_name}}, thanks for signing up for the Barn Tour! I'm Jess Jaeb from…" at bounding box center [358, 224] width 472 height 82
click at [451, 192] on div "Hey {{first_name}}, thanks for signing up for the Barn Tour! I'm Jess Jaeb from…" at bounding box center [358, 224] width 472 height 82
click at [579, 326] on input "Save" at bounding box center [589, 324] width 27 height 14
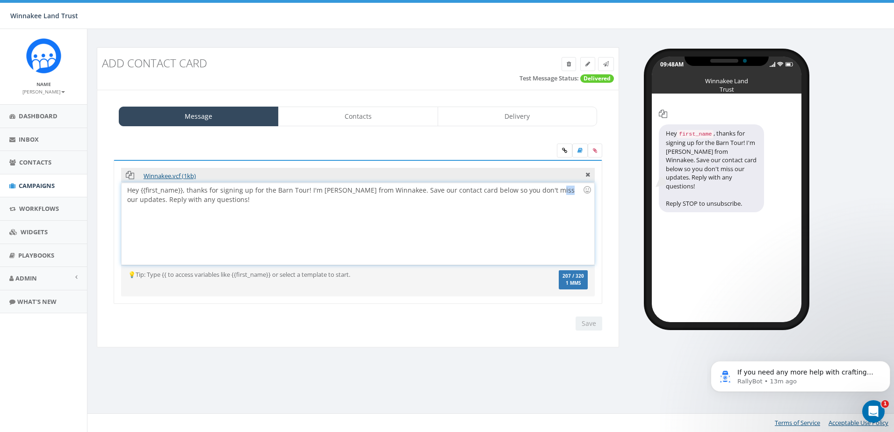
drag, startPoint x: 550, startPoint y: 191, endPoint x: 540, endPoint y: 190, distance: 10.3
click at [540, 190] on div "Hey {{first_name}}, thanks for signing up for the Barn Tour! I'm Jess Jaeb from…" at bounding box center [358, 224] width 472 height 82
click at [578, 321] on input "Save" at bounding box center [589, 324] width 27 height 14
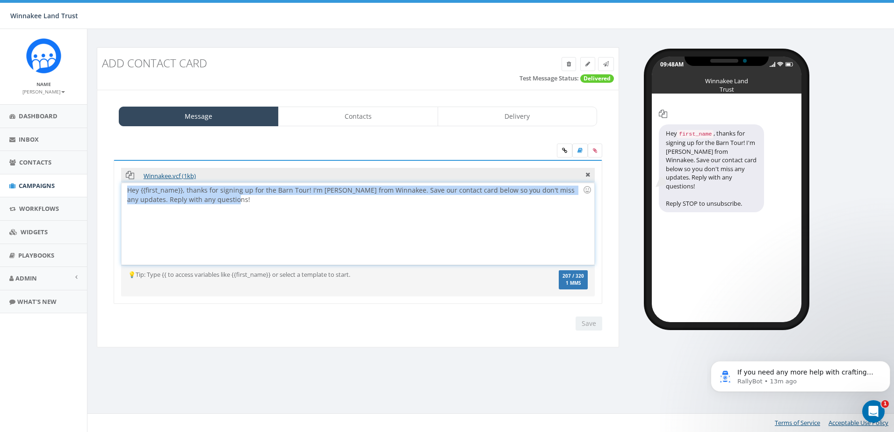
drag, startPoint x: 224, startPoint y: 206, endPoint x: 115, endPoint y: 179, distance: 112.3
click at [115, 179] on div "Winnakee.vcf (1kb) Hey {{first_name}}, thanks for signing up for the Barn Tour!…" at bounding box center [358, 232] width 489 height 144
copy div "Hey {{first_name}}, thanks for signing up for the Barn Tour! I'm Jess Jaeb from…"
click at [305, 189] on div "Hey {{first_name}}, thanks for signing up for the Barn Tour! I'm Jess Jaeb from…" at bounding box center [358, 224] width 472 height 82
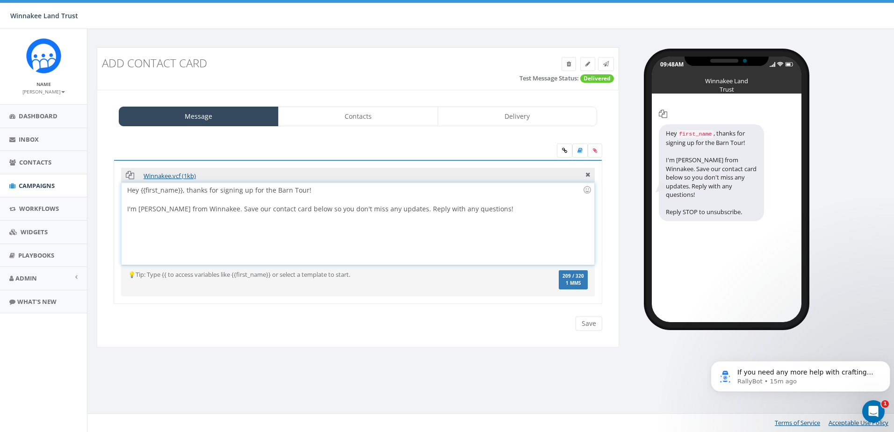
click at [401, 209] on div "I'm Jess Jaeb from Winnakee. Save our contact card below so you don't miss any …" at bounding box center [354, 208] width 455 height 9
click at [411, 210] on div "I'm Jess Jaeb from Winnakee. Save our contact card below so you don't miss any …" at bounding box center [354, 208] width 455 height 9
click at [334, 191] on div "Hey {{first_name}}, thanks for signing up for the Barn Tour! I'm Jess Jaeb from…" at bounding box center [358, 224] width 472 height 82
drag, startPoint x: 137, startPoint y: 213, endPoint x: 122, endPoint y: 215, distance: 15.1
click at [122, 215] on div "Hey {{first_name}}, thanks for signing up for the Barn Tour! I'm Jess Jaeb from…" at bounding box center [358, 224] width 472 height 82
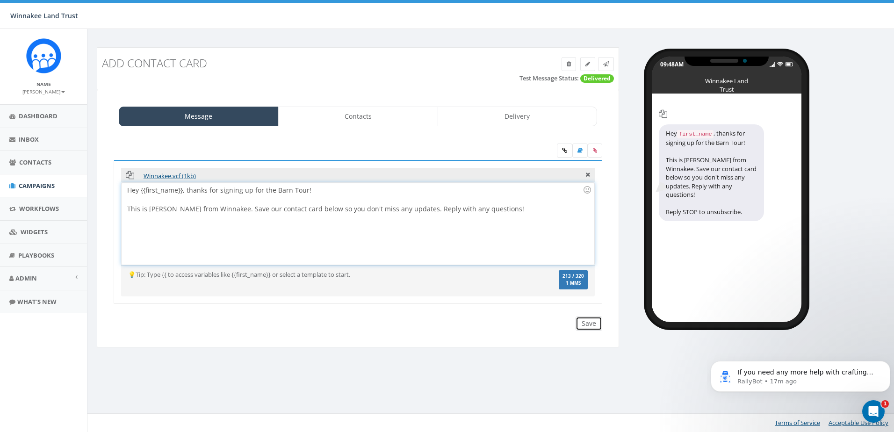
click at [592, 324] on input "Save" at bounding box center [589, 324] width 27 height 14
click at [312, 192] on div "Hey {{first_name}}, thanks for signing up for the Barn Tour! This is Jess Jaeb …" at bounding box center [358, 224] width 472 height 82
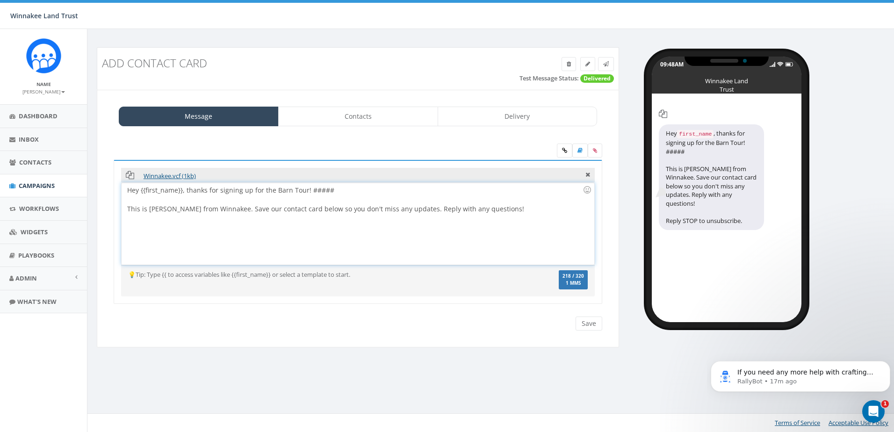
click at [305, 238] on div "Hey {{first_name}}, thanks for signing up for the Barn Tour! ##### This is Jess…" at bounding box center [358, 224] width 472 height 82
click at [586, 325] on input "Save" at bounding box center [589, 324] width 27 height 14
click at [35, 161] on span "Contacts" at bounding box center [35, 162] width 32 height 8
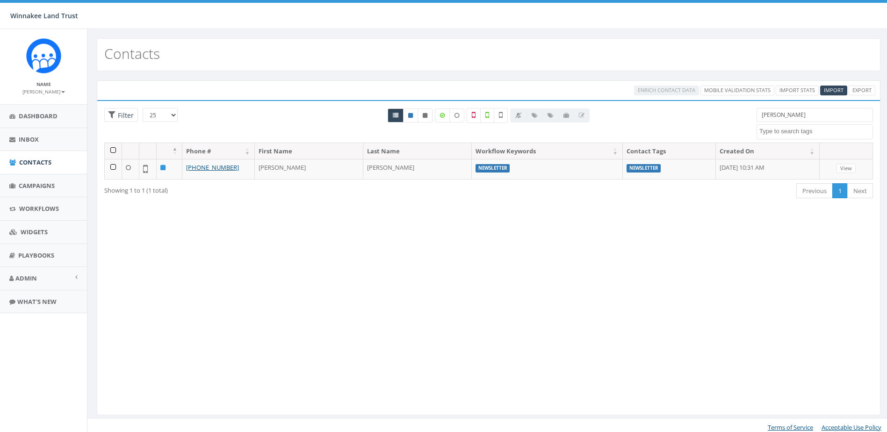
select select
click at [411, 116] on icon at bounding box center [410, 116] width 5 height 6
radio input "true"
drag, startPoint x: 735, startPoint y: 113, endPoint x: 722, endPoint y: 113, distance: 13.1
click at [722, 113] on div "25 50 100 Filter All 0 contact(s) on current page All 1 contact(s) filtered [PE…" at bounding box center [488, 125] width 783 height 35
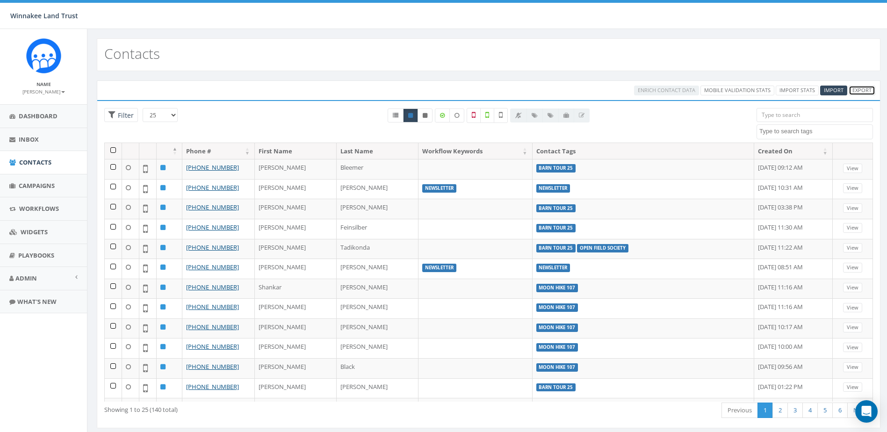
click at [862, 88] on link "Export" at bounding box center [862, 91] width 27 height 10
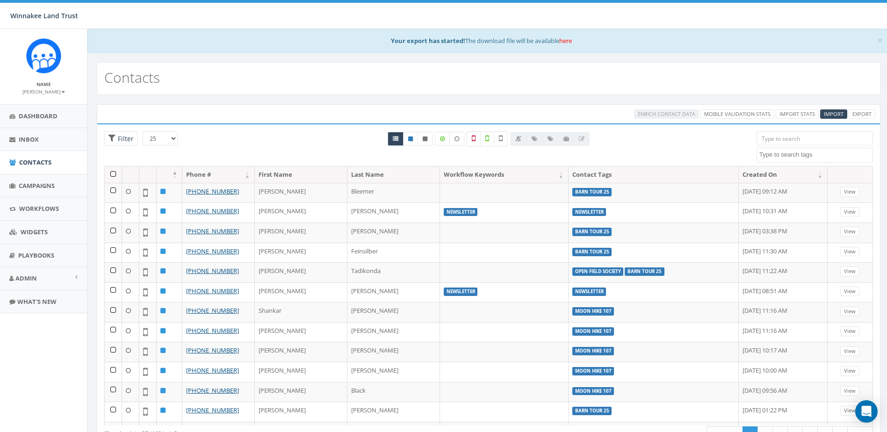
select select
click at [565, 42] on link "here" at bounding box center [565, 40] width 13 height 8
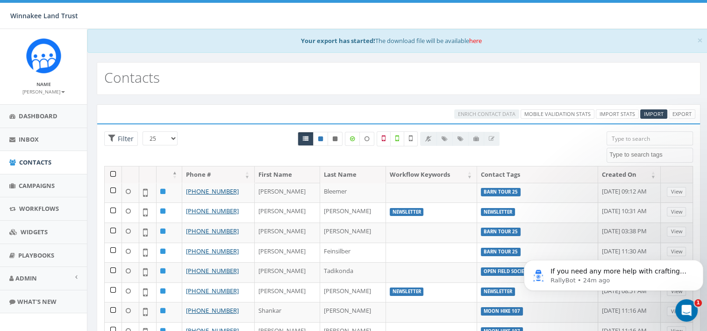
click at [641, 142] on input "search" at bounding box center [650, 138] width 87 height 14
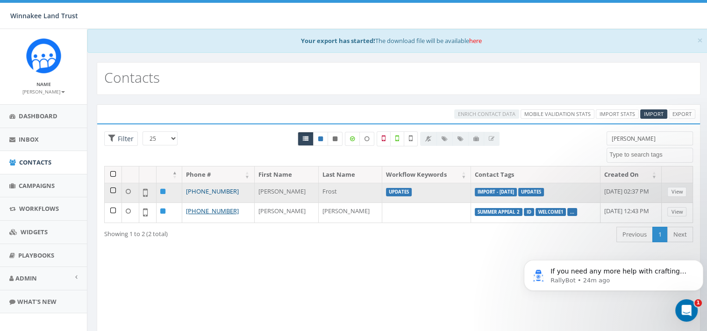
type input "[PERSON_NAME]"
click at [211, 191] on link "[PHONE_NUMBER]" at bounding box center [212, 191] width 53 height 8
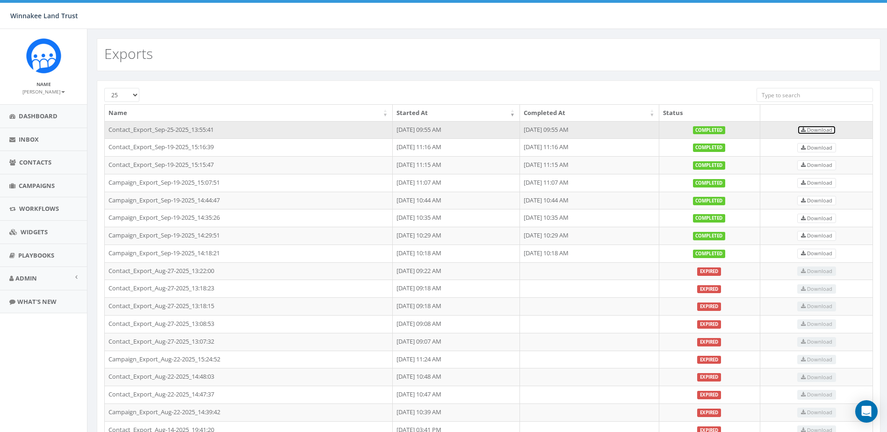
click at [828, 134] on link "Download" at bounding box center [816, 130] width 39 height 10
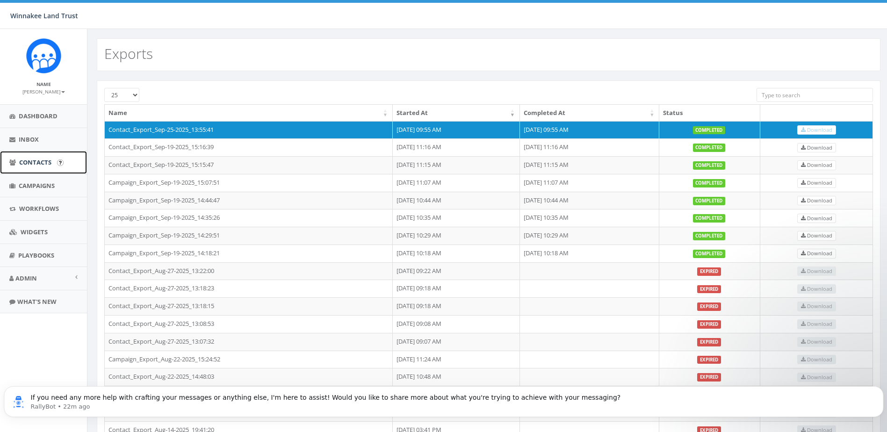
click at [12, 156] on link "Contacts" at bounding box center [43, 162] width 87 height 23
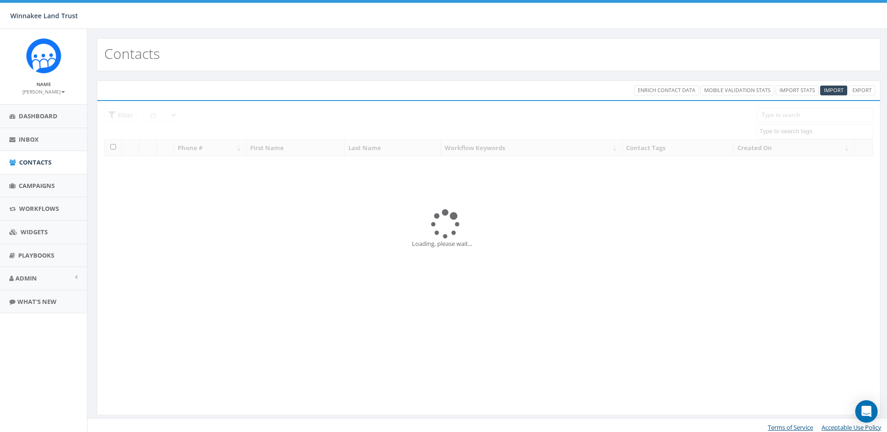
select select
click at [794, 116] on input "search" at bounding box center [815, 115] width 116 height 14
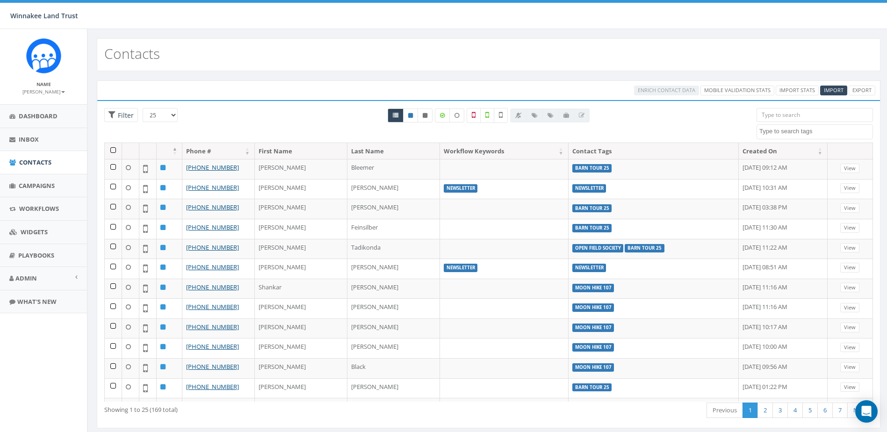
click at [788, 132] on textarea "Search" at bounding box center [815, 131] width 113 height 8
click at [794, 117] on input "search" at bounding box center [815, 115] width 116 height 14
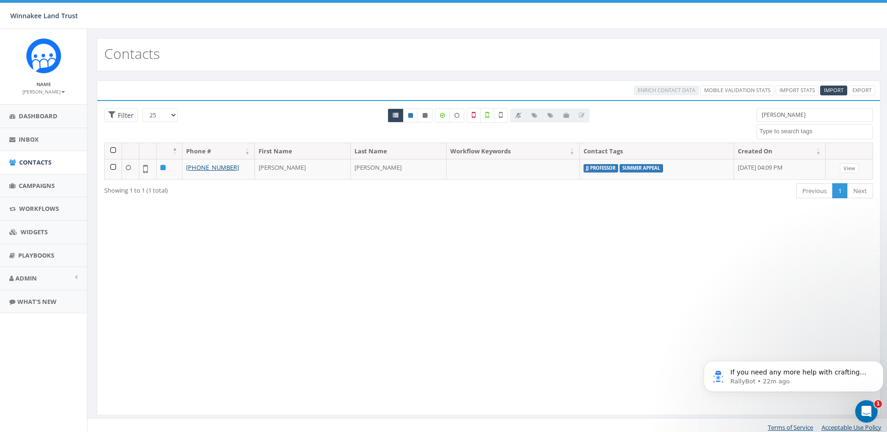
type input "[PERSON_NAME]"
click at [213, 170] on link "[PHONE_NUMBER]" at bounding box center [212, 167] width 53 height 8
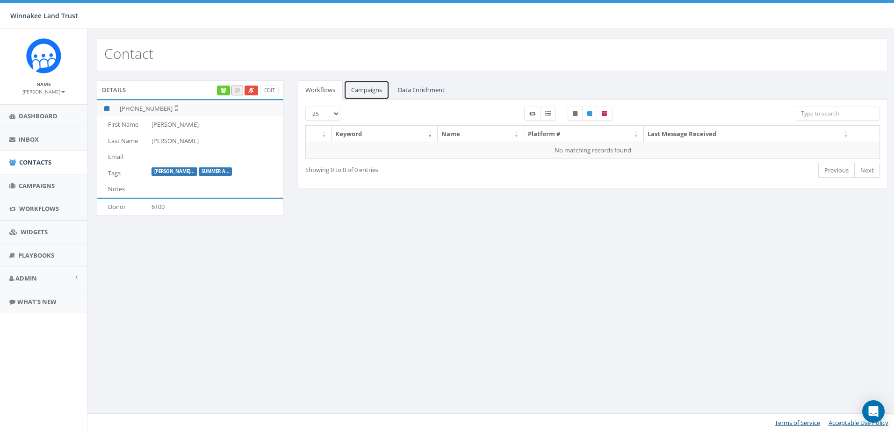
click at [374, 95] on link "Campaigns" at bounding box center [367, 89] width 46 height 19
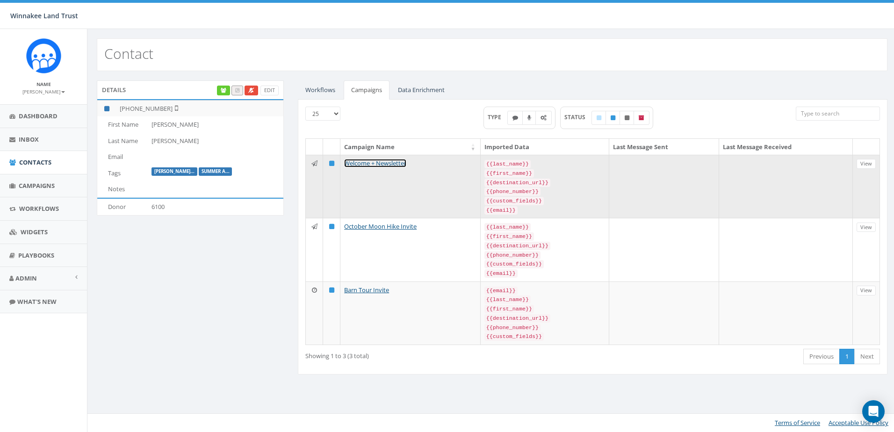
click at [375, 166] on link "Welcome + Newsletter" at bounding box center [375, 163] width 62 height 8
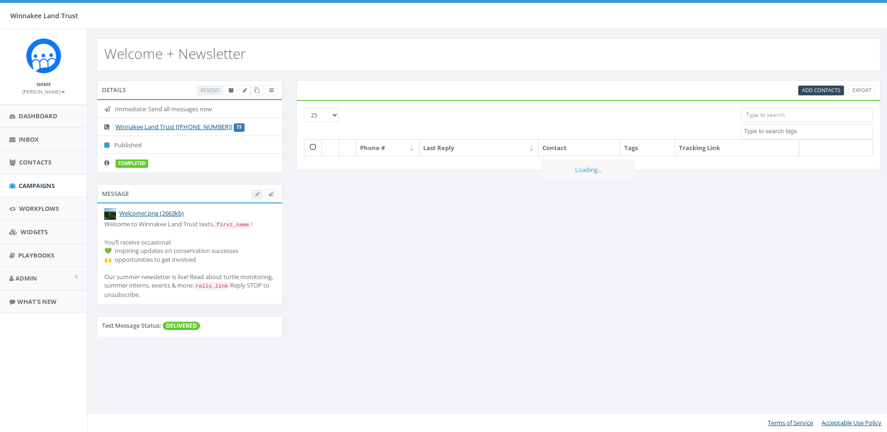
select select
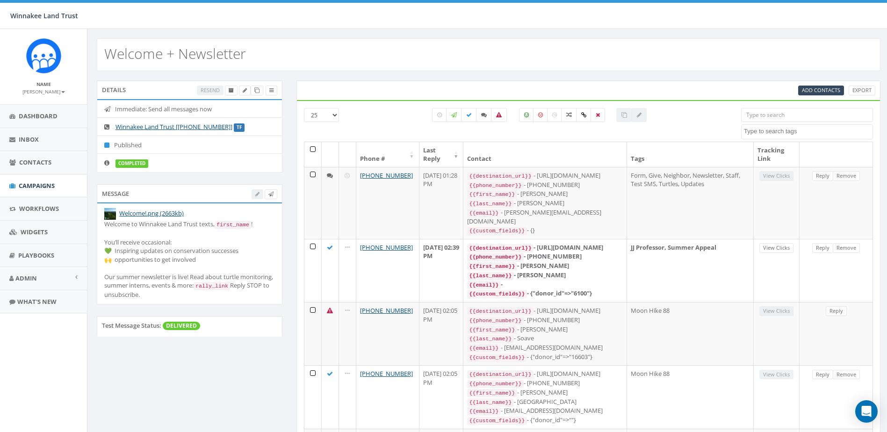
click at [790, 118] on input "search" at bounding box center [807, 115] width 132 height 14
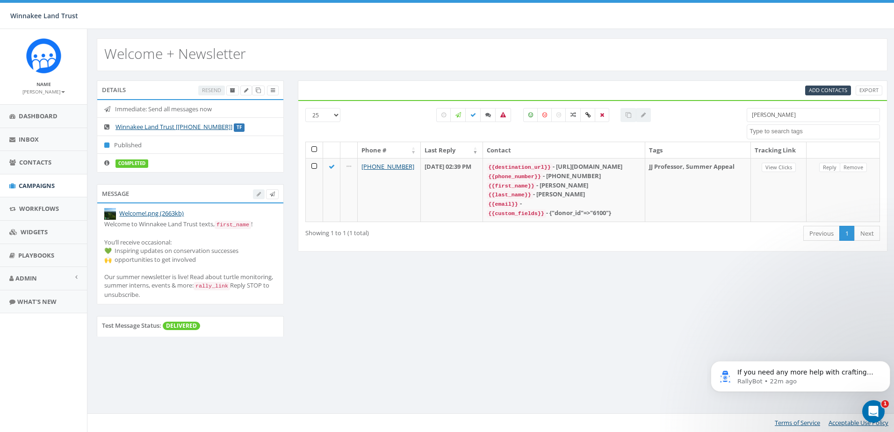
type input "[PERSON_NAME]"
click at [25, 177] on link "Campaigns" at bounding box center [43, 185] width 87 height 23
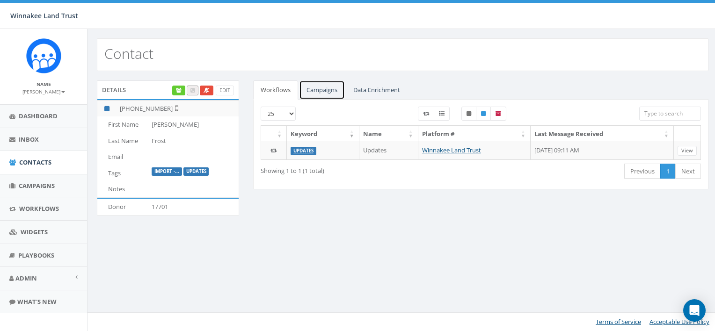
click at [325, 90] on link "Campaigns" at bounding box center [322, 89] width 46 height 19
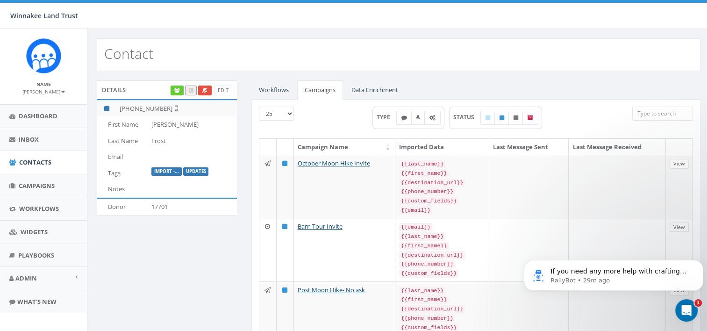
click at [658, 109] on input "search" at bounding box center [663, 114] width 61 height 14
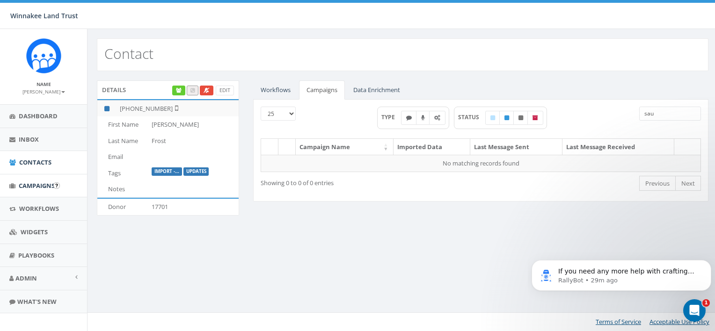
type input "sau"
click at [28, 187] on span "Campaigns" at bounding box center [37, 185] width 36 height 8
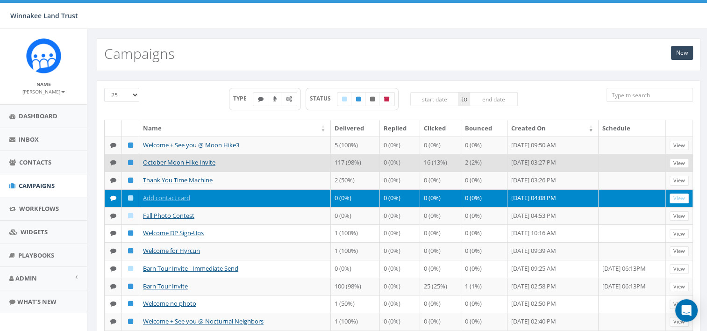
click at [188, 172] on td "October Moon Hike Invite" at bounding box center [235, 163] width 192 height 18
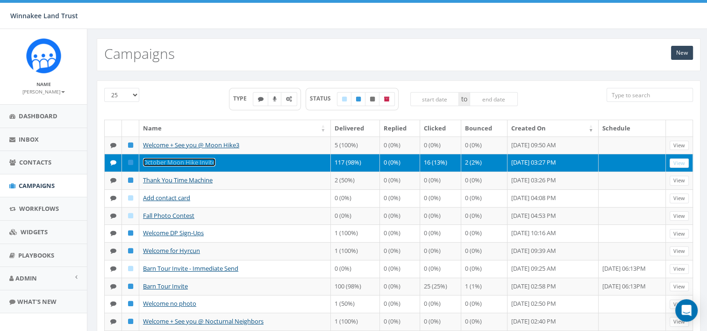
click at [195, 166] on link "October Moon Hike Invite" at bounding box center [179, 162] width 72 height 8
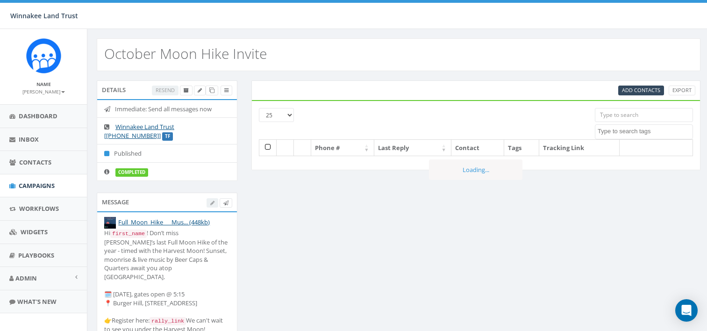
select select
click at [621, 129] on textarea "Search" at bounding box center [645, 131] width 95 height 8
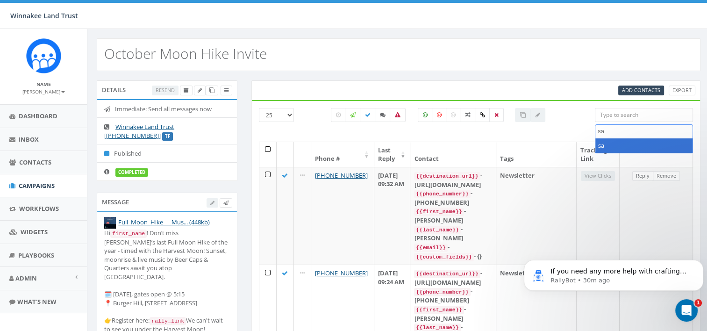
type textarea "s"
click at [617, 119] on input "search" at bounding box center [644, 115] width 98 height 14
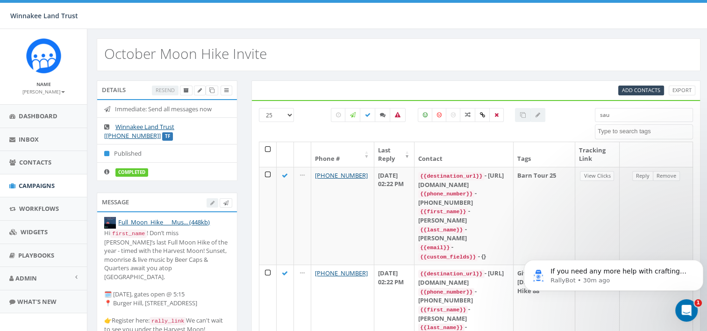
type input "sau"
click at [576, 111] on div "All 0 contact(s) on current page All 9 contact(s) filtered" at bounding box center [438, 125] width 299 height 34
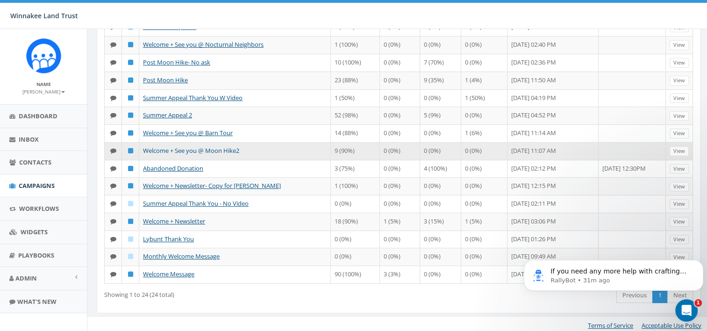
scroll to position [281, 0]
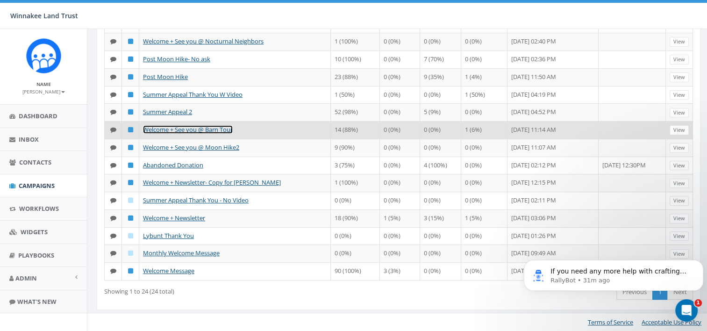
click at [223, 134] on link "Welcome + See you @ Barn Tour" at bounding box center [188, 129] width 90 height 8
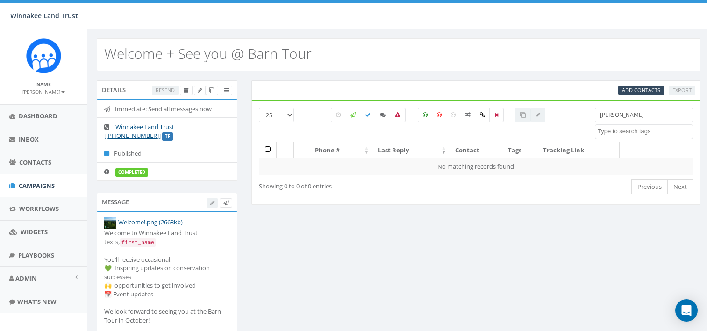
select select
drag, startPoint x: 607, startPoint y: 116, endPoint x: 557, endPoint y: 119, distance: 49.7
click at [557, 119] on div "25 50 100 [PERSON_NAME] [DATE] Barn Tour 25 DP opt-in EOY2024 Form Give HVG ID …" at bounding box center [476, 125] width 449 height 34
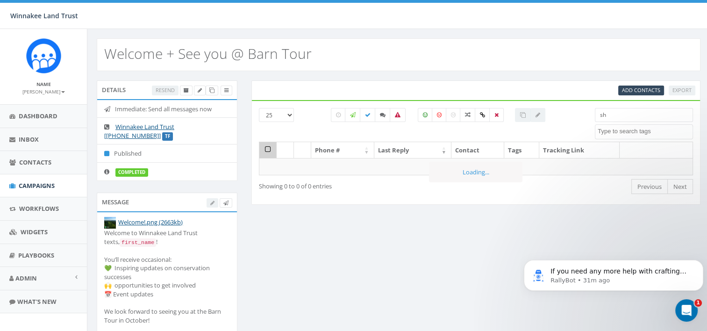
type input "s"
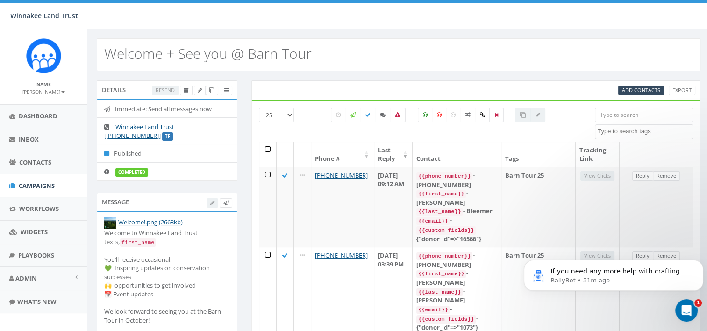
click at [620, 115] on input "search" at bounding box center [644, 115] width 98 height 14
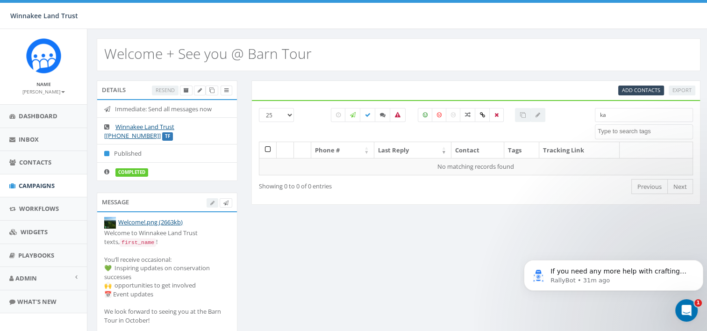
type input "k"
type input "marco"
click at [35, 165] on span "Contacts" at bounding box center [35, 162] width 32 height 8
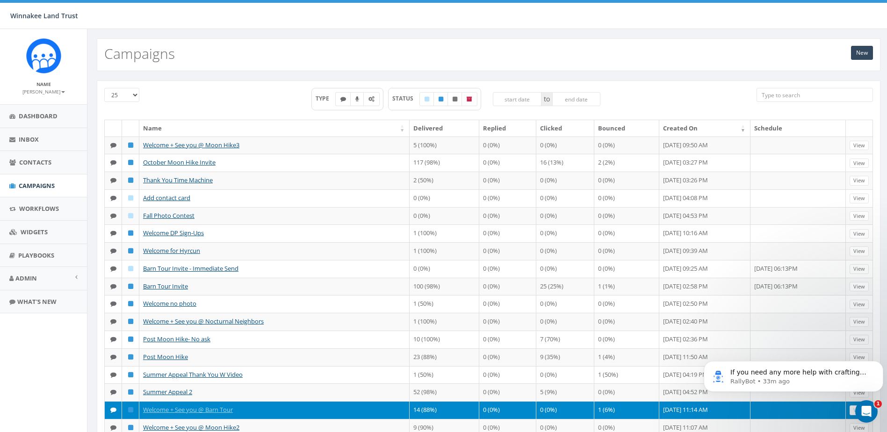
click at [784, 96] on input "search" at bounding box center [815, 95] width 116 height 14
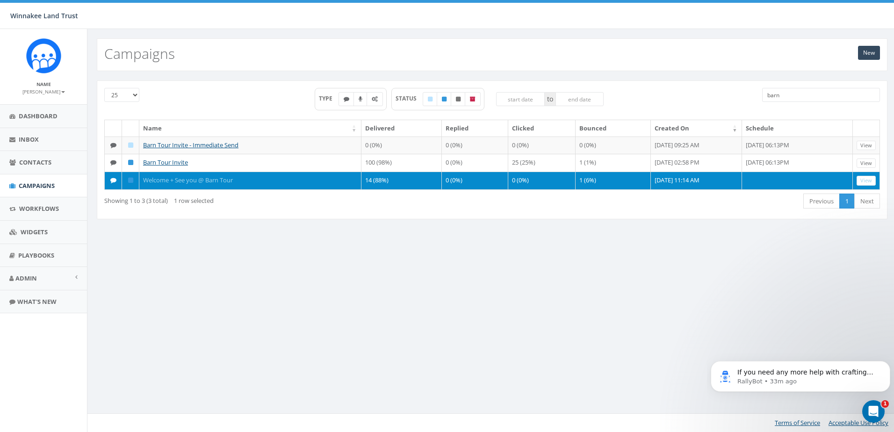
type input "barn"
click at [160, 180] on link "Welcome + See you @ Barn Tour" at bounding box center [188, 180] width 90 height 8
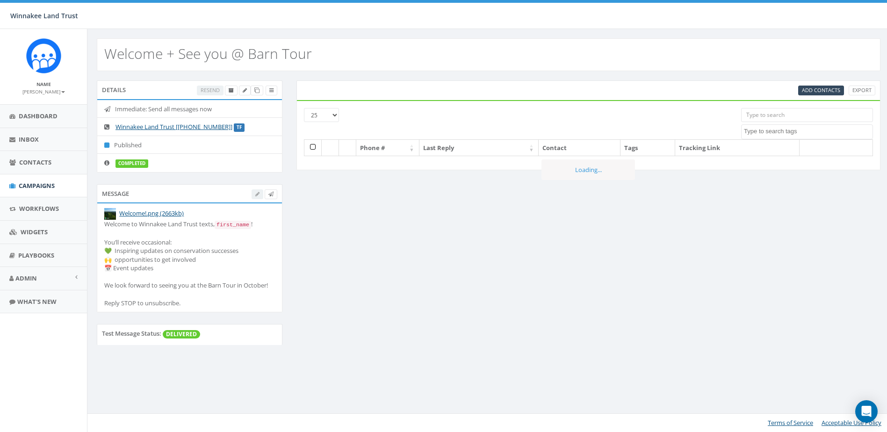
select select
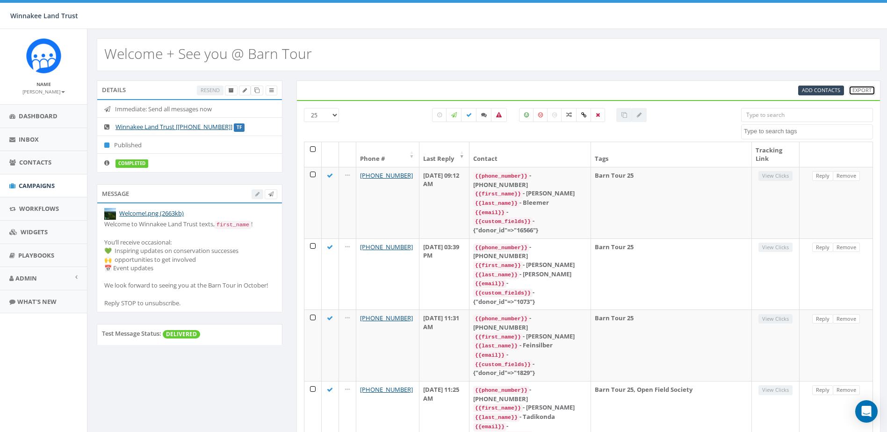
click at [870, 88] on link "Export" at bounding box center [862, 91] width 27 height 10
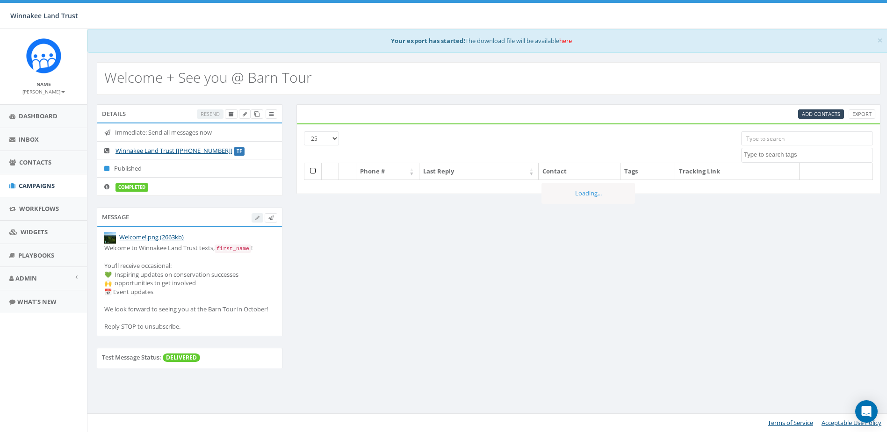
select select
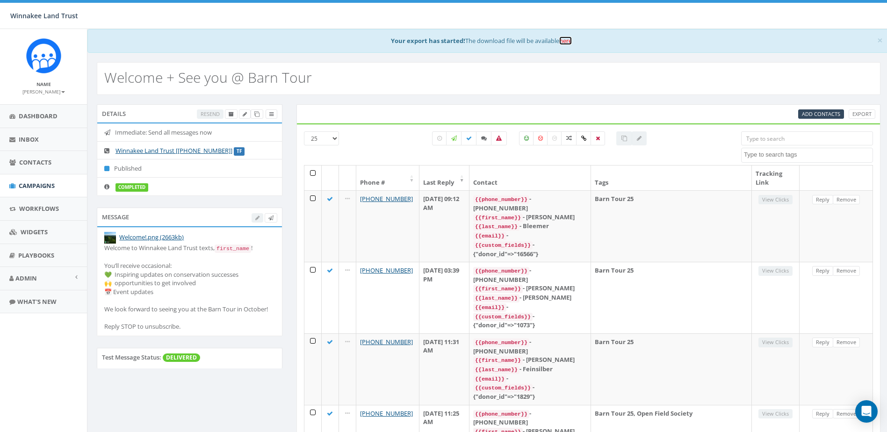
click at [569, 43] on link "here" at bounding box center [565, 40] width 13 height 8
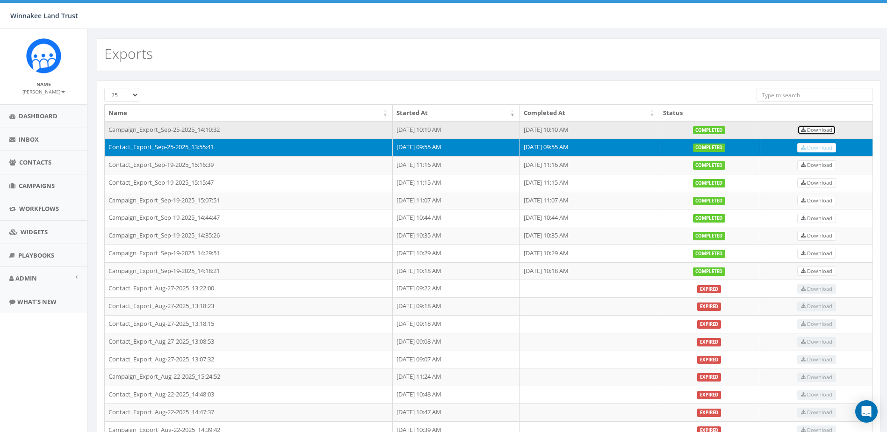
click at [828, 130] on span "Download" at bounding box center [816, 129] width 31 height 7
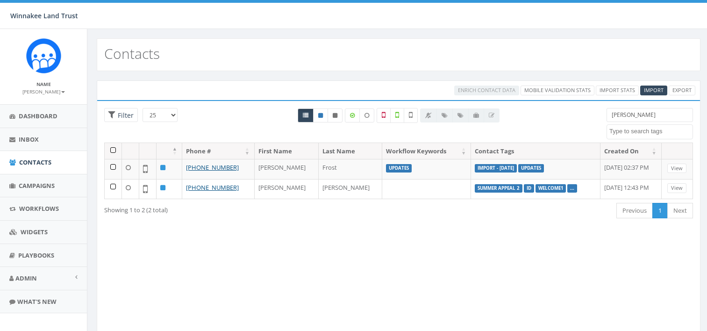
select select
click at [626, 117] on input "[PERSON_NAME]" at bounding box center [650, 115] width 87 height 14
drag, startPoint x: 624, startPoint y: 116, endPoint x: 578, endPoint y: 122, distance: 46.6
click at [578, 120] on div "25 50 100 Filter joyce 2025/07/01 Barn Tour 25 DP opt-in EOY2024 Form Give HVG …" at bounding box center [398, 125] width 603 height 35
type input "a"
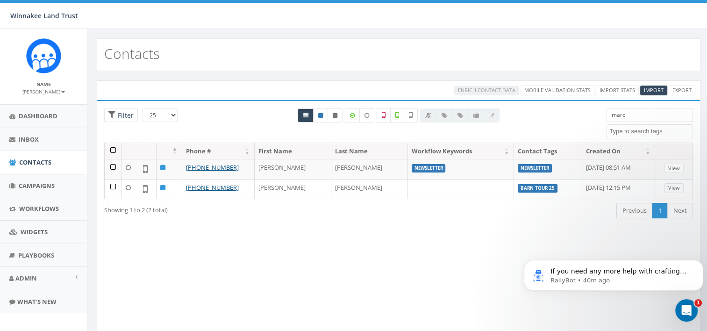
type input "marc"
click at [332, 167] on td "Kuhn" at bounding box center [370, 169] width 77 height 20
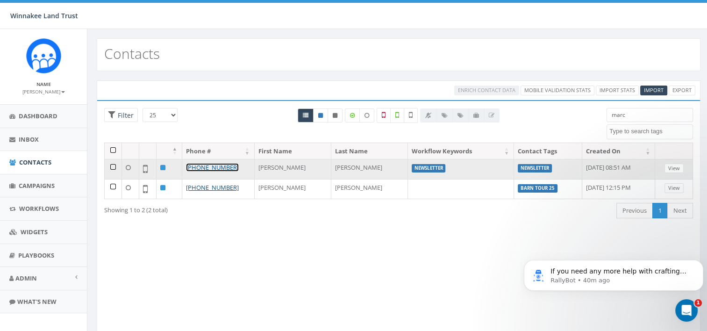
click at [229, 167] on link "+1 845-332-6513" at bounding box center [212, 167] width 53 height 8
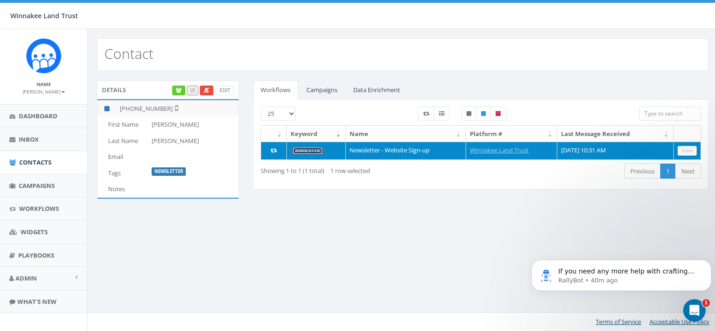
click at [310, 149] on link "Newsletter" at bounding box center [307, 151] width 29 height 6
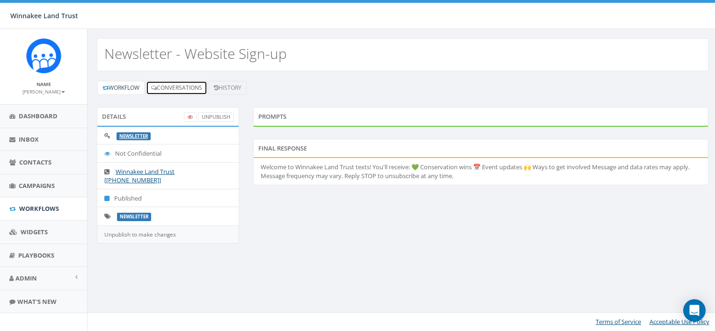
click at [179, 91] on link "Conversations" at bounding box center [176, 88] width 61 height 14
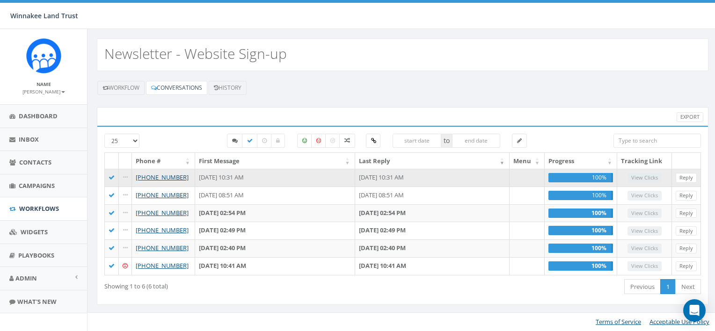
click at [161, 181] on td "[PHONE_NUMBER]" at bounding box center [163, 178] width 63 height 18
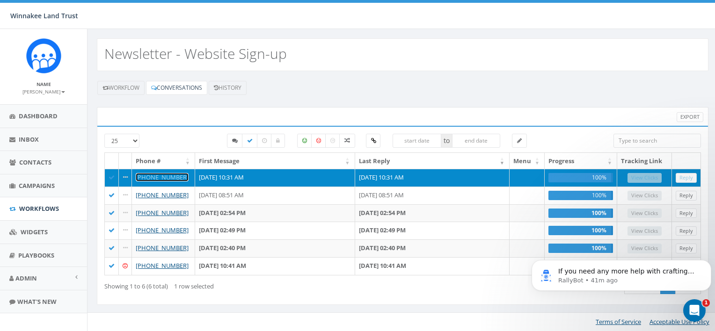
click at [165, 177] on link "[PHONE_NUMBER]" at bounding box center [162, 177] width 53 height 8
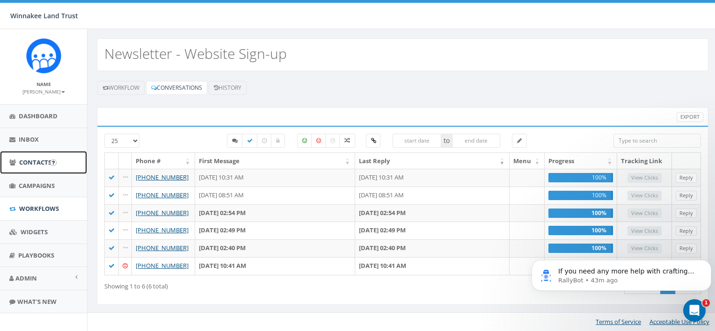
click at [28, 168] on link "Contacts" at bounding box center [43, 162] width 87 height 23
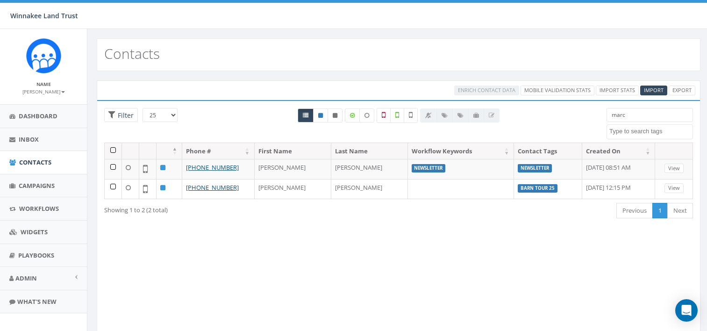
select select
click at [635, 118] on input "marc" at bounding box center [650, 115] width 87 height 14
drag, startPoint x: 621, startPoint y: 116, endPoint x: 595, endPoint y: 115, distance: 26.2
click at [595, 115] on div "25 50 100 Filter marc [DATE] Barn Tour 25 DP opt-in EOY2024 Form Give HVG ID Im…" at bounding box center [398, 125] width 603 height 35
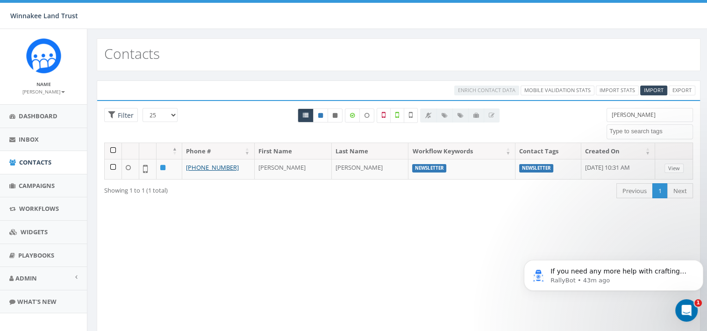
type input "[PERSON_NAME]"
